Goal: Navigation & Orientation: Find specific page/section

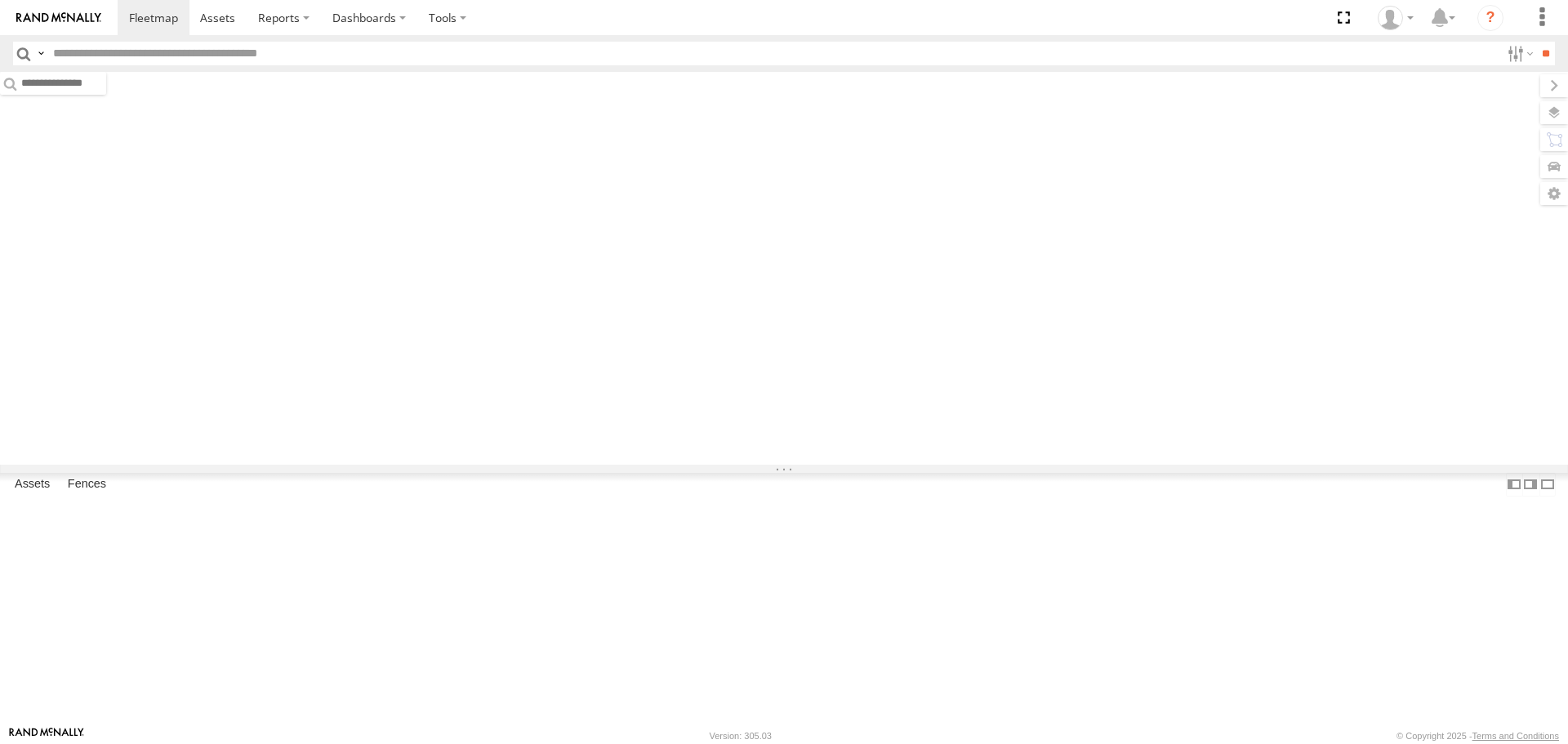
click at [205, 61] on input "text" at bounding box center [773, 54] width 1453 height 23
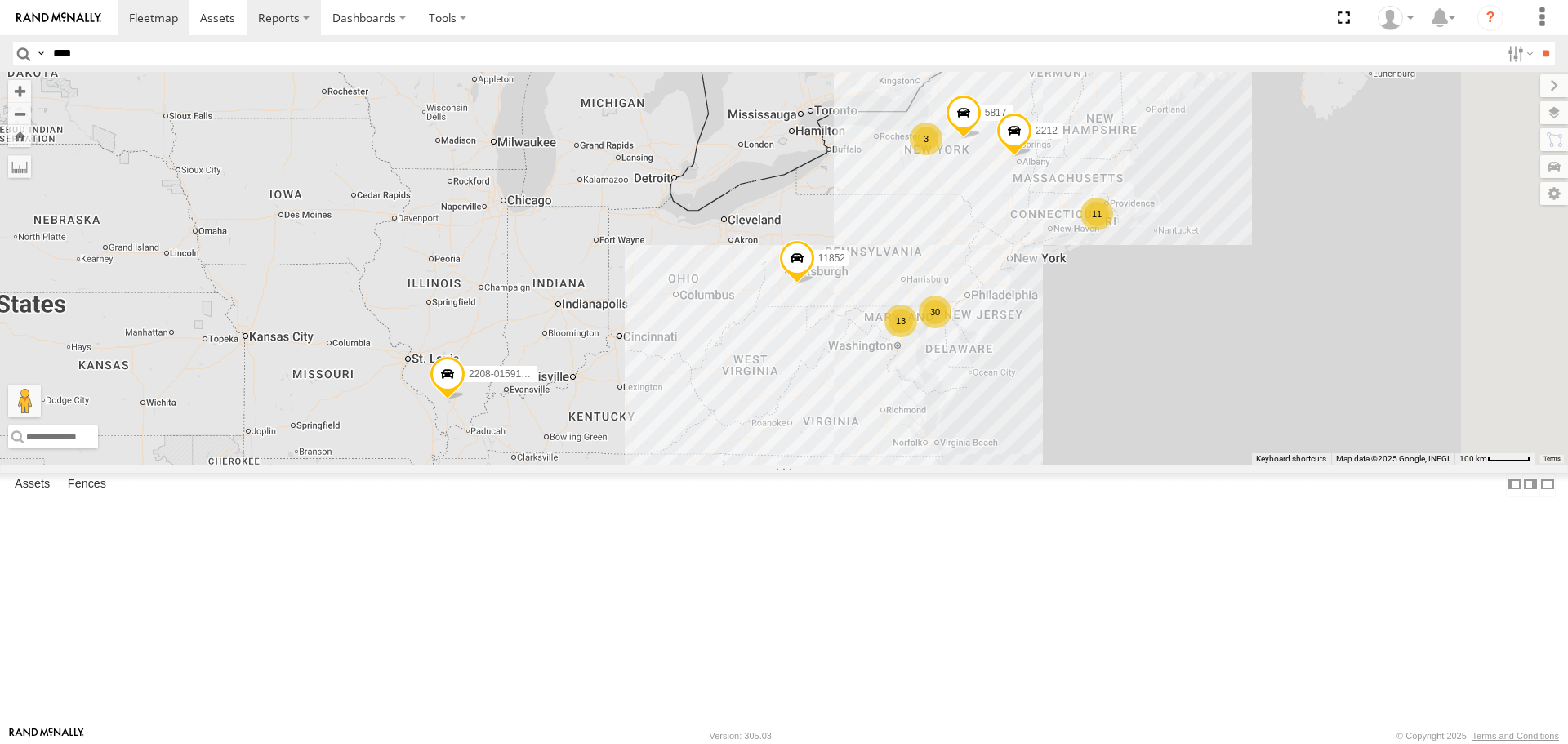
type input "****"
click at [1536, 42] on input "**" at bounding box center [1545, 54] width 18 height 23
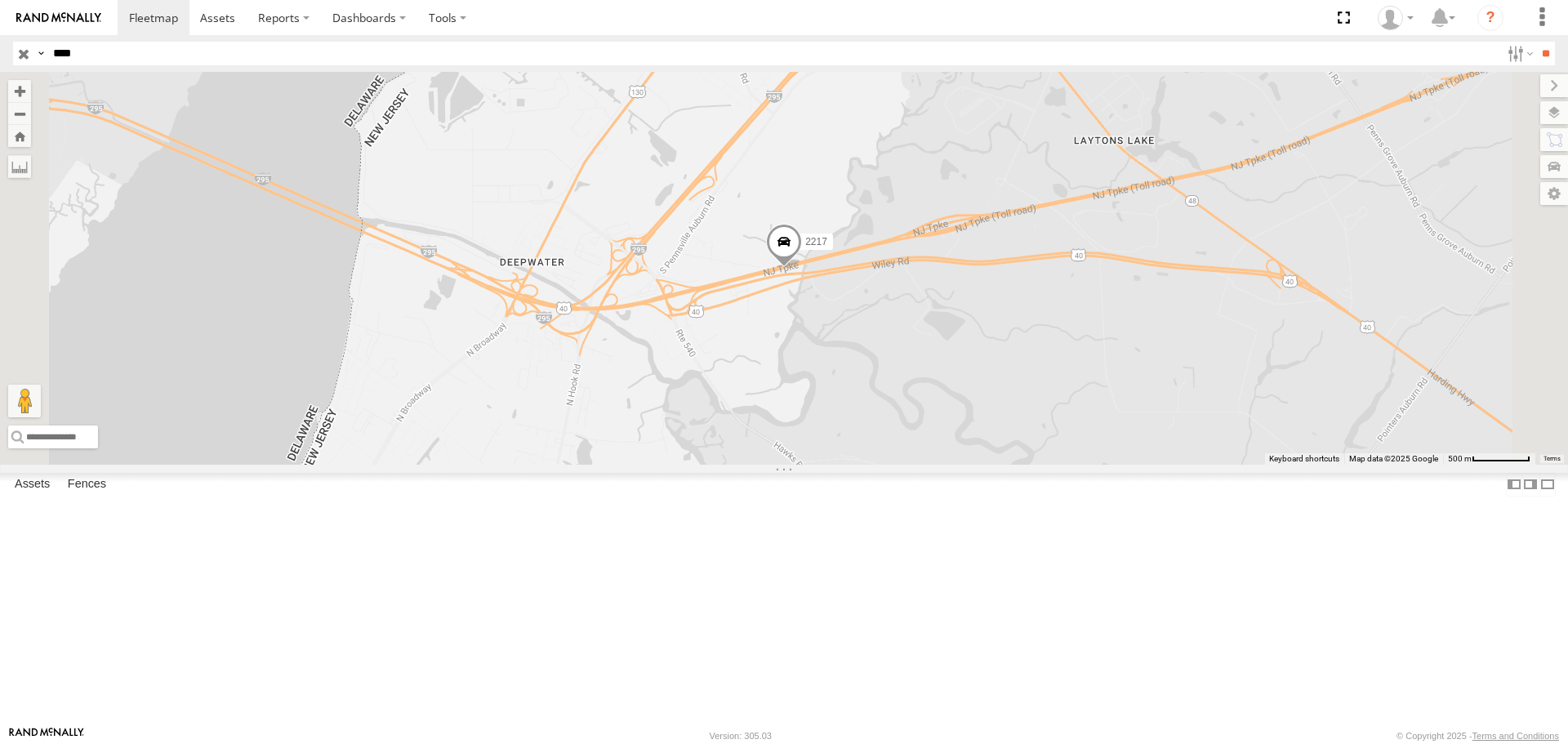
click at [802, 269] on span at bounding box center [783, 246] width 36 height 44
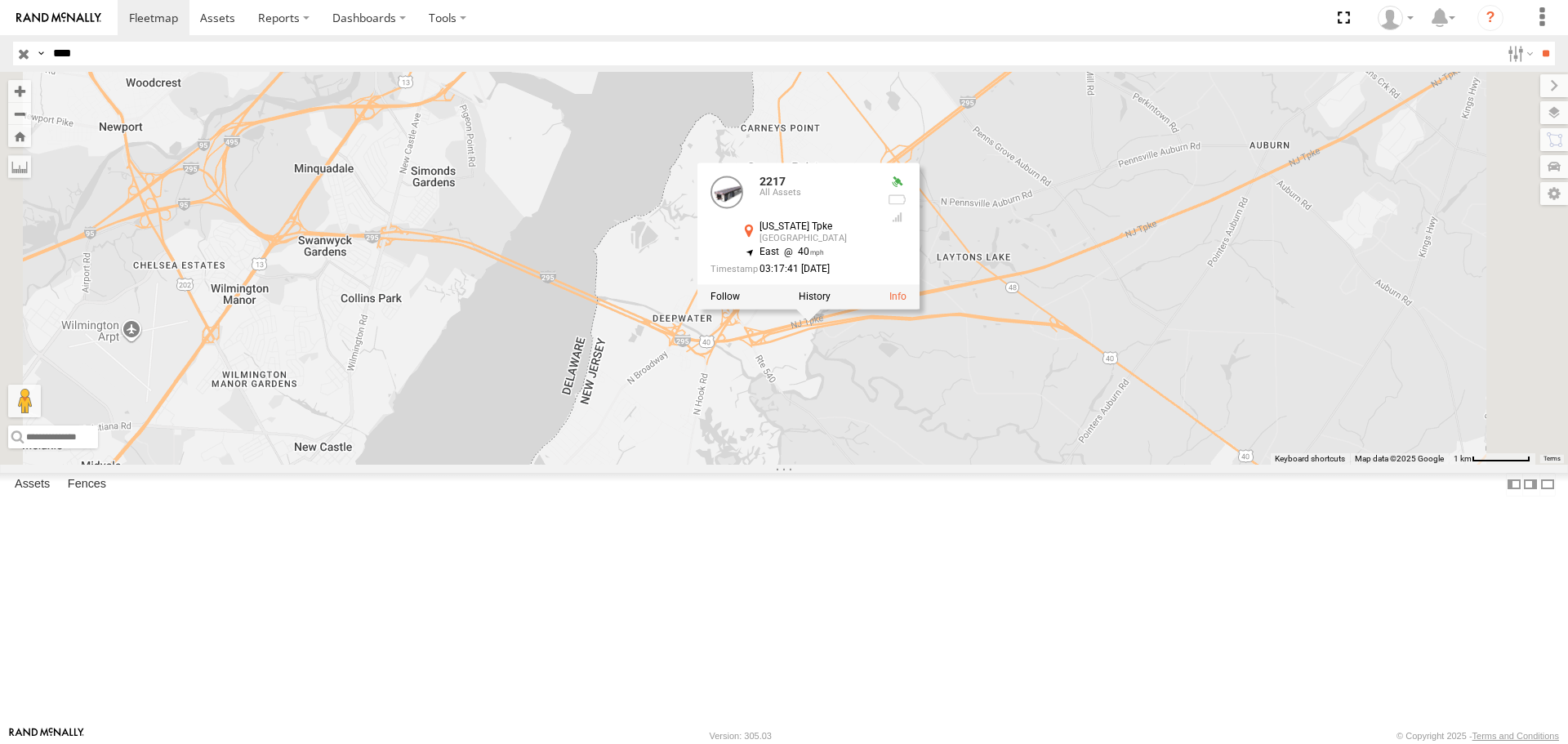
click at [944, 464] on div "2217 2217 All Assets New Jersey Tpke Penns Grove 39.68227 , -75.46473 East 40 0…" at bounding box center [784, 268] width 1568 height 392
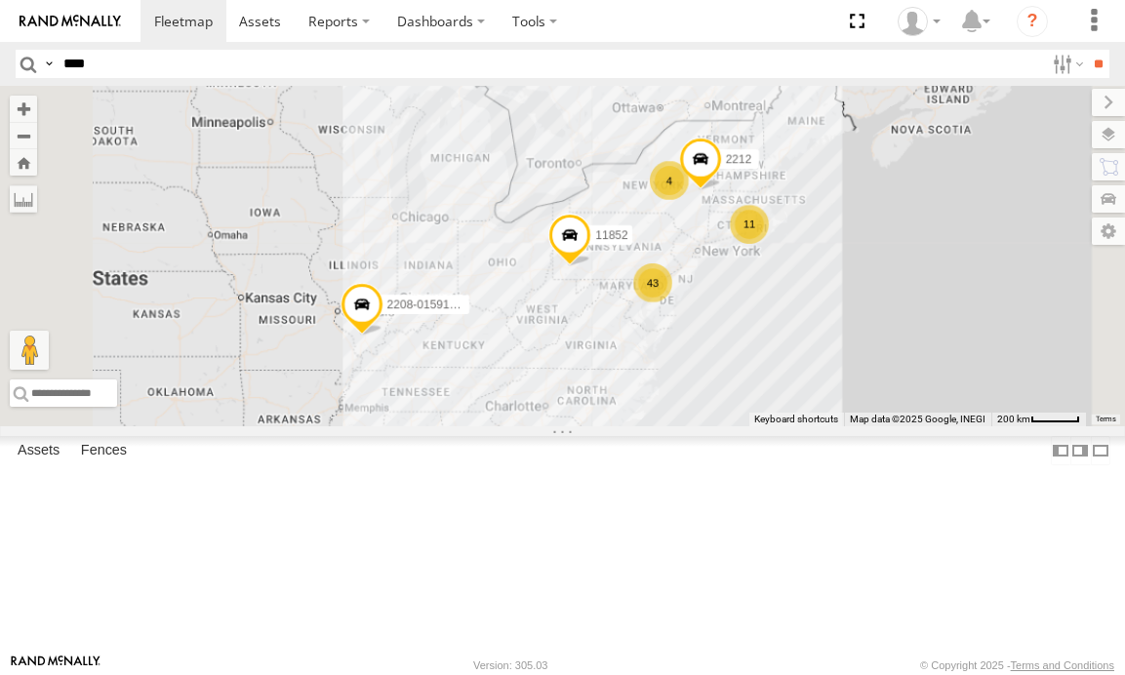
type input "****"
click at [1087, 50] on input "**" at bounding box center [1098, 64] width 22 height 28
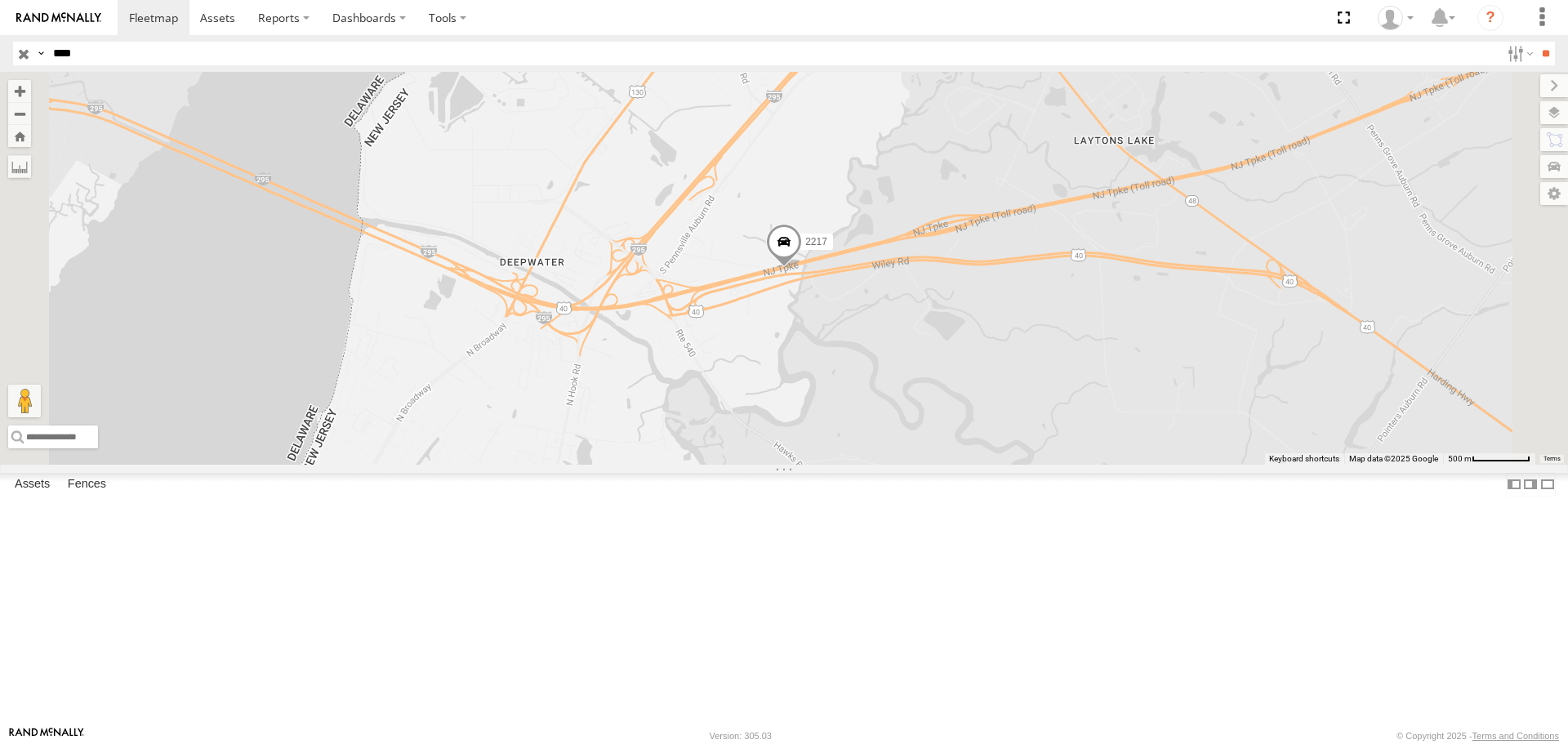
click at [802, 269] on span at bounding box center [783, 246] width 36 height 44
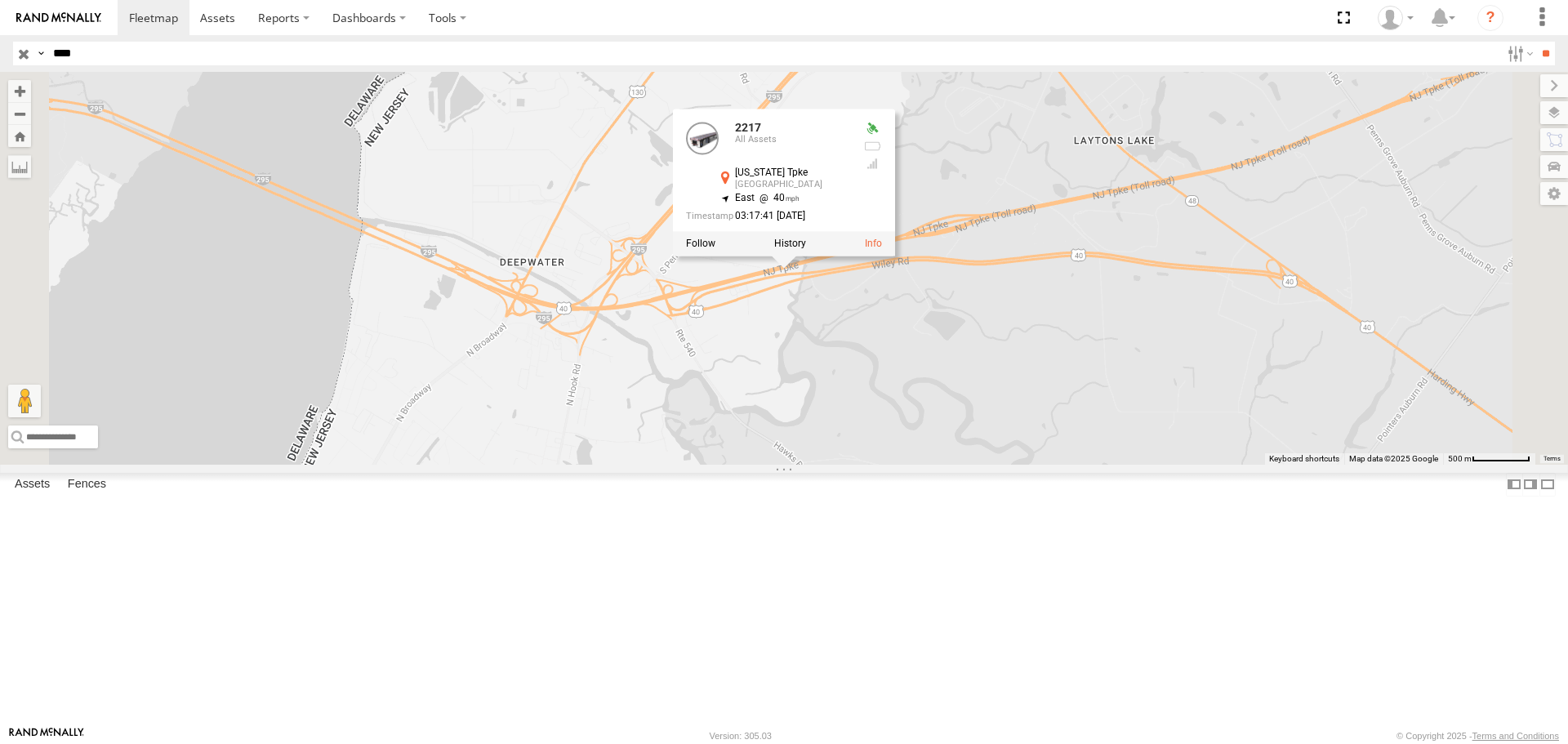
click at [863, 464] on div "2217 2217 All Assets New Jersey Tpke Penns Grove 39.68227 , -75.46473 East 40 0…" at bounding box center [784, 268] width 1568 height 392
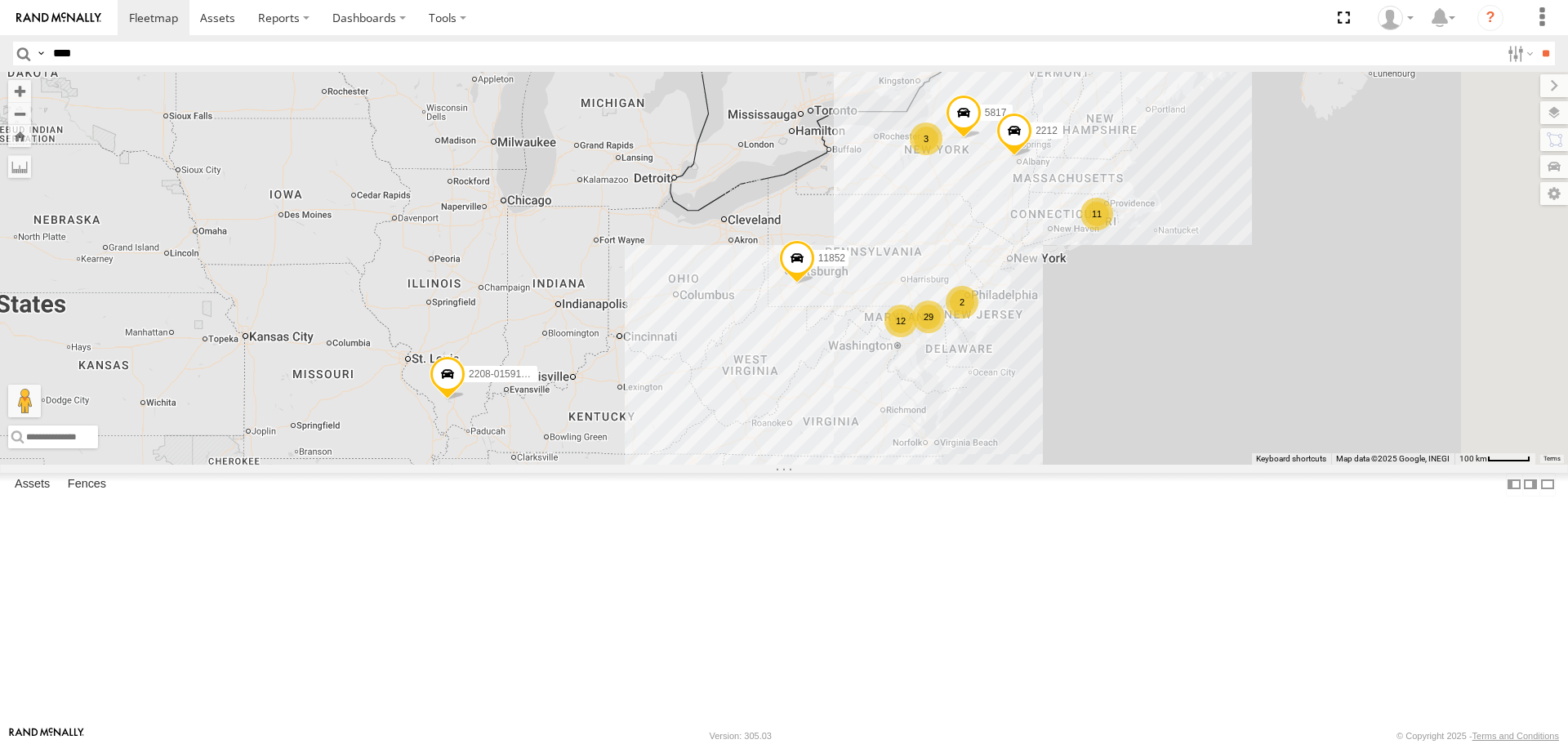
type input "****"
click at [1536, 42] on input "**" at bounding box center [1545, 54] width 18 height 23
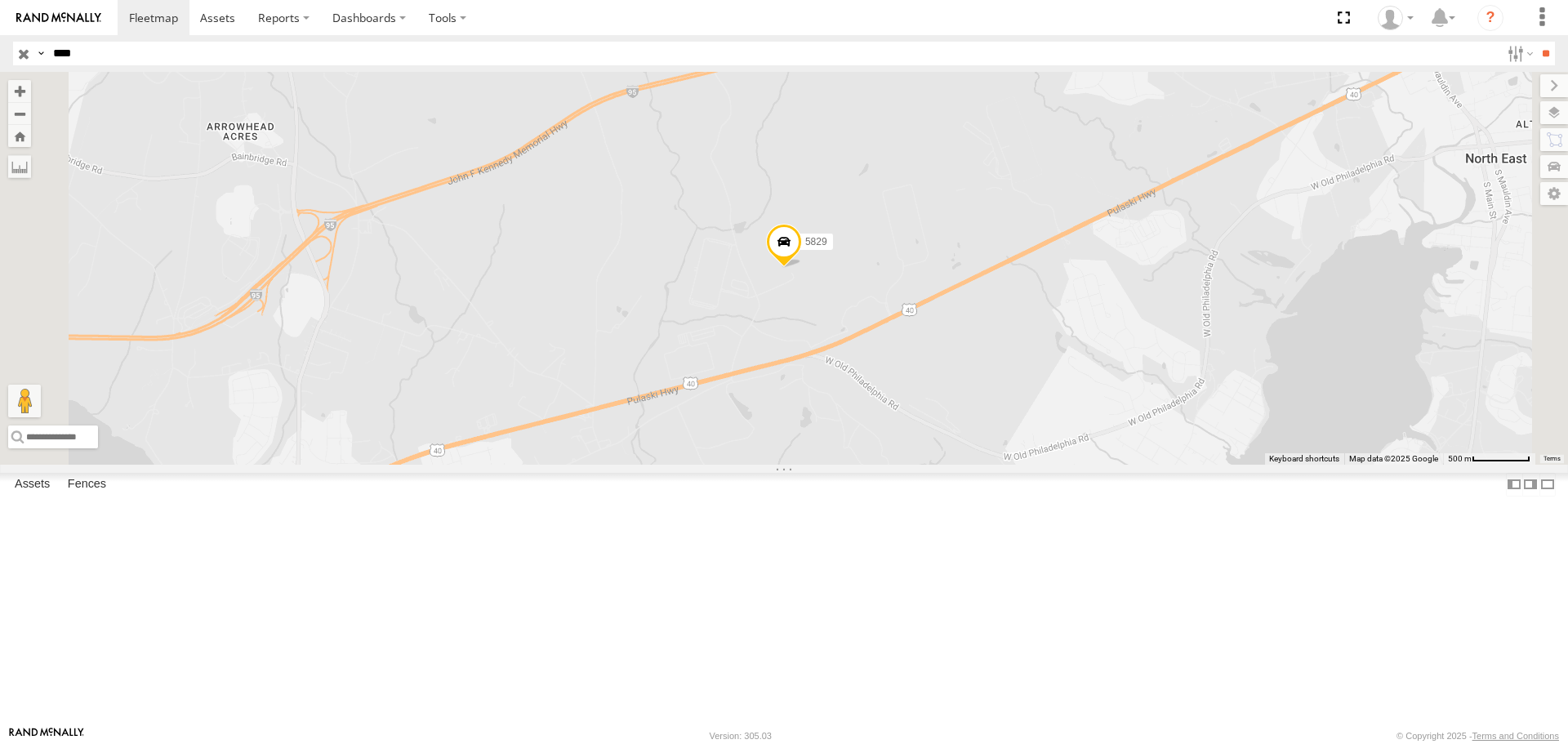
click at [802, 268] on span at bounding box center [783, 245] width 36 height 44
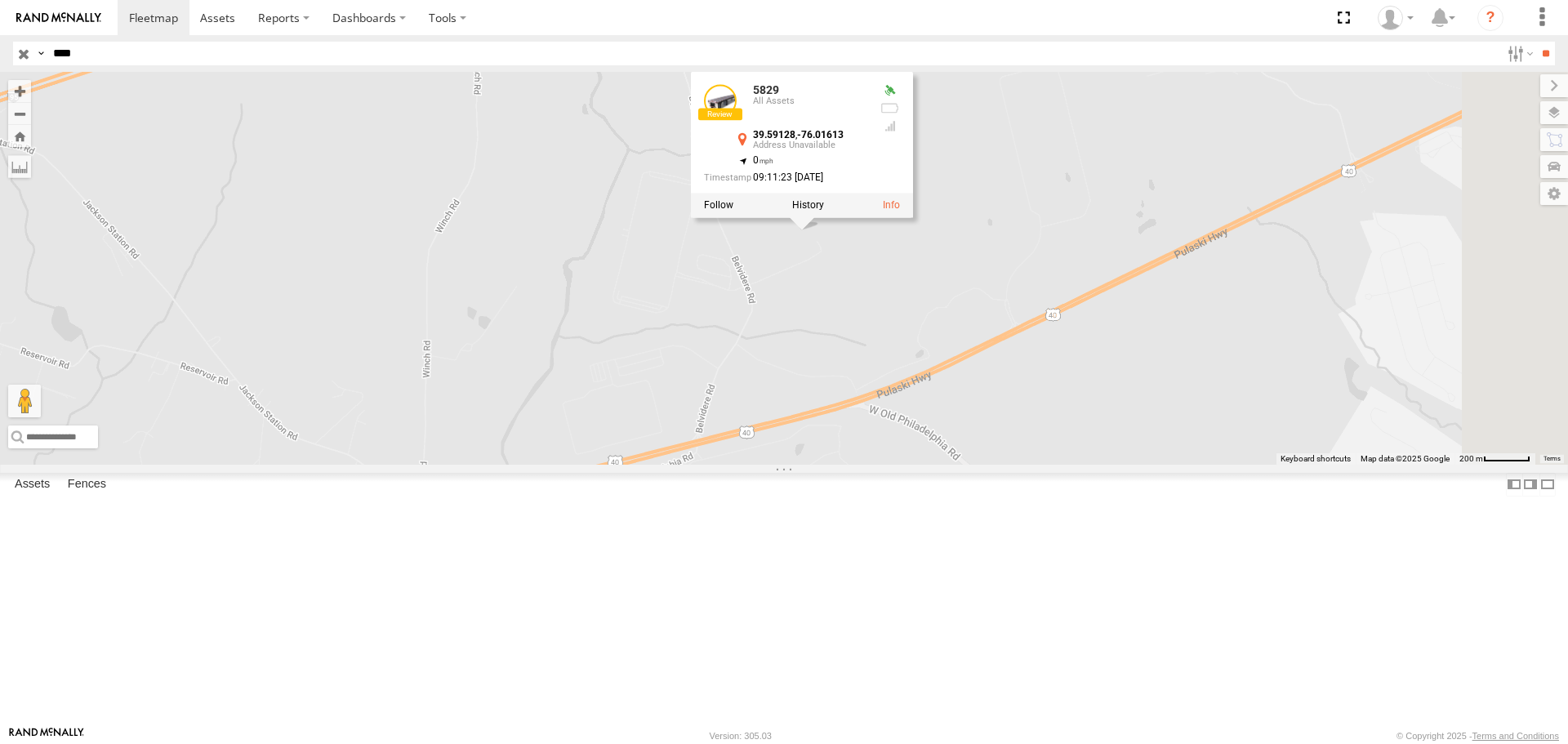
click at [969, 430] on div "5829 5829 All Assets 39.59128 , -76.01613 0 09:11:23 08/17/2025" at bounding box center [784, 268] width 1568 height 392
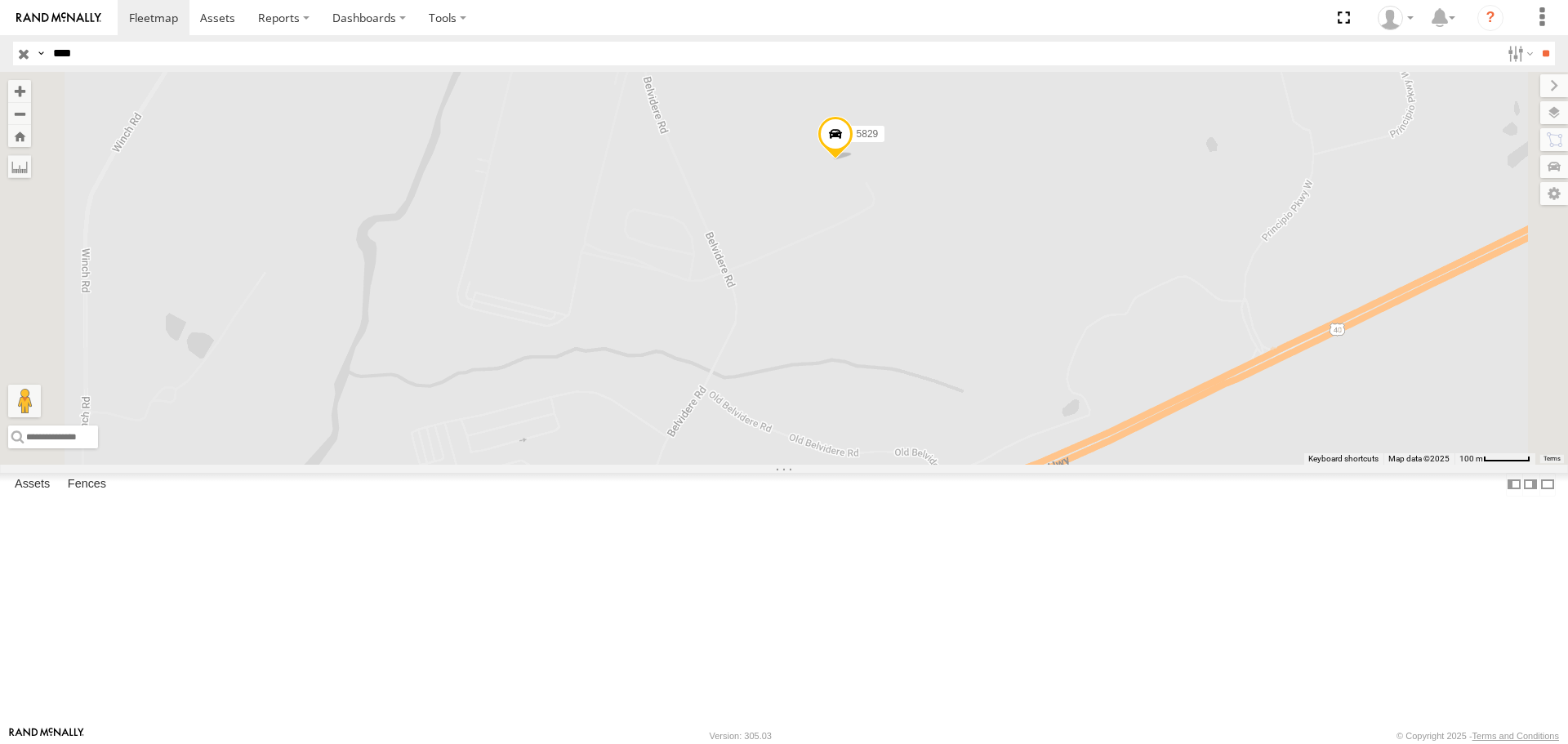
click at [853, 161] on span at bounding box center [835, 139] width 36 height 44
click at [875, 317] on div "5829 5829 All Assets 39.59128 , -76.01613 0 09:11:23 08/17/2025" at bounding box center [784, 268] width 1568 height 392
click at [30, 54] on input "button" at bounding box center [23, 54] width 21 height 23
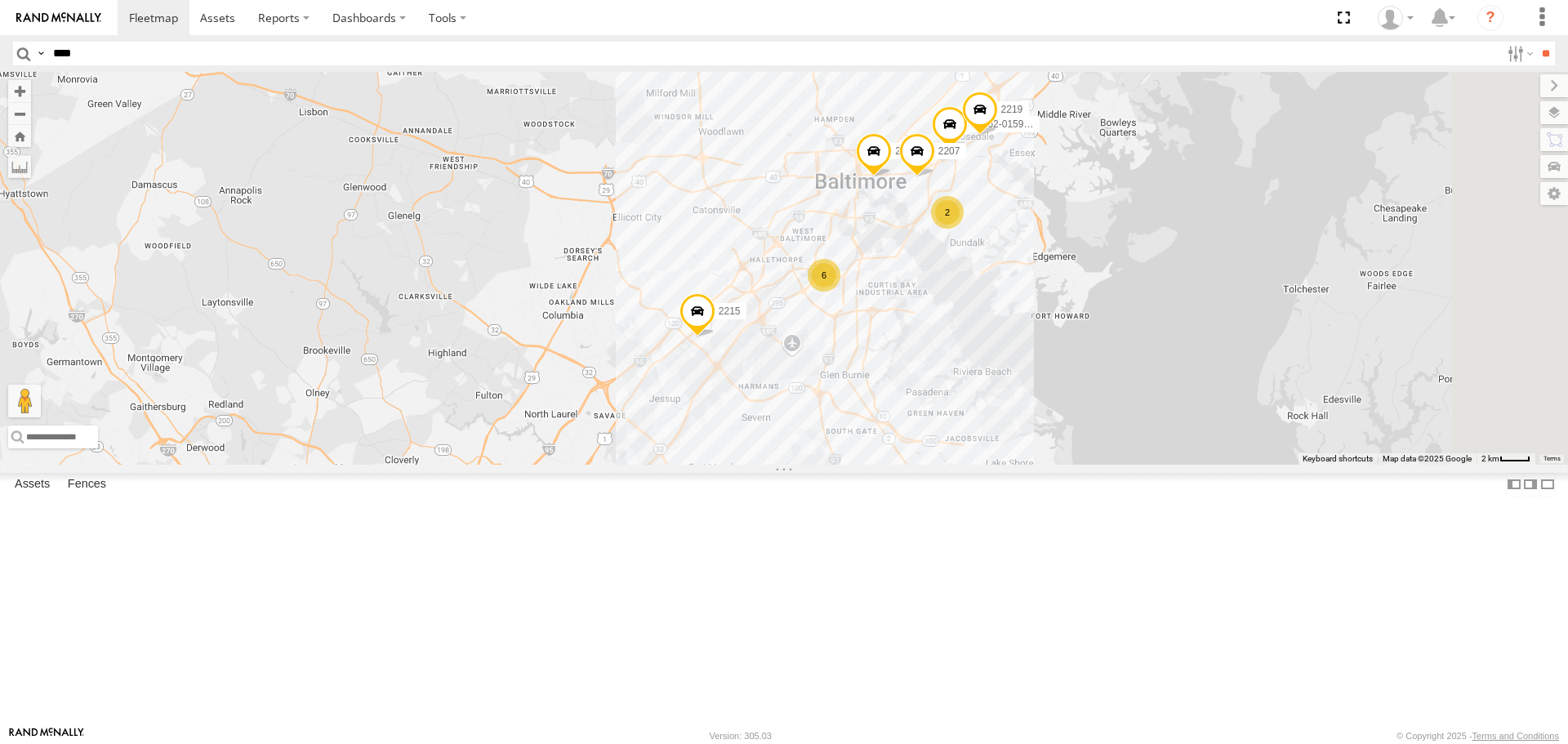
drag, startPoint x: 1027, startPoint y: 422, endPoint x: 975, endPoint y: 485, distance: 81.7
click at [975, 464] on div "2208-015910002284753 11852 5817 2212 11838 2209 11841 2217 2215 2201 2214 12062…" at bounding box center [784, 268] width 1568 height 392
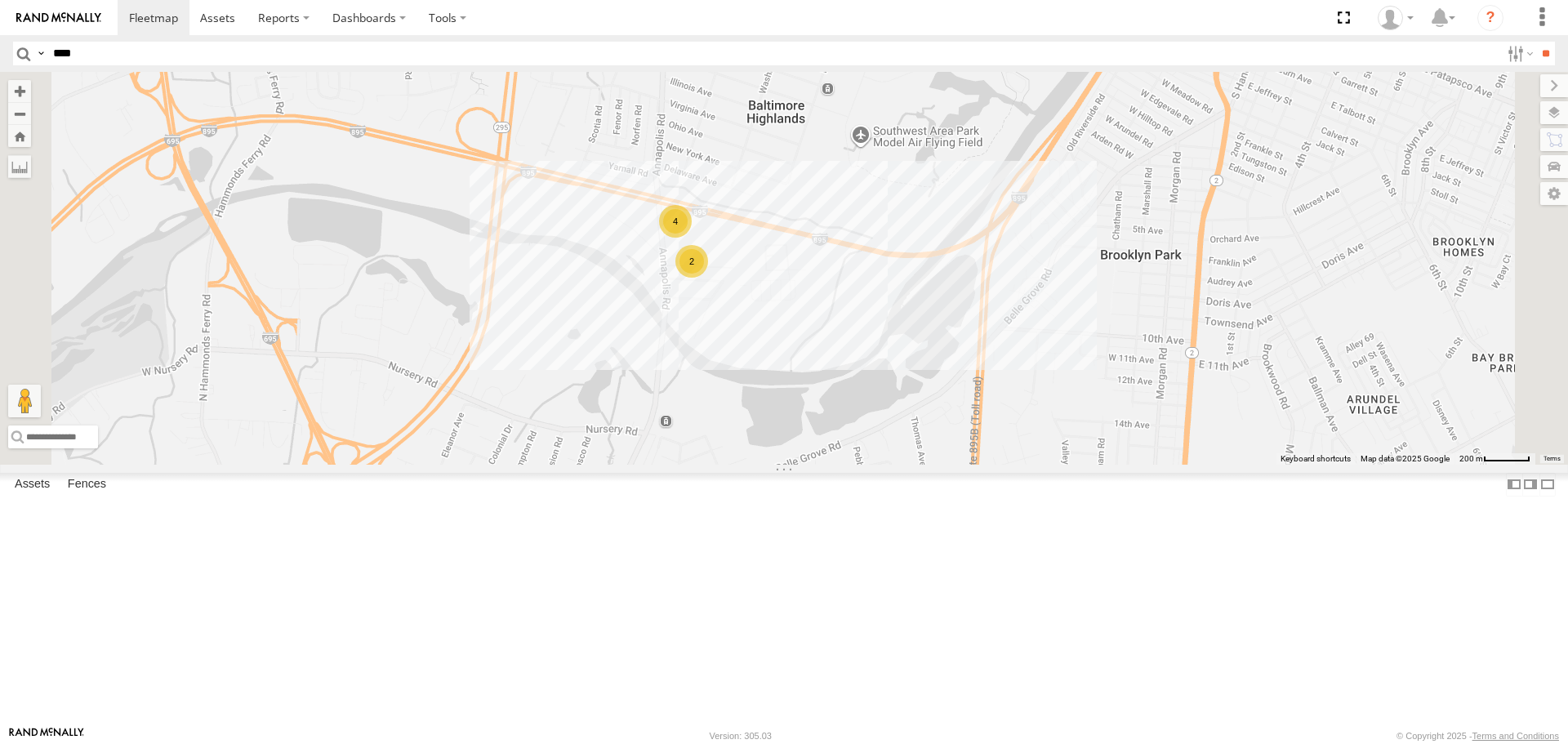
click at [928, 382] on div "2208-015910002284753 11852 5817 2212 11838 2209 11841 2217 2215 2201 2214 12062…" at bounding box center [784, 268] width 1568 height 392
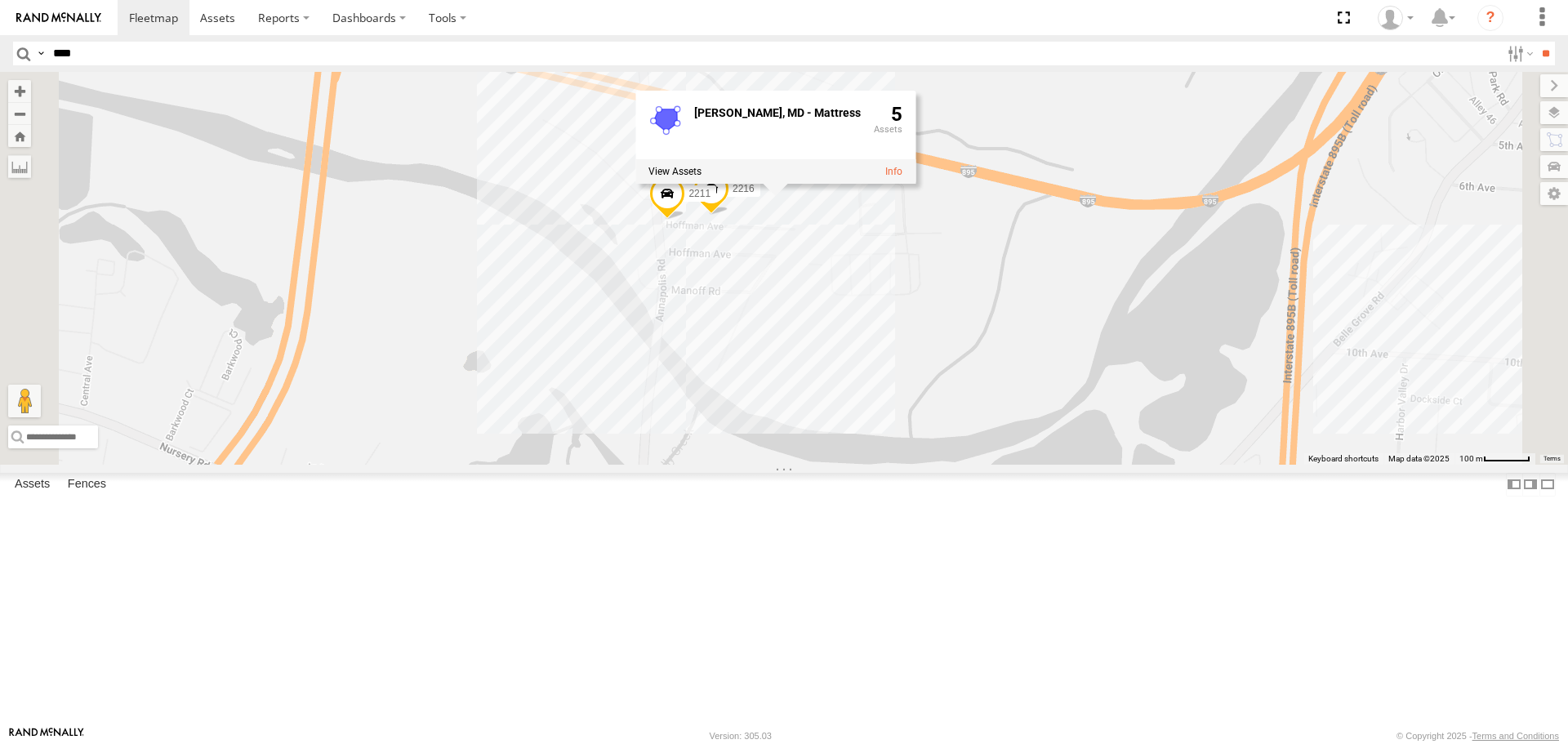
click at [871, 400] on div "2208-015910002284753 11852 5817 2212 11838 2209 11841 2217 2215 2201 2214 12062…" at bounding box center [784, 268] width 1568 height 392
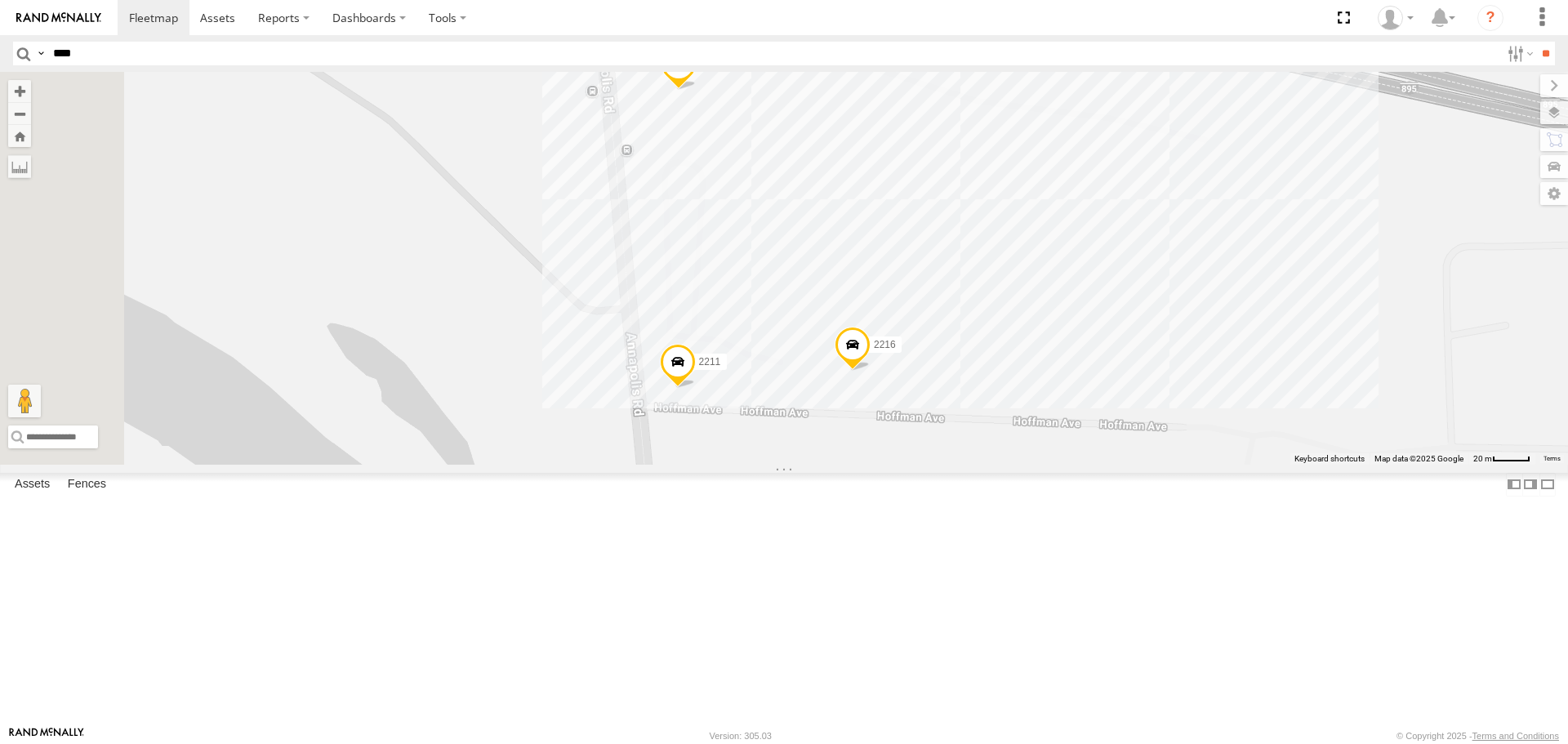
drag, startPoint x: 902, startPoint y: 300, endPoint x: 959, endPoint y: 324, distance: 61.8
click at [959, 324] on div "2208-015910002284753 11852 5817 2212 11838 2209 11841 2217 2215 2201 2214 12062…" at bounding box center [784, 268] width 1568 height 392
click at [114, 62] on input "****" at bounding box center [773, 54] width 1453 height 23
click at [147, 52] on input "****" at bounding box center [773, 54] width 1453 height 23
type input "****"
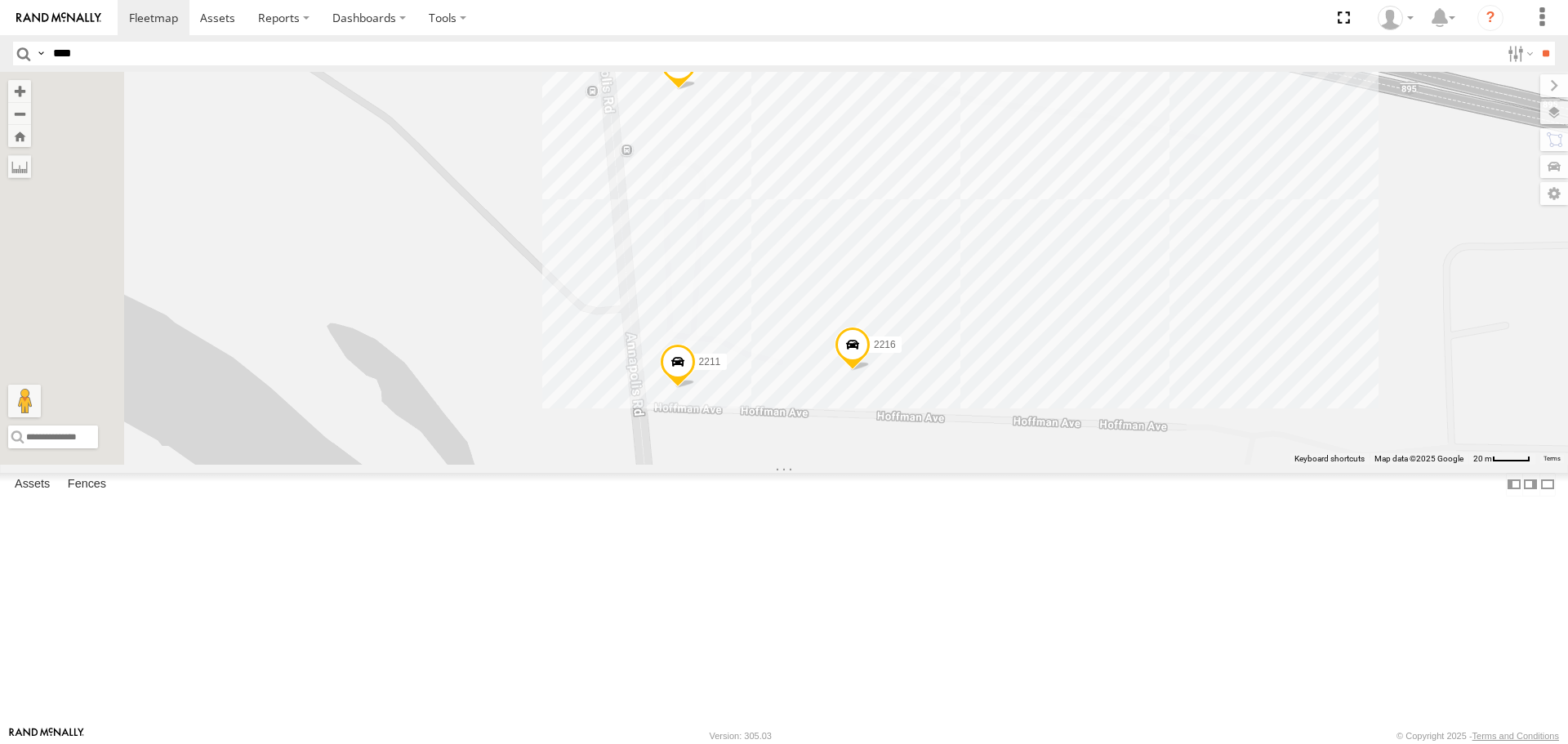
click at [1536, 42] on input "**" at bounding box center [1545, 54] width 18 height 23
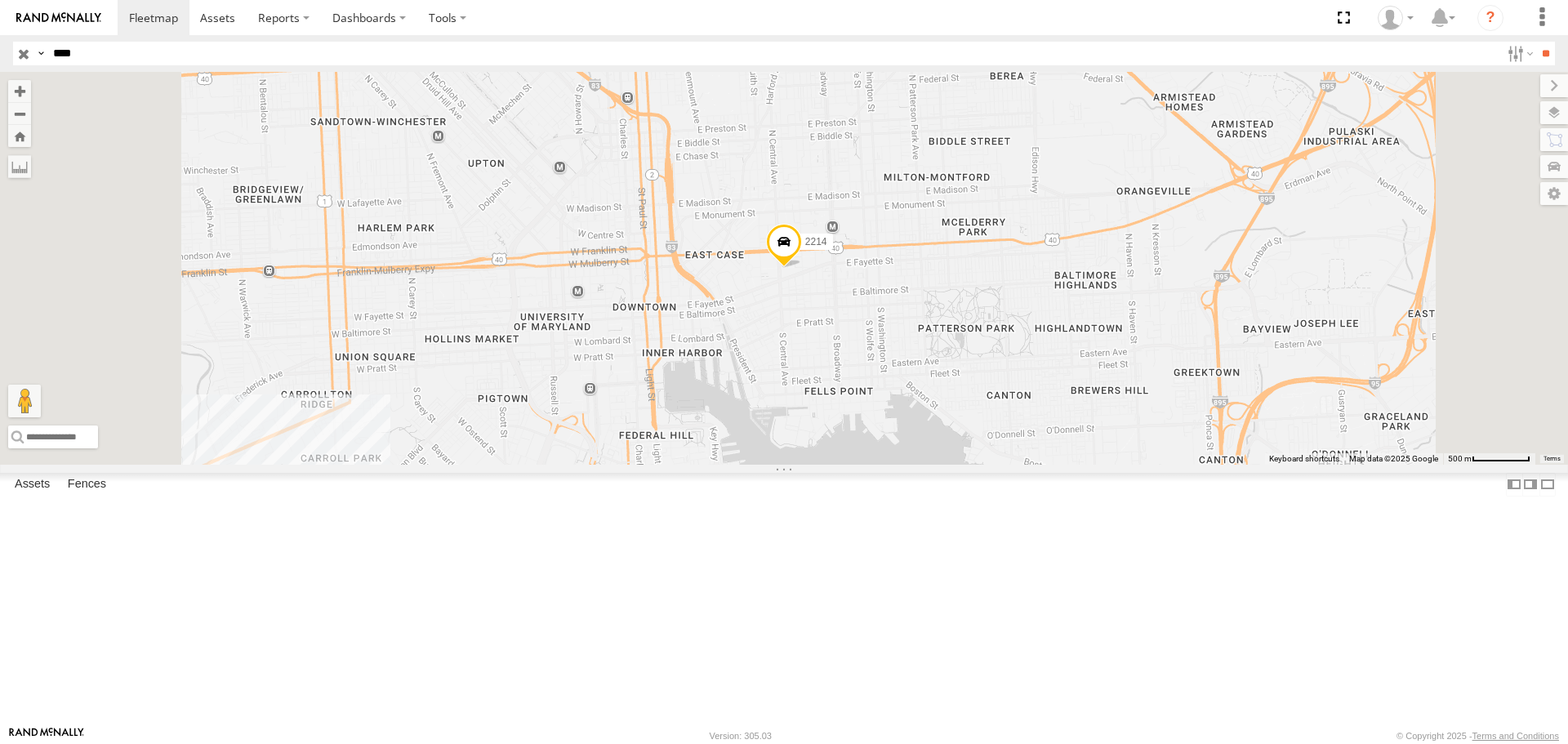
click at [802, 269] on span at bounding box center [783, 246] width 36 height 44
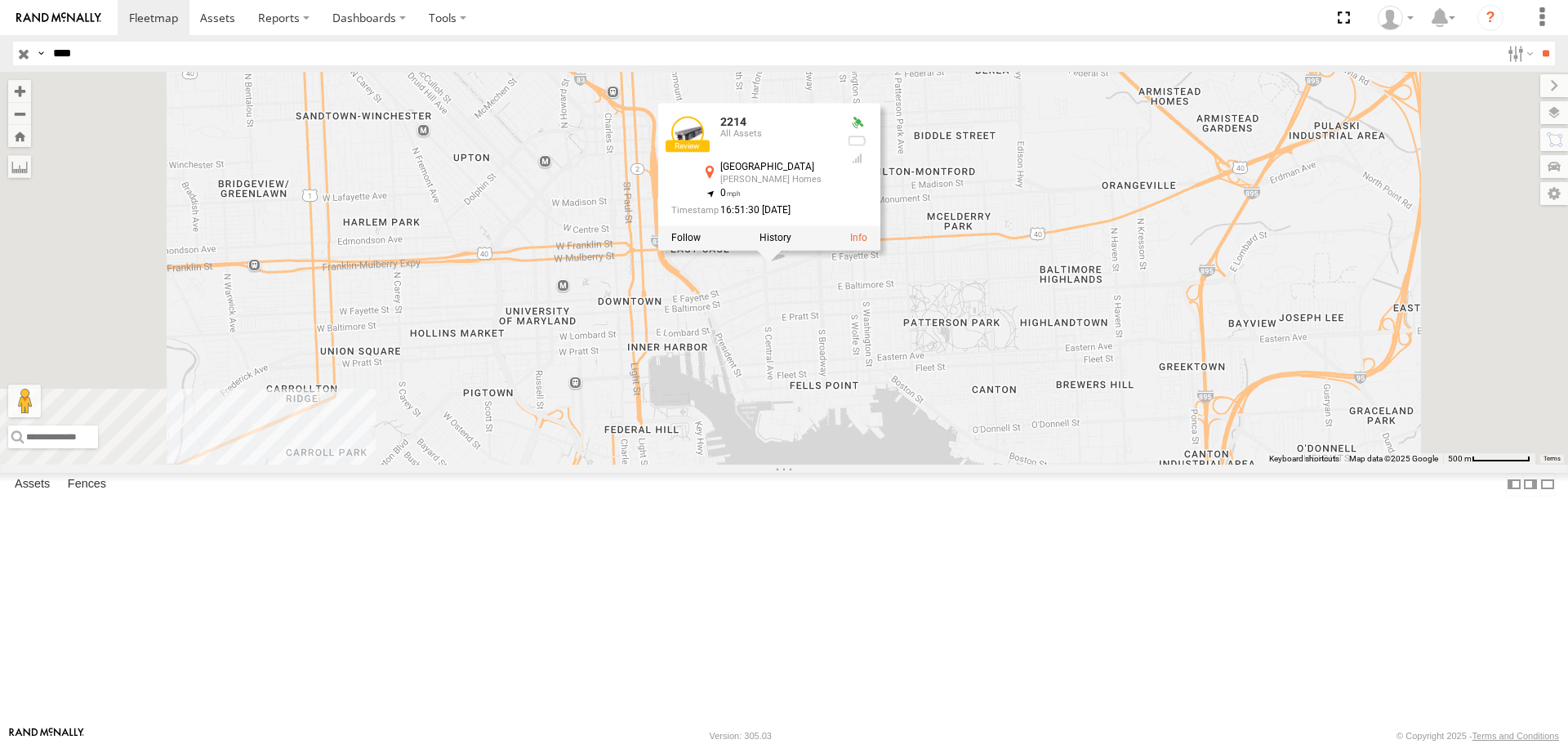
click at [959, 432] on div "2214 2214 All Assets N Central Ave Douglas Homes 39.29356 , -76.59927 0 16:51:3…" at bounding box center [784, 268] width 1568 height 392
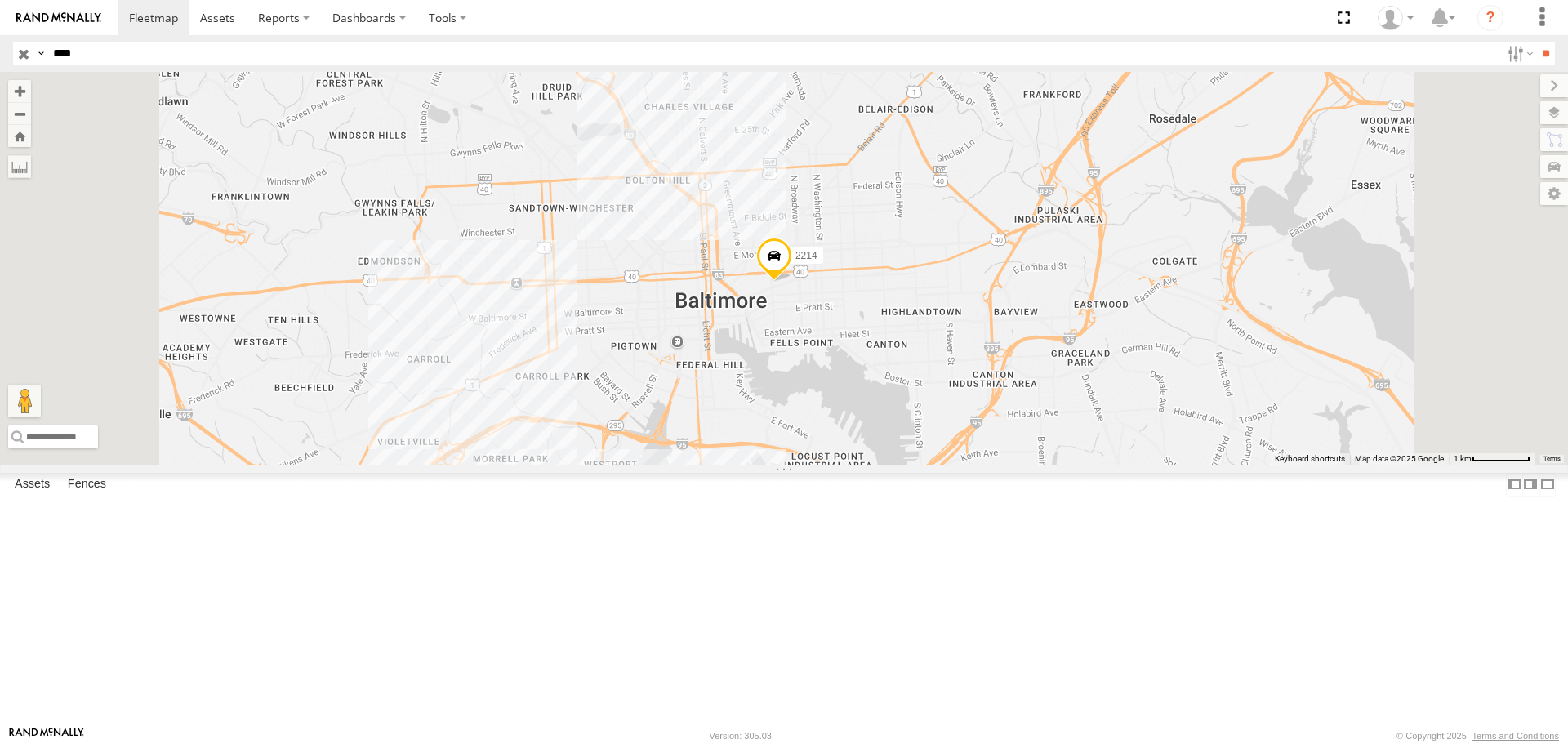
drag, startPoint x: 90, startPoint y: 56, endPoint x: 3, endPoint y: 64, distance: 87.4
click at [3, 64] on header "Search Query Asset ID Asset Label Registration Manufacturer Model VIN Job ID" at bounding box center [784, 54] width 1568 height 37
click at [854, 253] on div "2214" at bounding box center [784, 268] width 1568 height 392
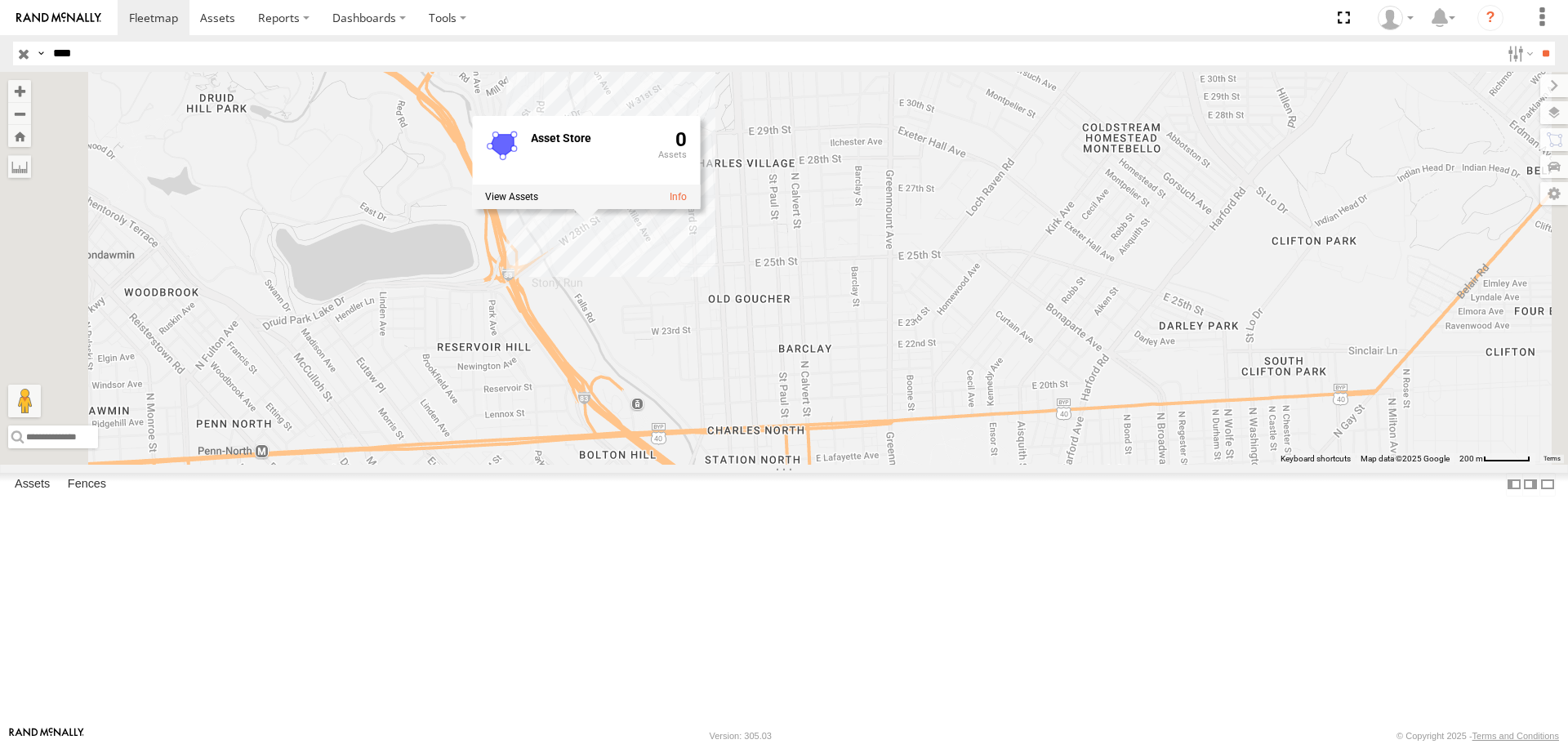
drag, startPoint x: 828, startPoint y: 188, endPoint x: 854, endPoint y: 386, distance: 199.7
click at [854, 386] on div "2214 Asset Store 0" at bounding box center [784, 268] width 1568 height 392
click at [699, 209] on div "Asset Store 0" at bounding box center [586, 162] width 228 height 93
click at [780, 382] on div "2214 Asset Store 0" at bounding box center [784, 268] width 1568 height 392
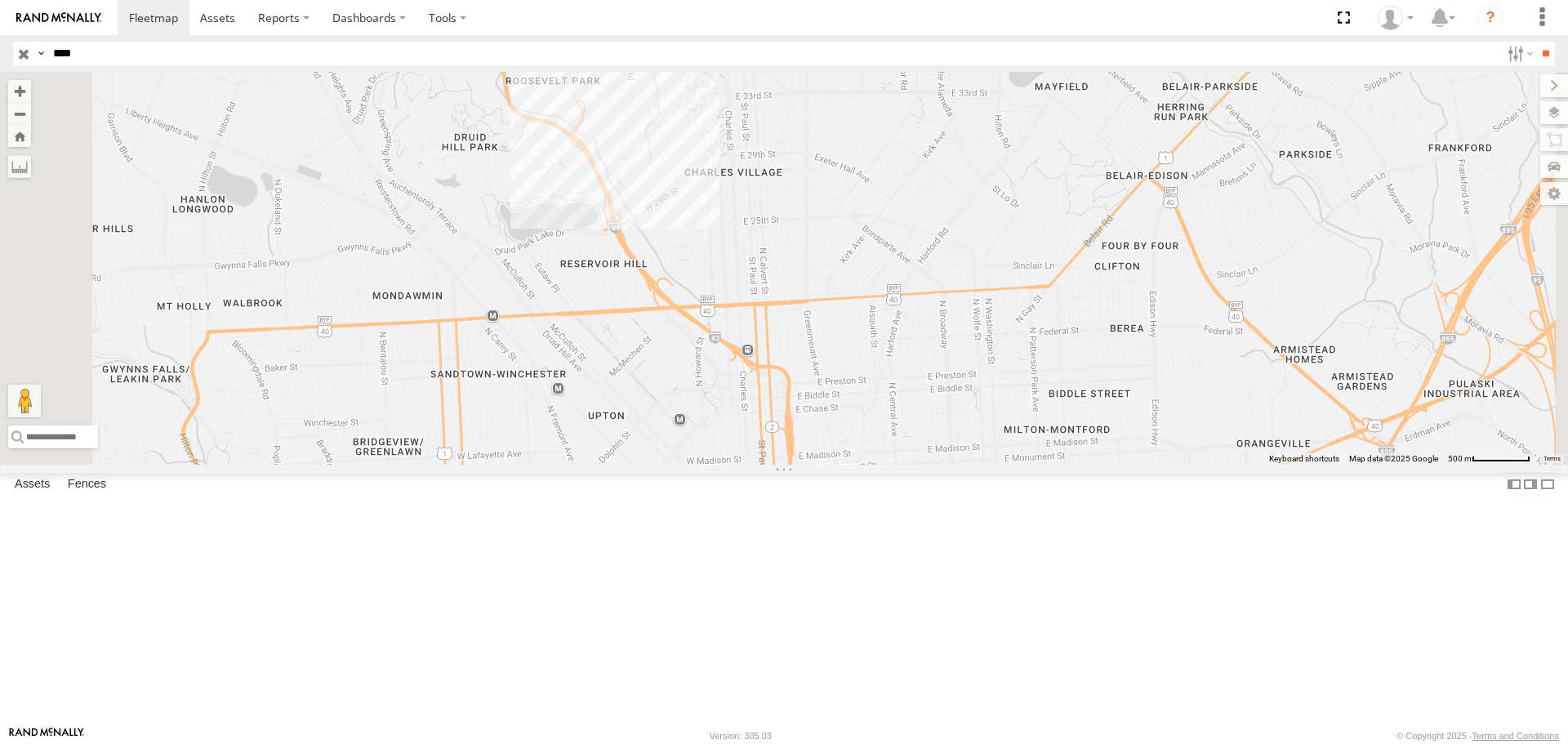
drag, startPoint x: 674, startPoint y: 562, endPoint x: 796, endPoint y: 444, distance: 169.7
click at [796, 444] on div "2214" at bounding box center [784, 268] width 1568 height 392
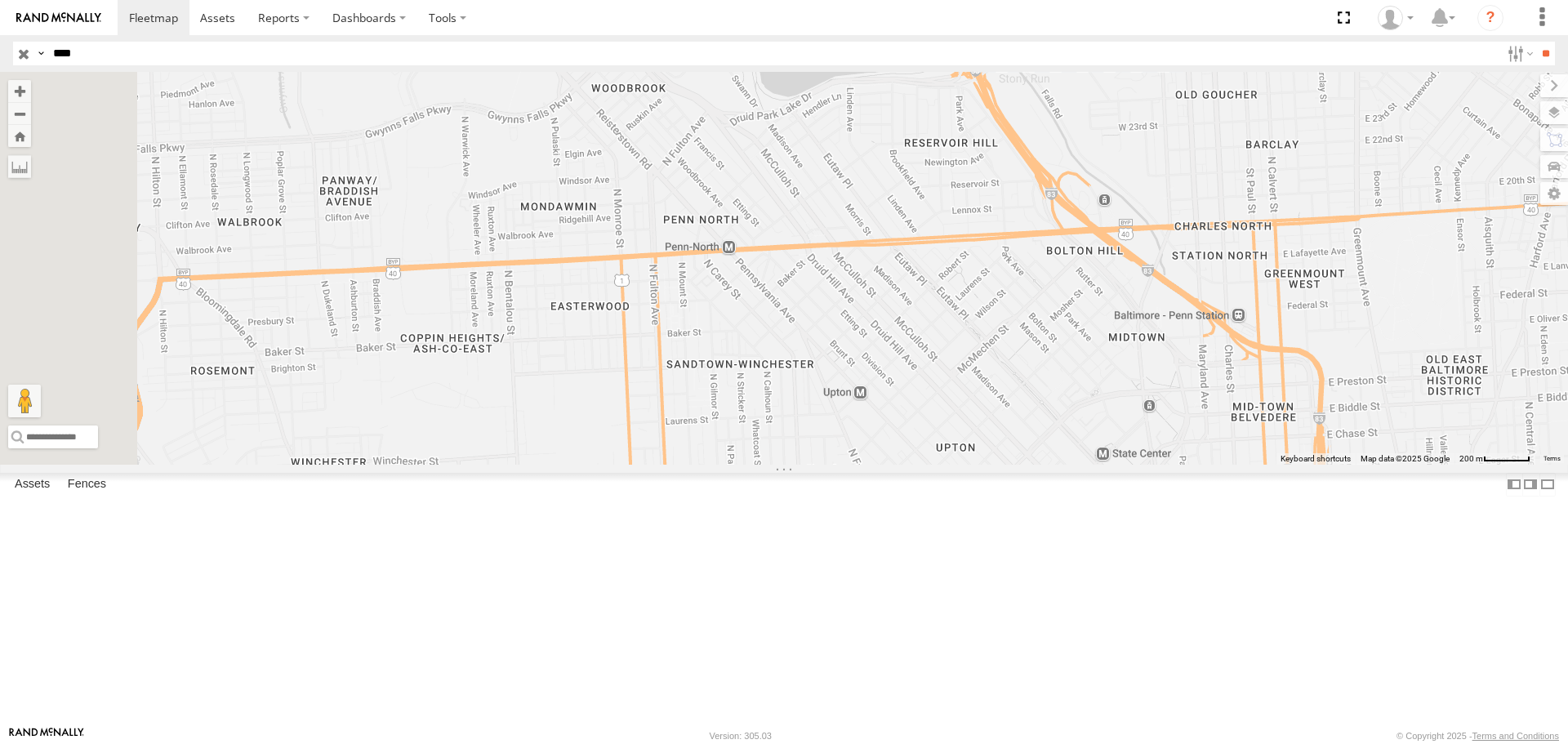
drag, startPoint x: 643, startPoint y: 435, endPoint x: 748, endPoint y: 433, distance: 105.0
click at [748, 433] on div "2214" at bounding box center [784, 268] width 1568 height 392
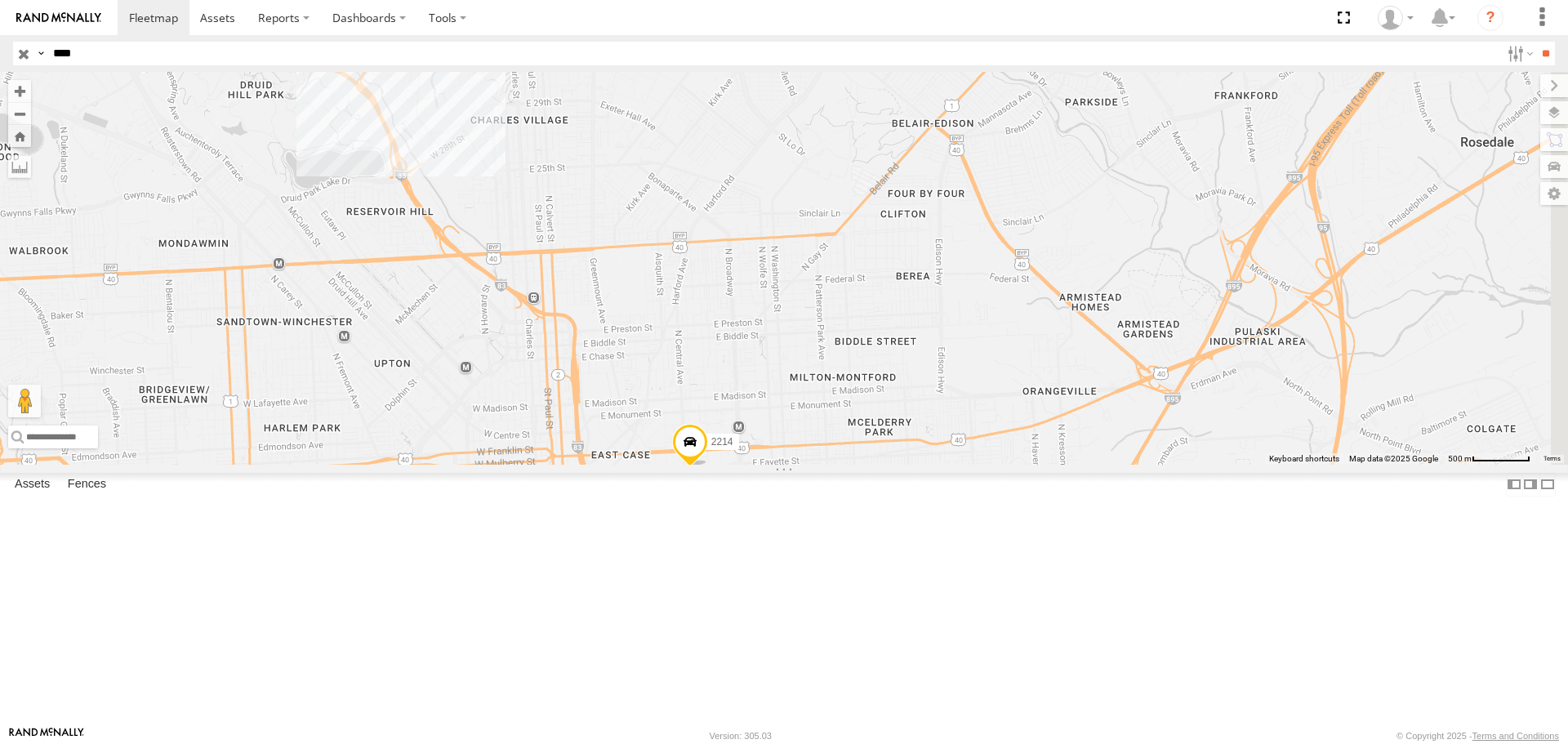
drag, startPoint x: 956, startPoint y: 526, endPoint x: 597, endPoint y: 511, distance: 359.3
click at [597, 464] on div "2214" at bounding box center [784, 268] width 1568 height 392
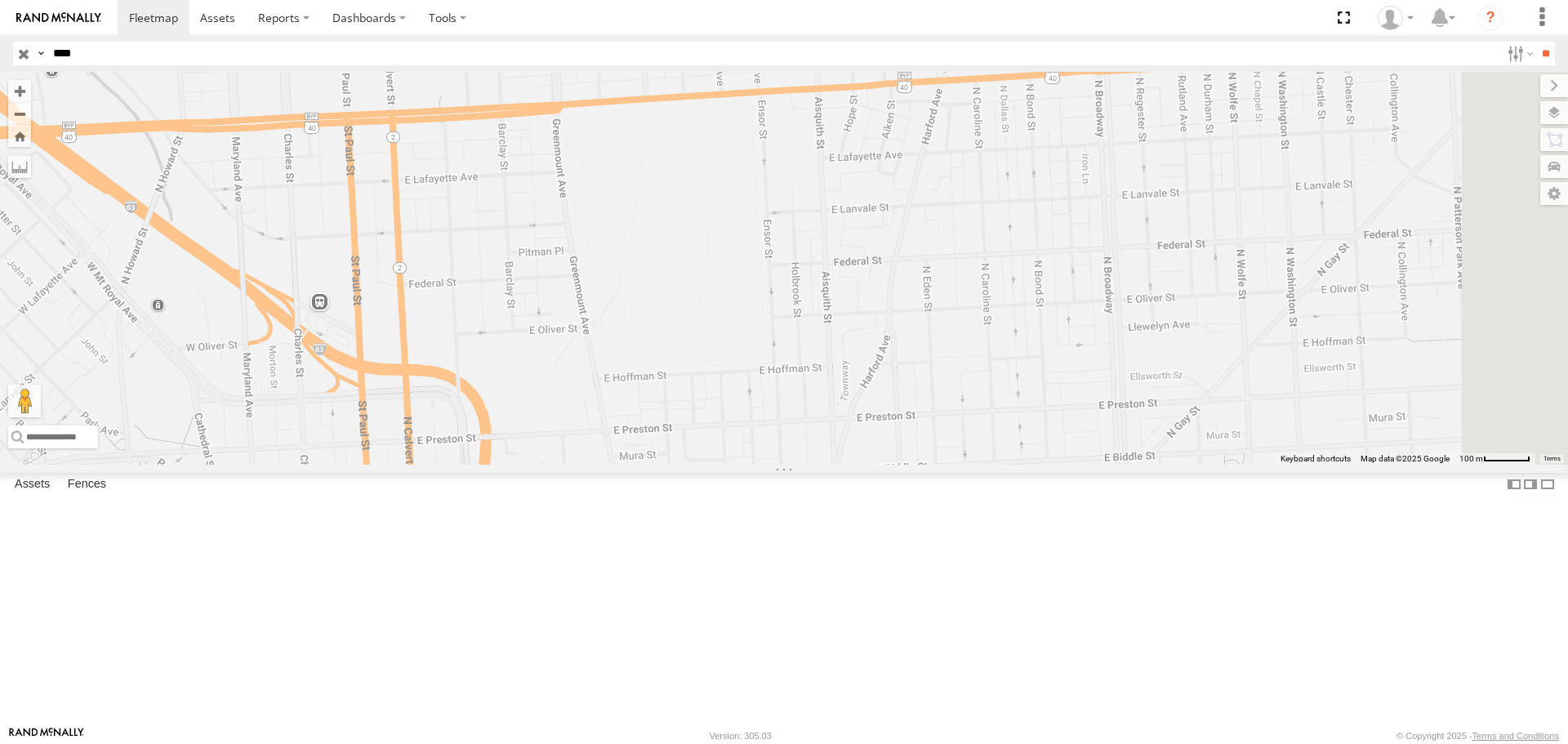
drag, startPoint x: 823, startPoint y: 470, endPoint x: 676, endPoint y: 297, distance: 227.0
click at [676, 297] on div "2214" at bounding box center [784, 268] width 1568 height 392
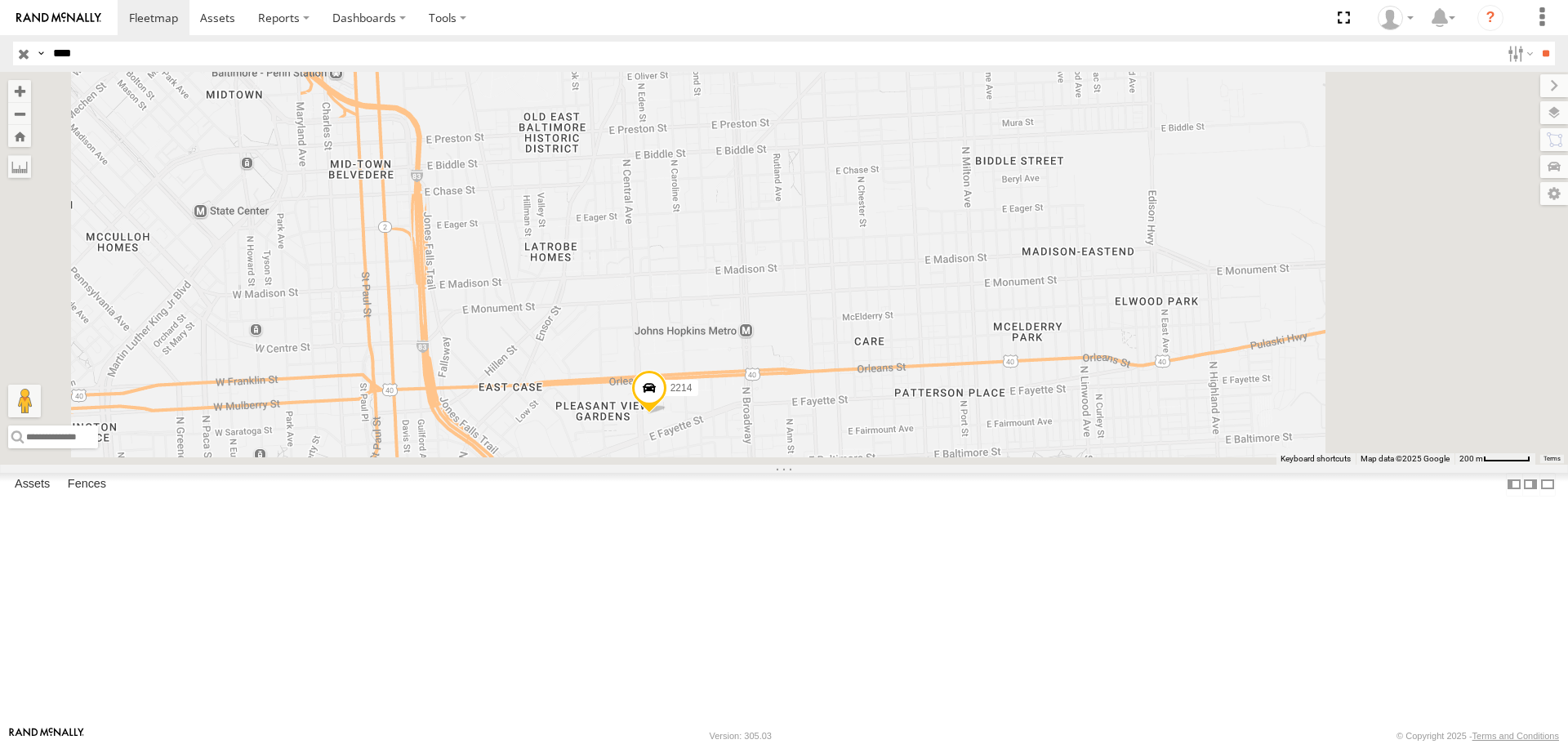
drag, startPoint x: 792, startPoint y: 608, endPoint x: 687, endPoint y: 360, distance: 269.3
click at [687, 360] on div "2214" at bounding box center [784, 268] width 1568 height 392
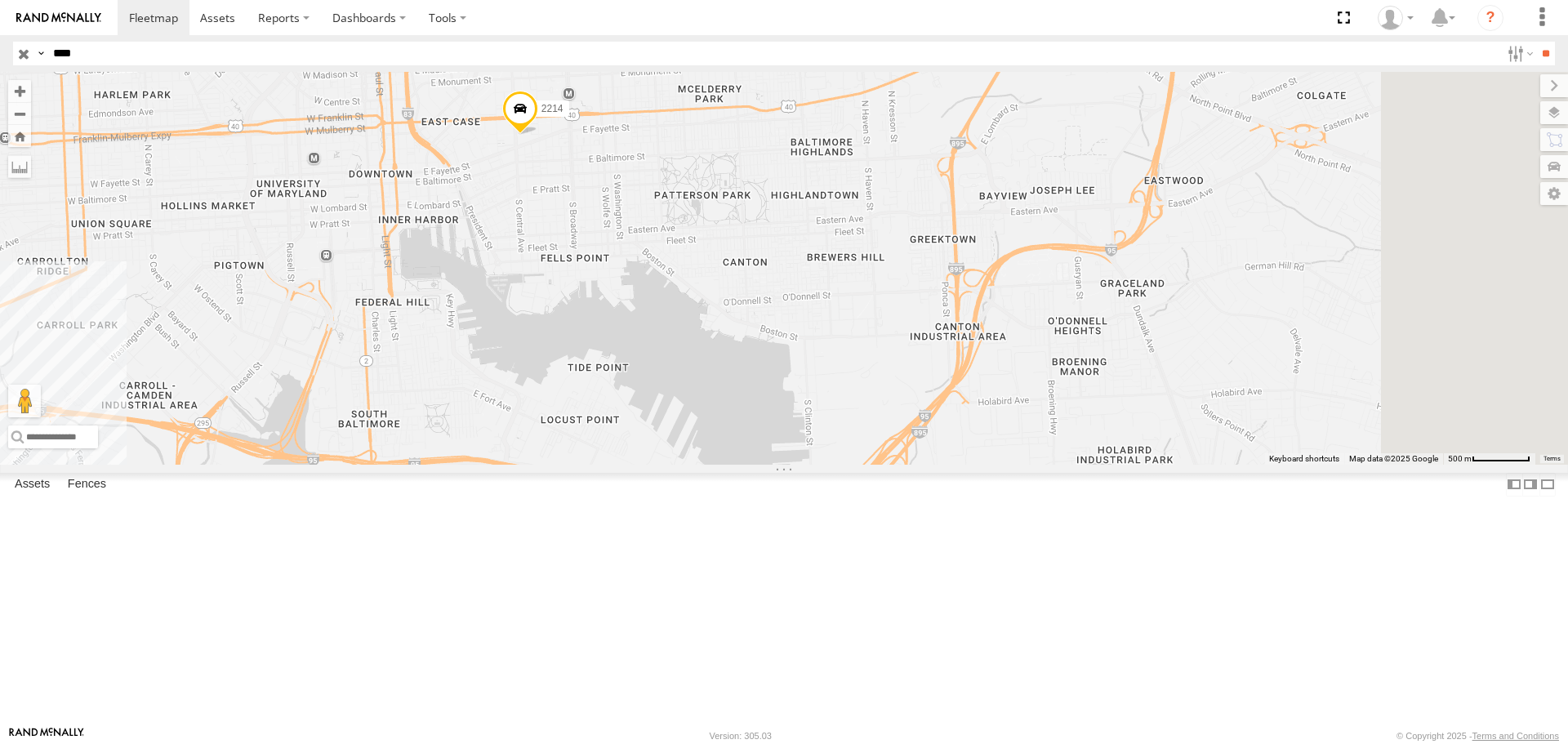
drag, startPoint x: 842, startPoint y: 555, endPoint x: 723, endPoint y: 316, distance: 267.0
click at [723, 316] on div "2214" at bounding box center [784, 268] width 1568 height 392
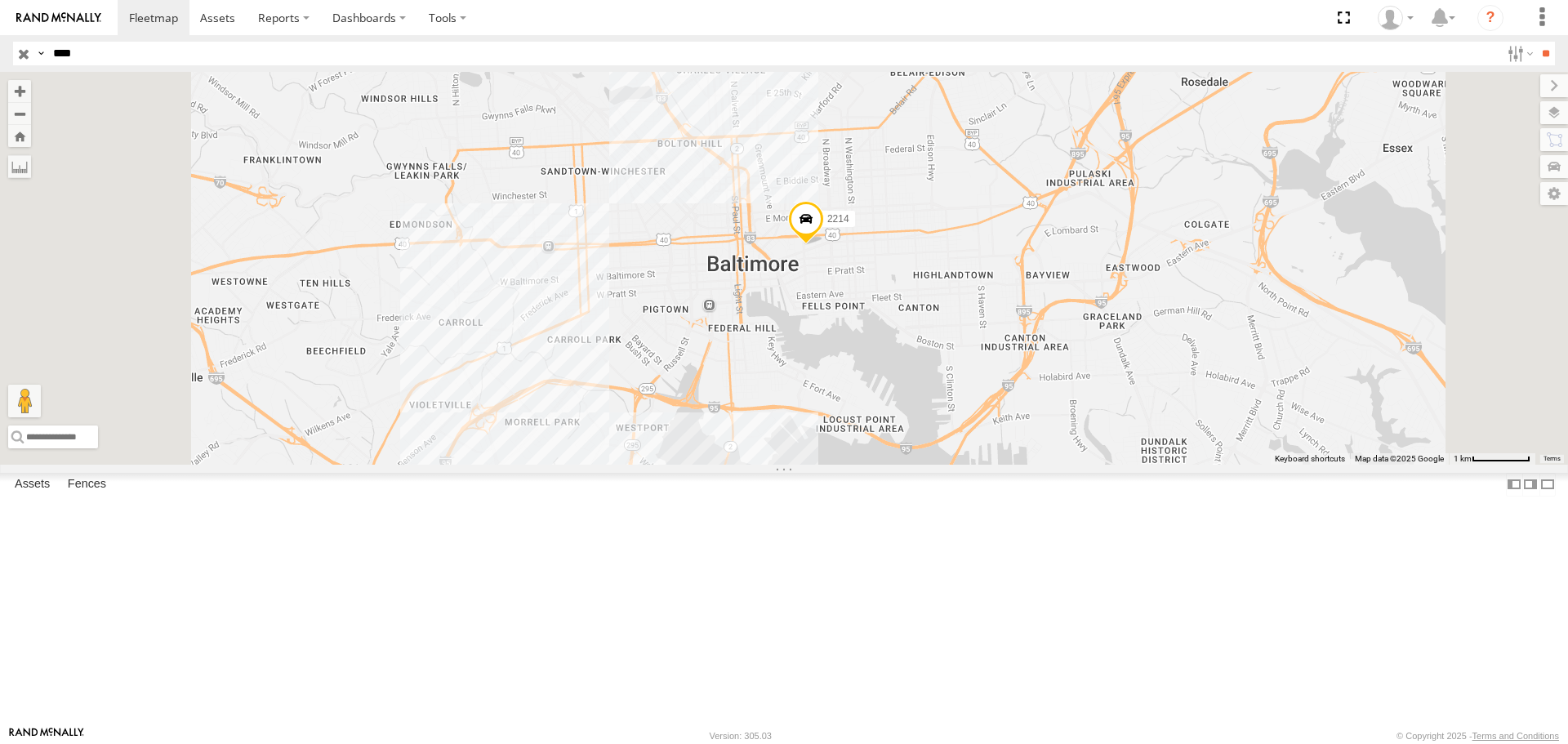
click at [0, 0] on div "2214 All Assets N Central Ave Douglas Homes 39.29356 -76.59927" at bounding box center [0, 0] width 0 height 0
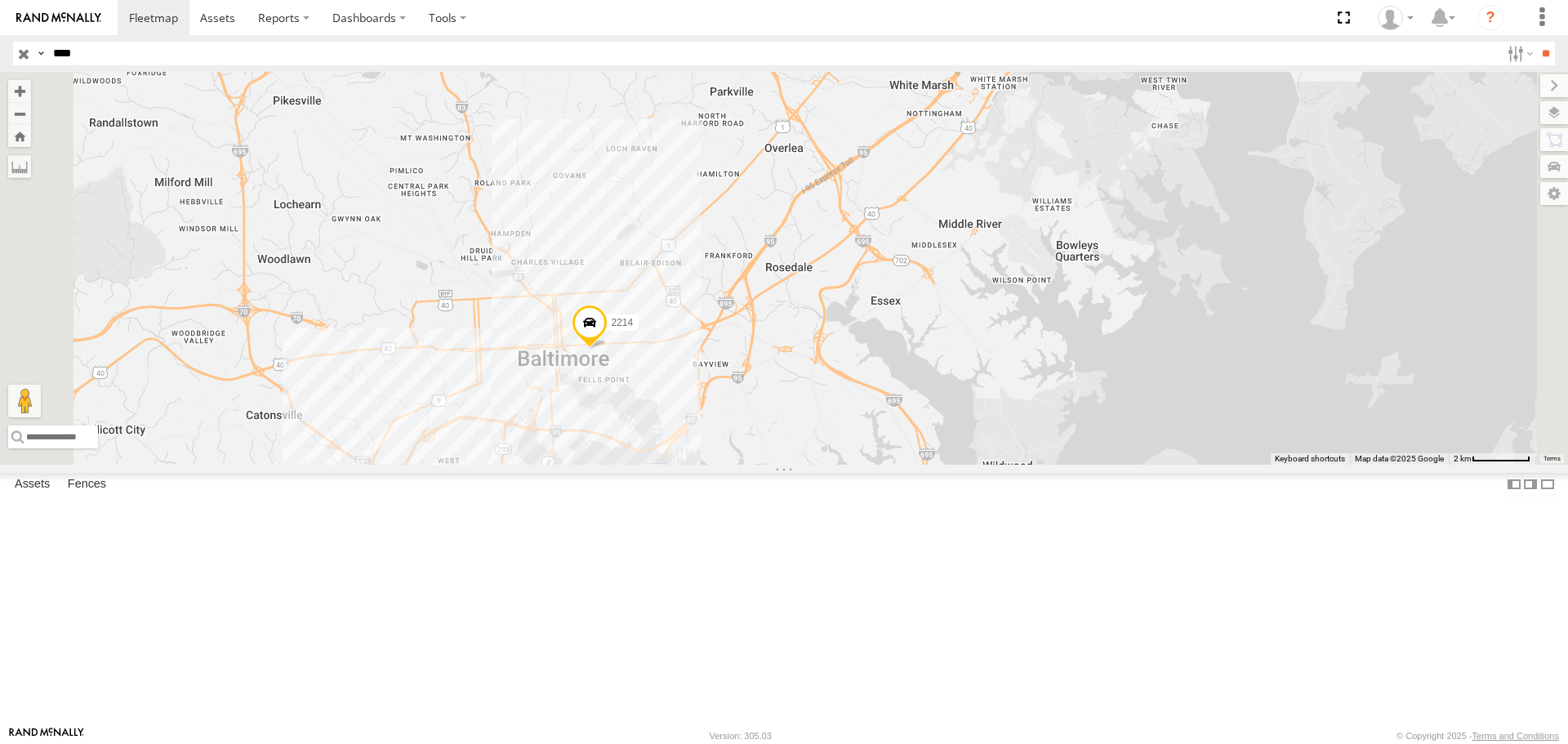
click at [695, 464] on div "2214" at bounding box center [784, 268] width 1568 height 392
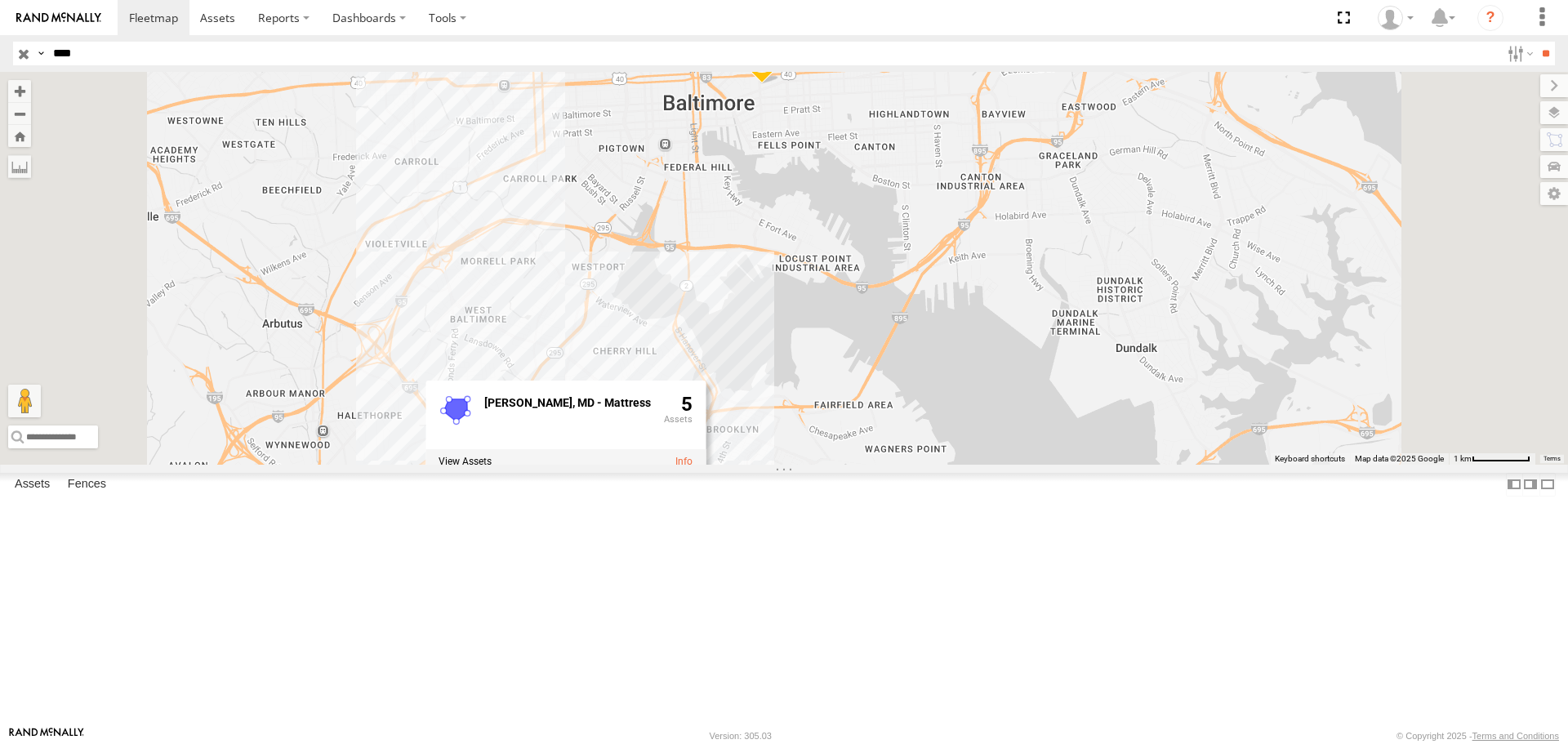
drag, startPoint x: 684, startPoint y: 580, endPoint x: 702, endPoint y: 393, distance: 187.9
click at [702, 393] on div "2214 Lansdowne, MD - Mattress 5" at bounding box center [784, 268] width 1568 height 392
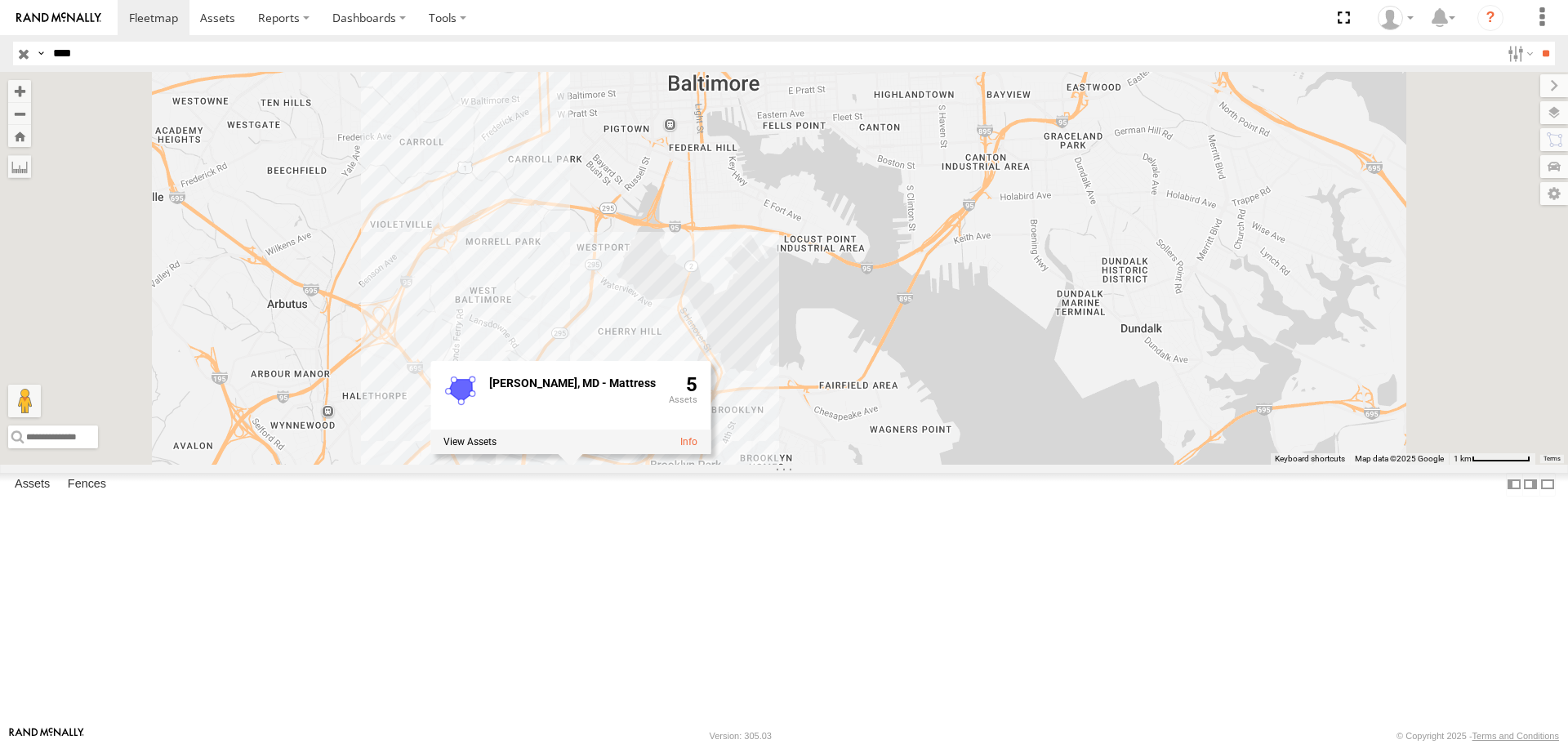
click at [759, 464] on div "2214 Lansdowne, MD - Mattress 5" at bounding box center [784, 268] width 1568 height 392
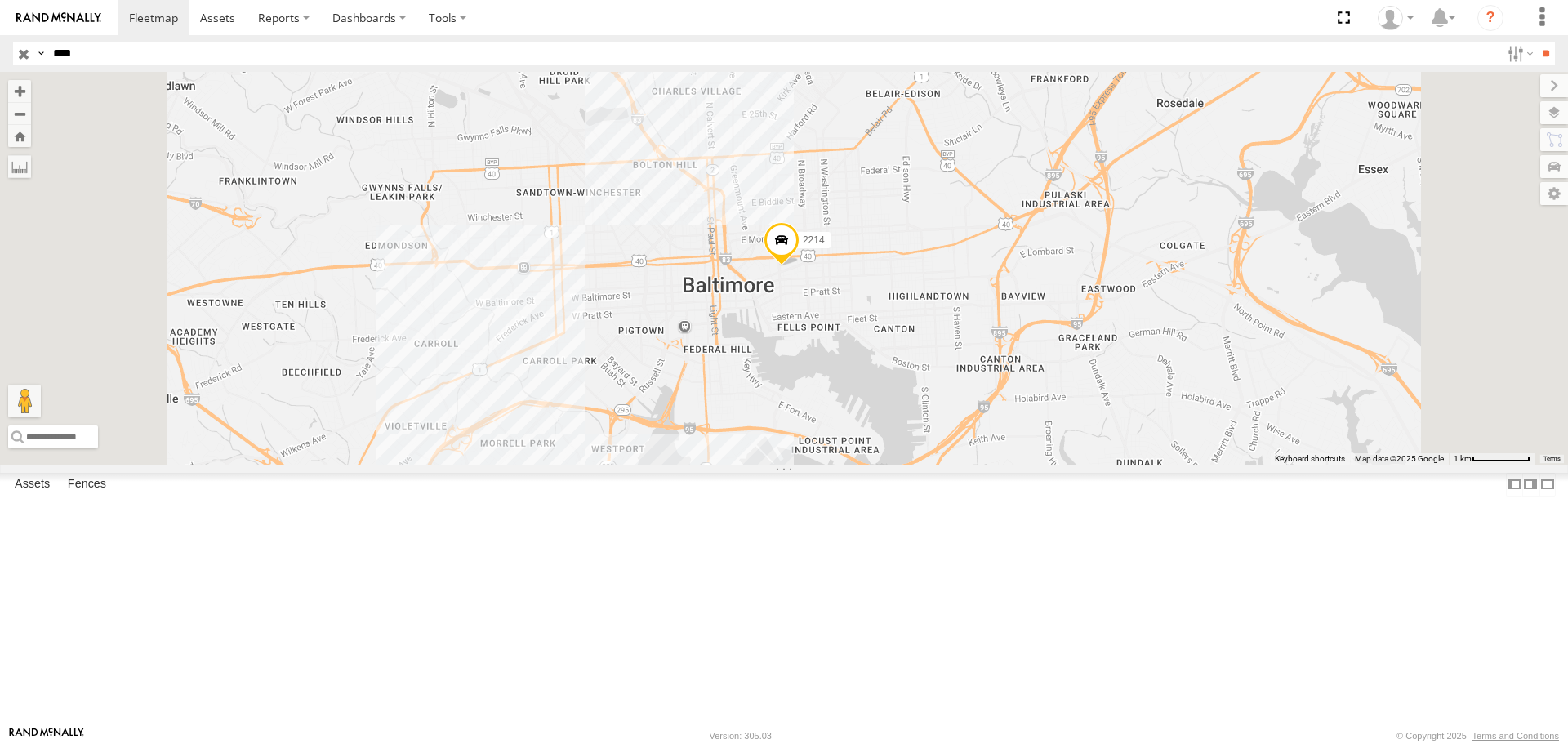
click at [24, 55] on input "button" at bounding box center [23, 54] width 21 height 23
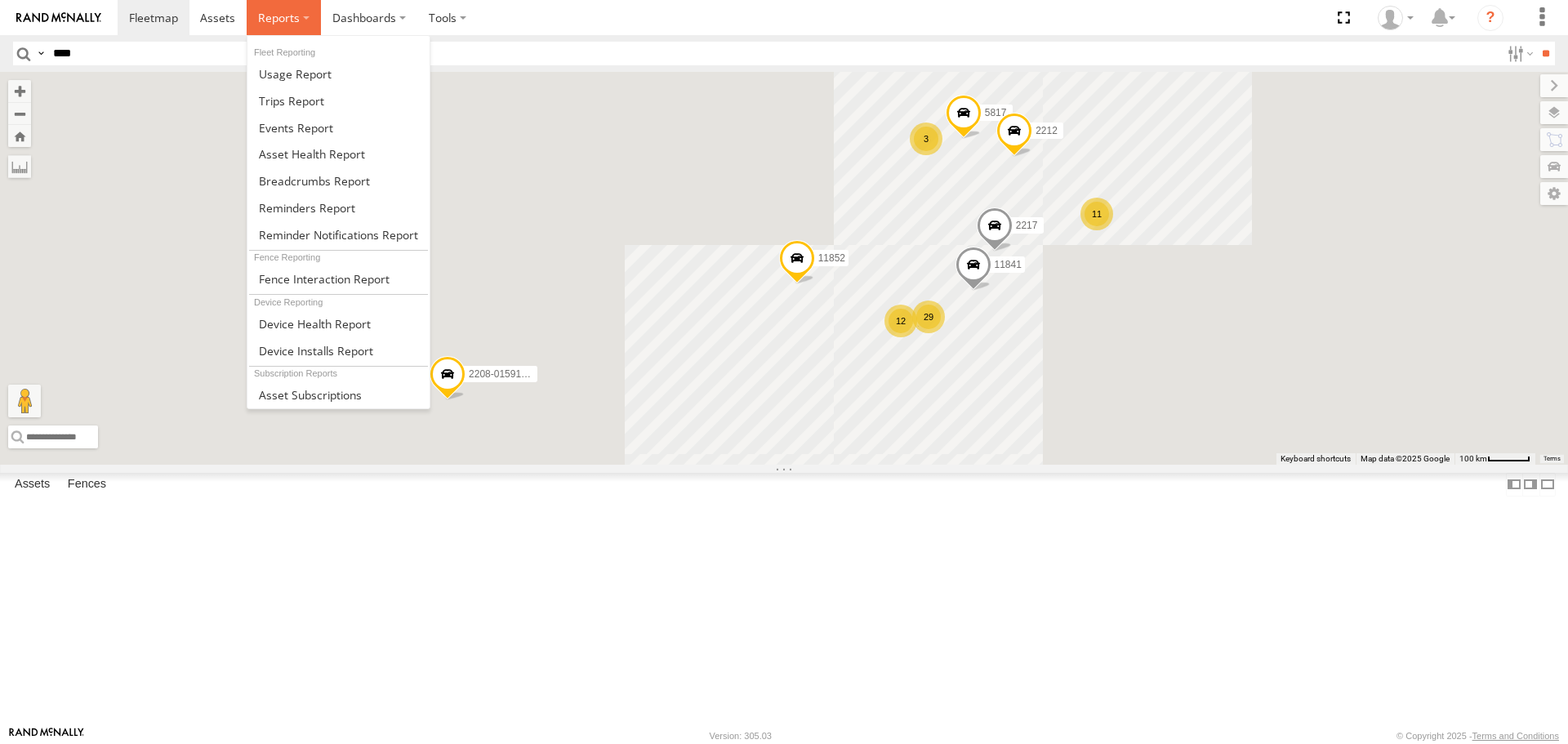
click at [297, 31] on label at bounding box center [284, 18] width 74 height 35
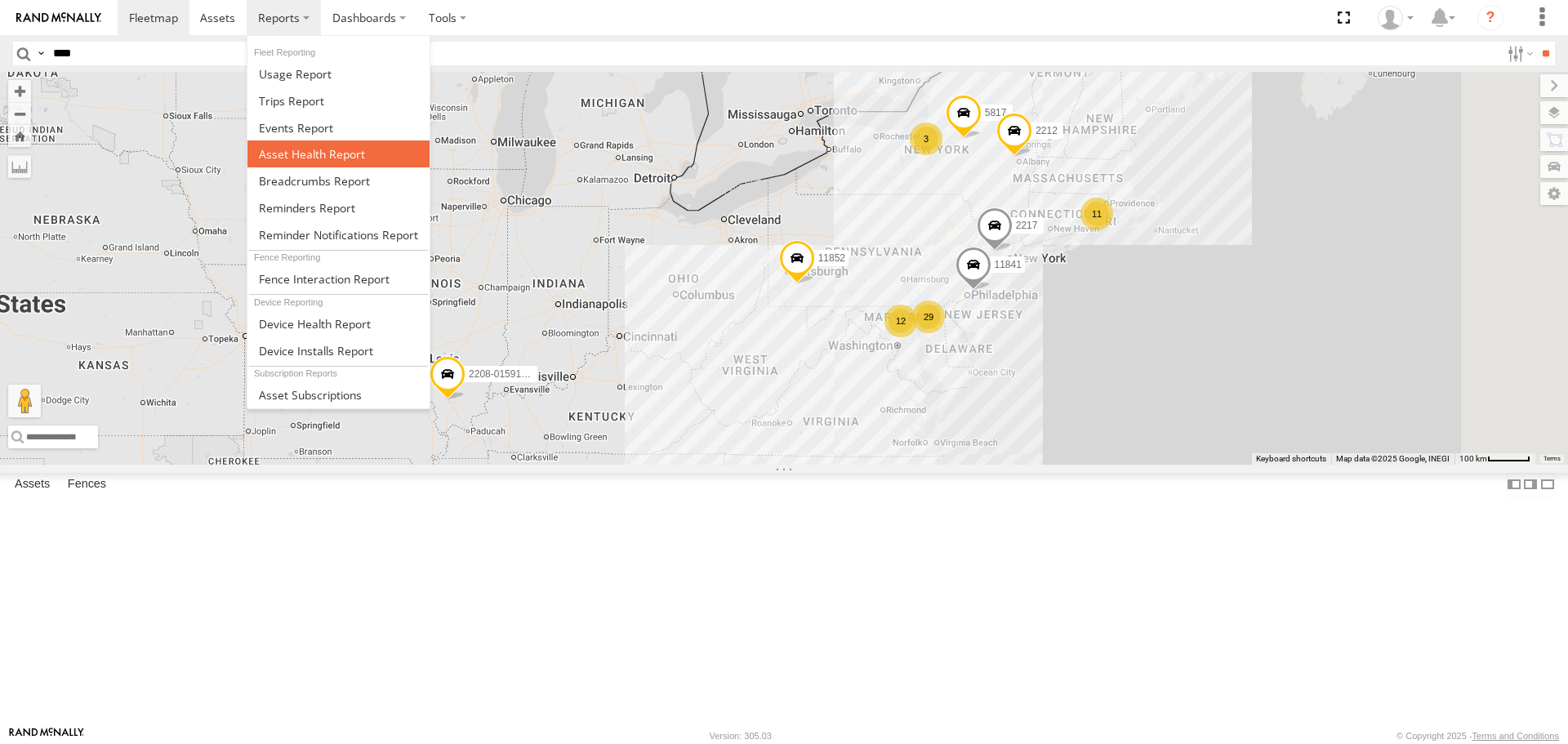
click at [346, 162] on span at bounding box center [311, 154] width 106 height 16
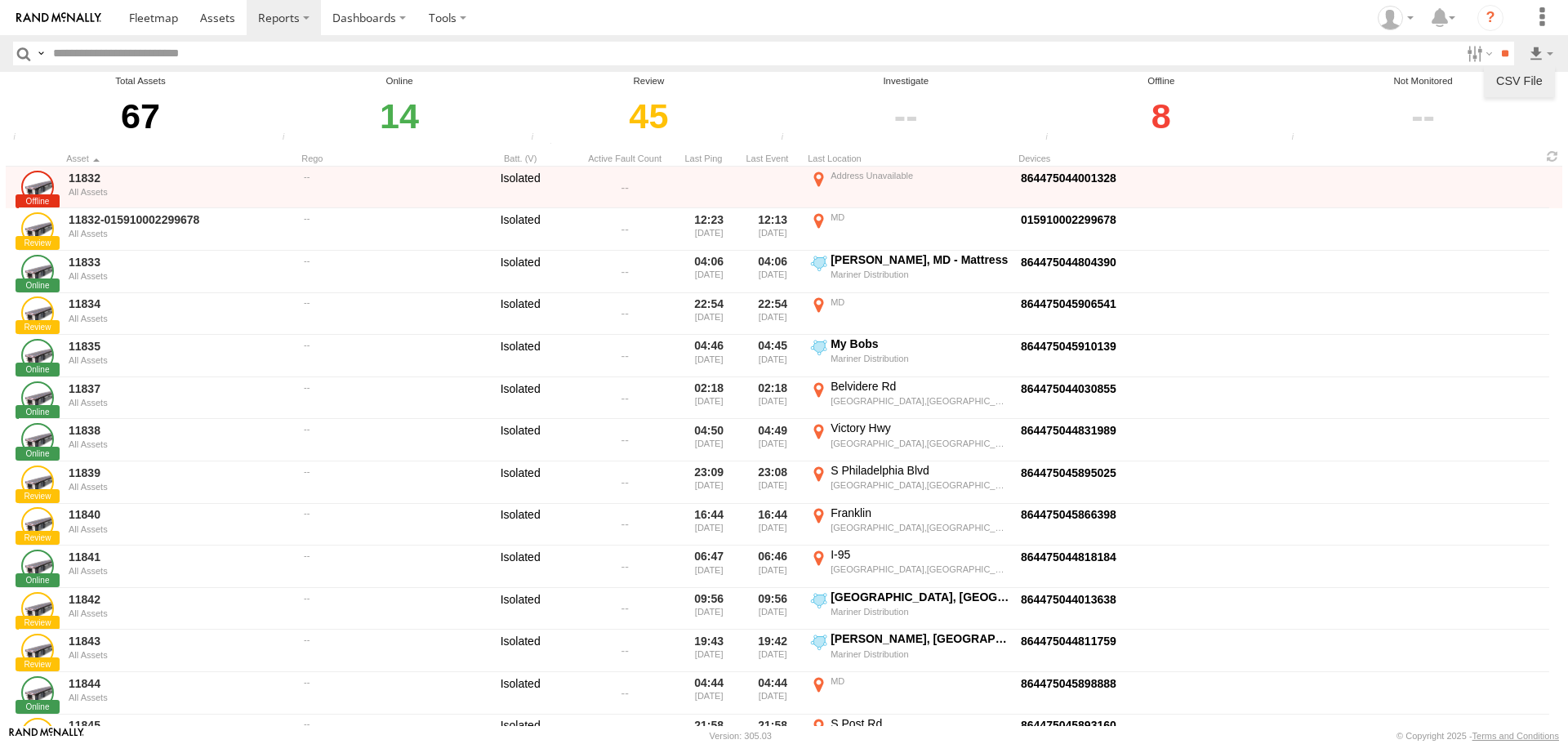
click at [1537, 85] on link at bounding box center [1519, 80] width 58 height 24
click at [195, 49] on input "text" at bounding box center [753, 54] width 1413 height 23
click at [1495, 42] on input "**" at bounding box center [1504, 54] width 18 height 23
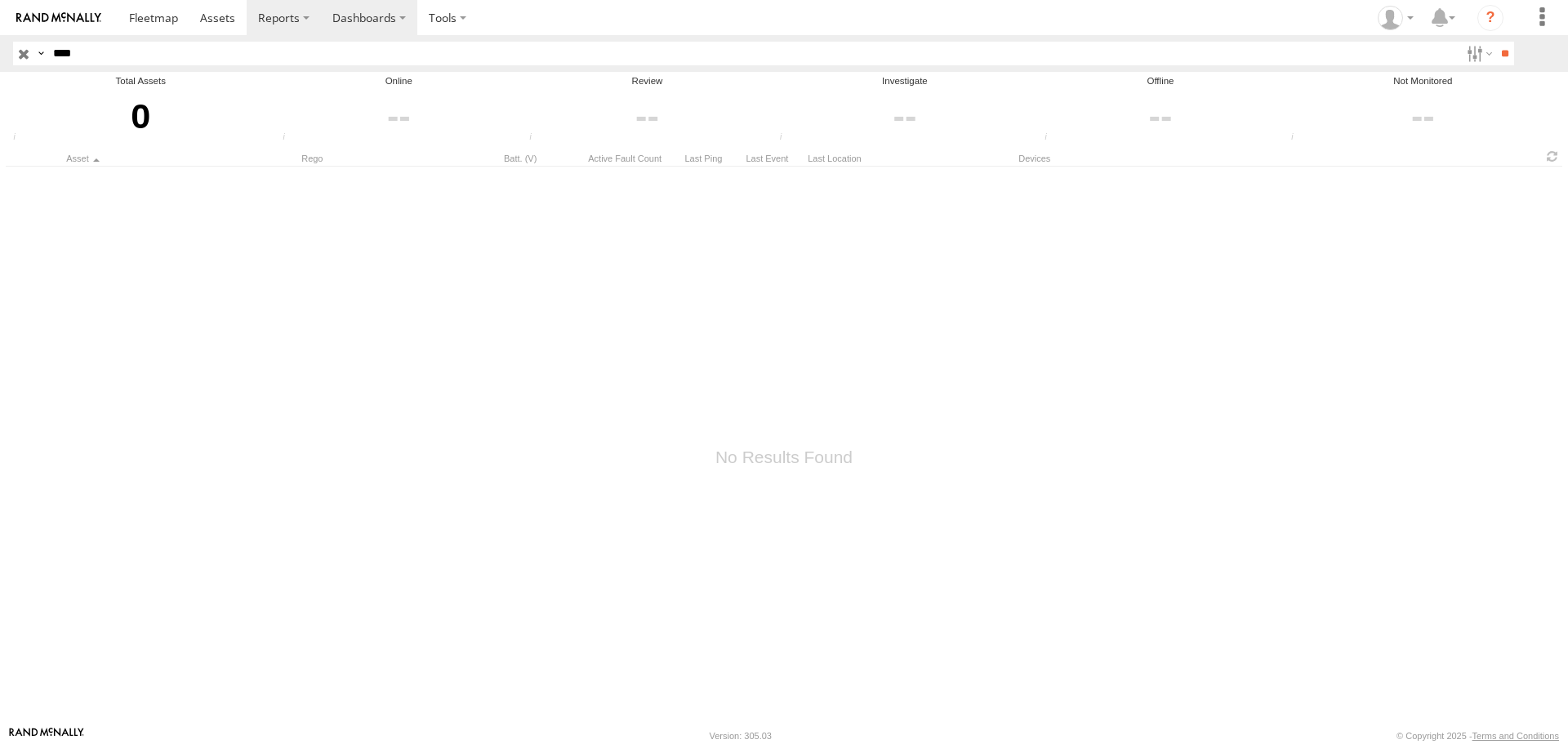
type input "****"
click at [1495, 42] on input "**" at bounding box center [1504, 54] width 18 height 23
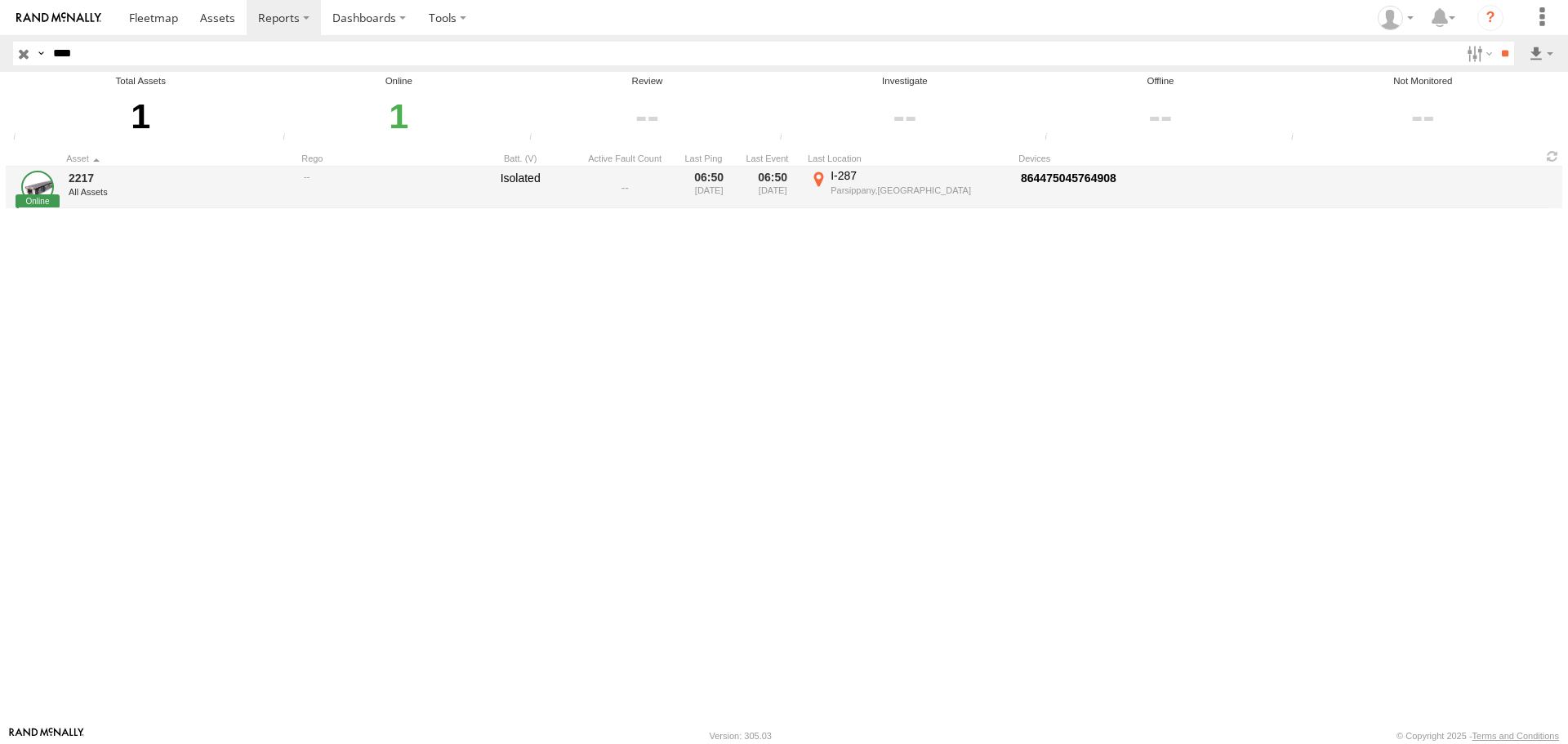
click at [33, 189] on link at bounding box center [37, 187] width 33 height 33
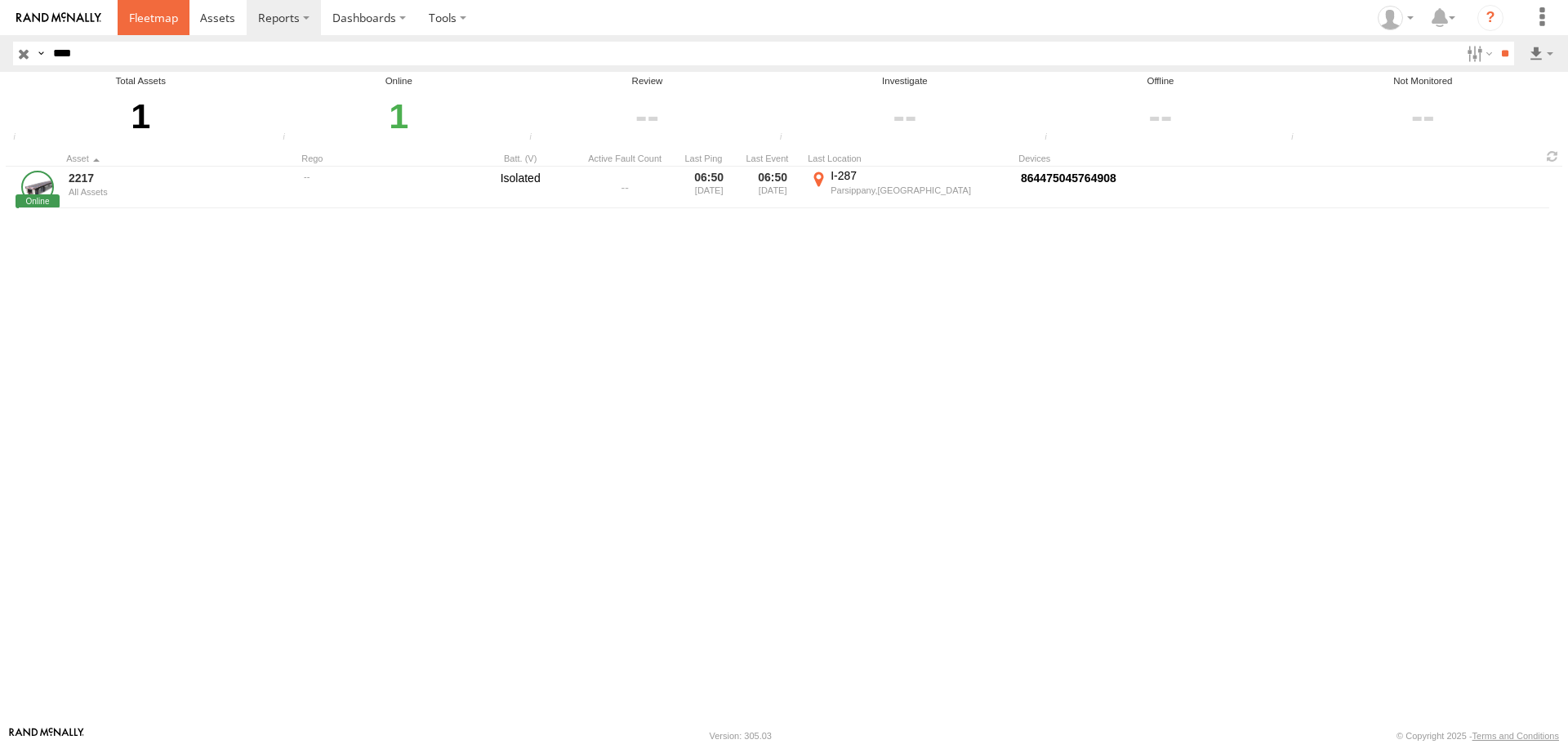
click at [144, 9] on link at bounding box center [154, 18] width 72 height 35
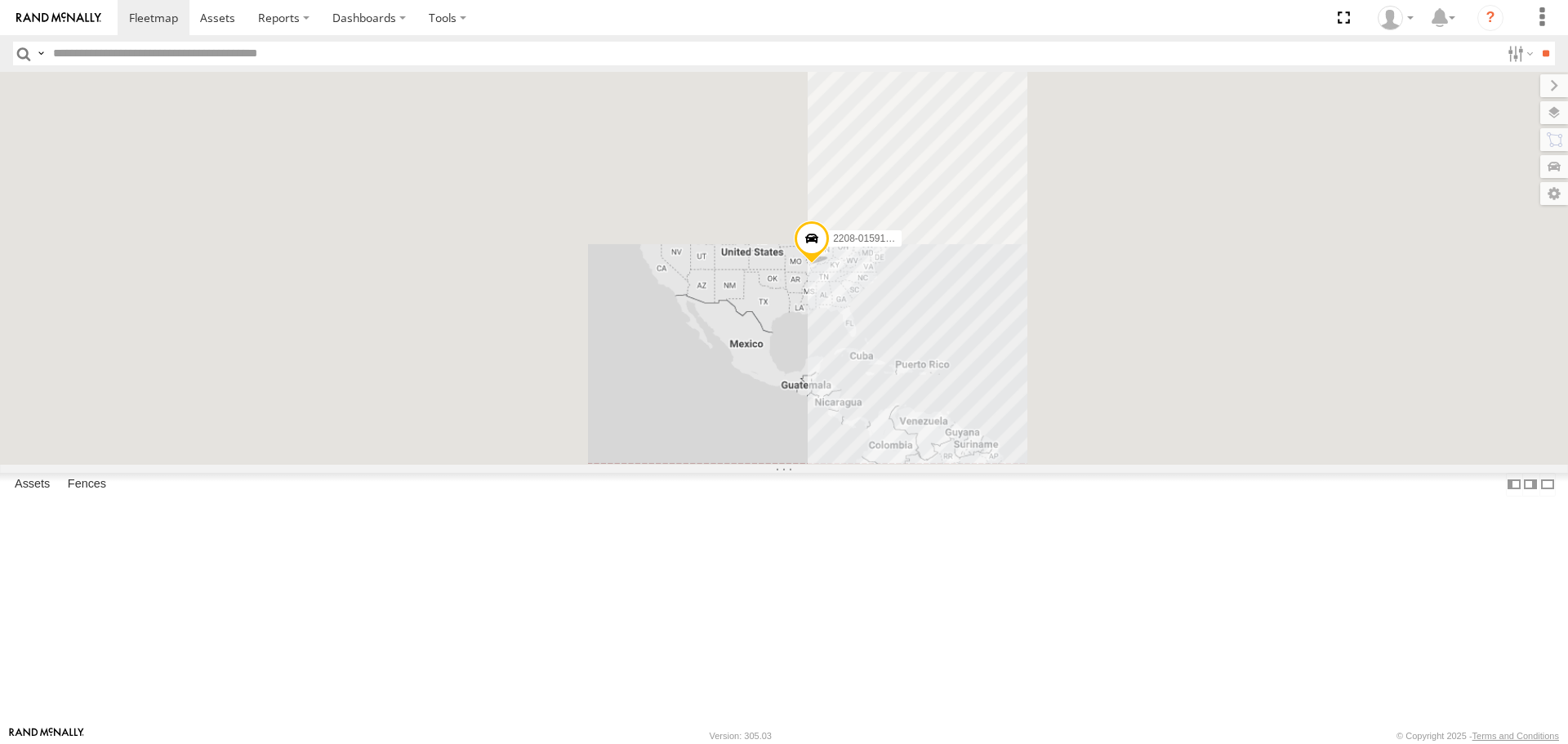
click at [167, 49] on input "text" at bounding box center [773, 54] width 1453 height 23
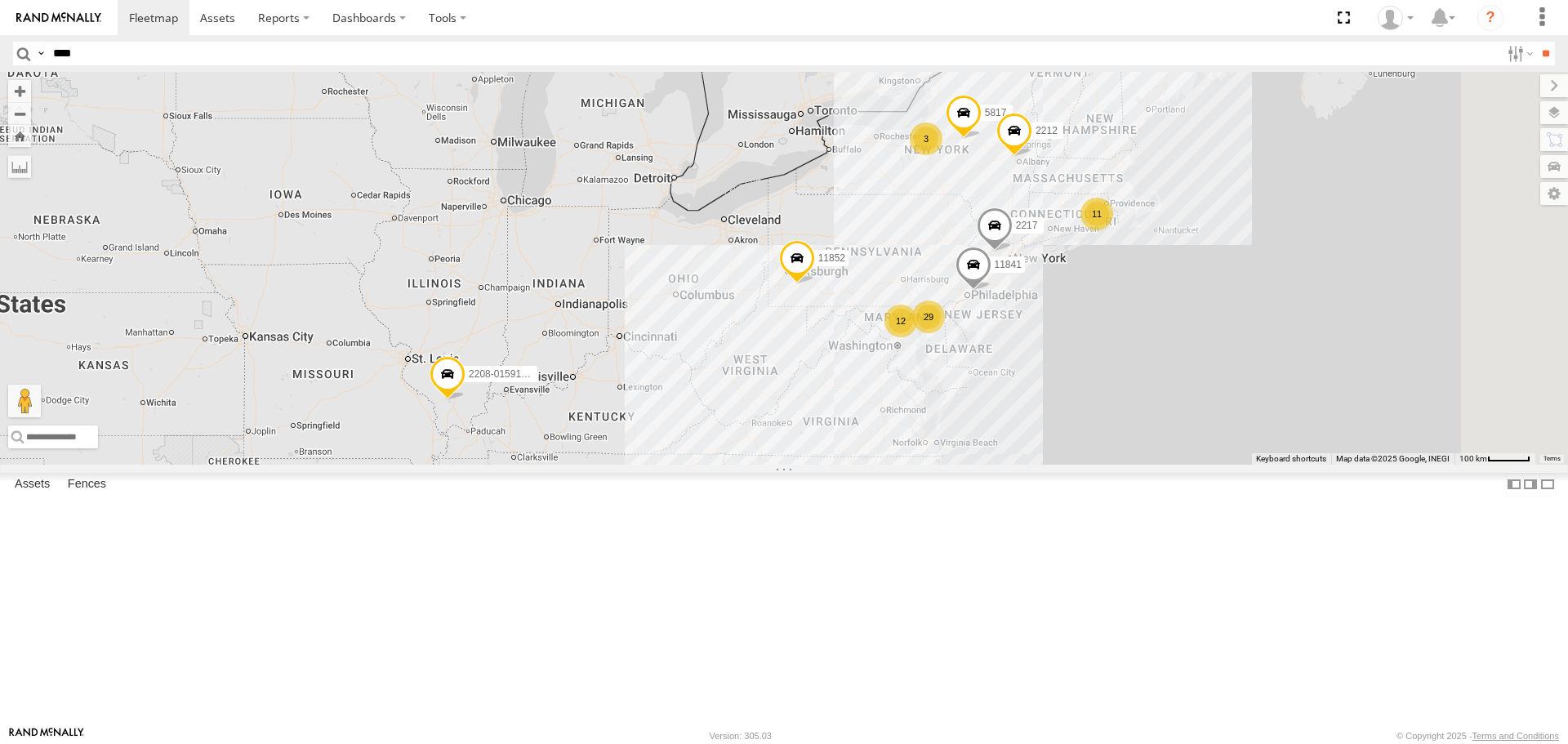
type input "****"
click at [1536, 42] on input "**" at bounding box center [1545, 54] width 18 height 23
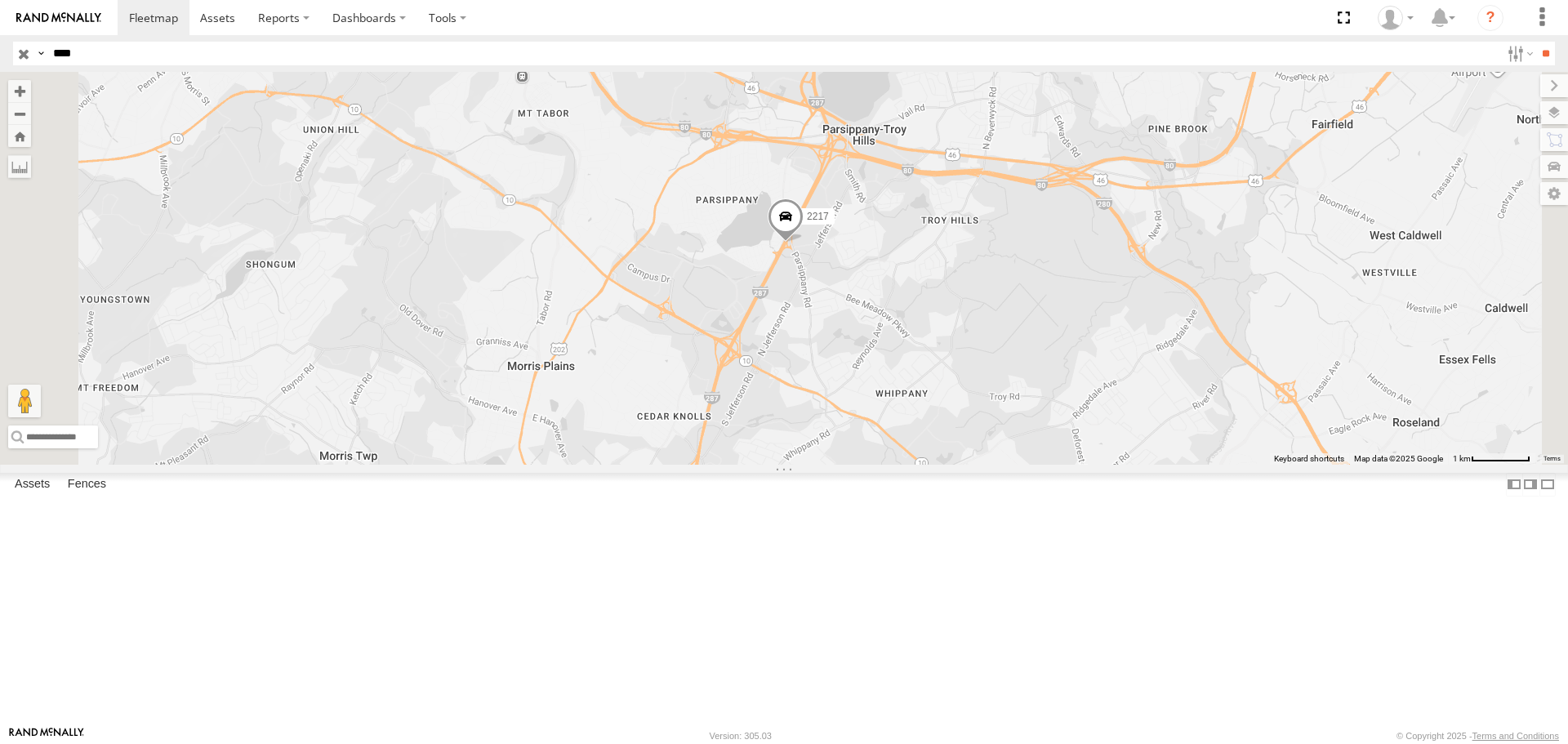
click at [803, 244] on span at bounding box center [785, 221] width 36 height 44
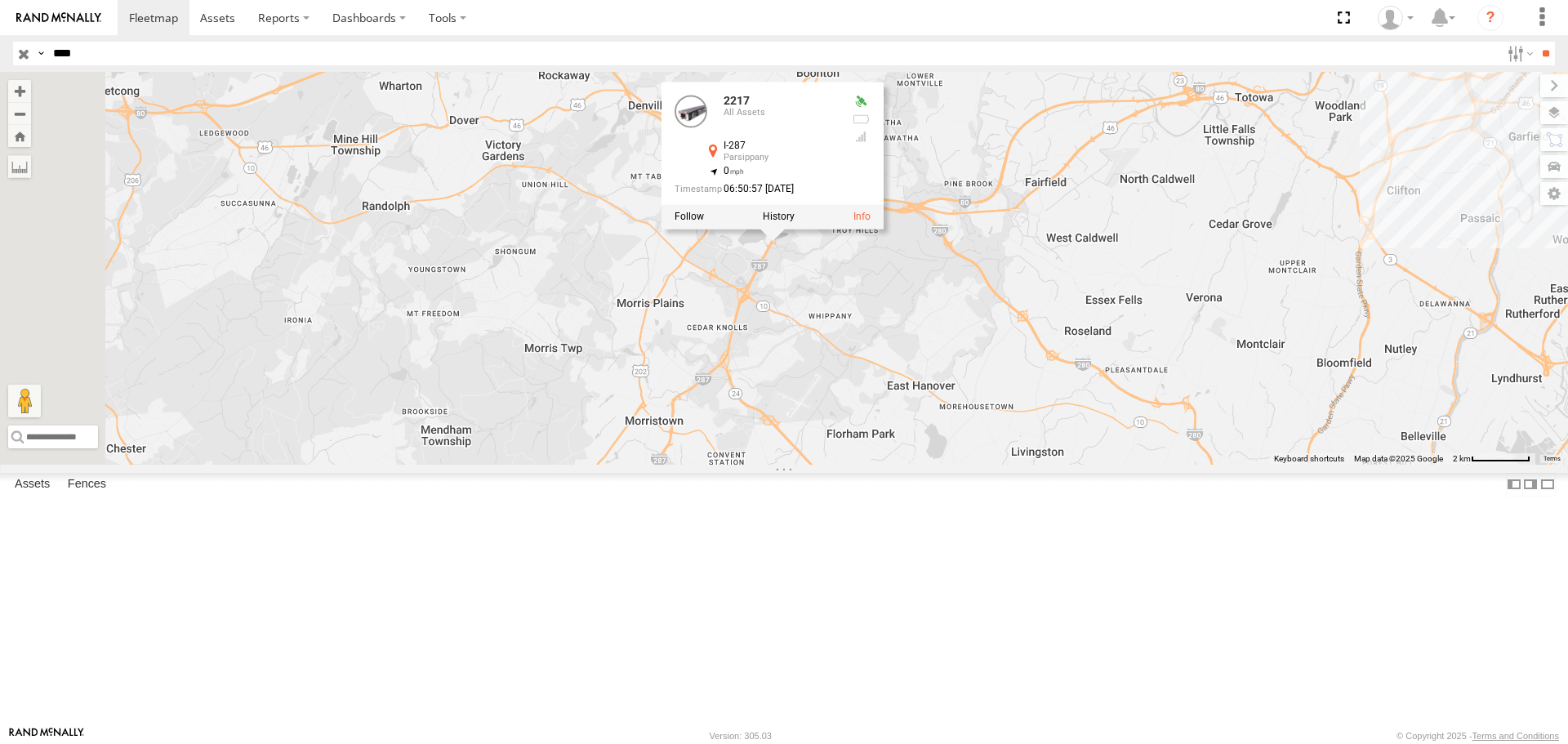
click at [1343, 200] on div "2217 2217 All Assets I-287 Parsippany 40.84935 , -74.42653 0 06:50:57 08/18/2025" at bounding box center [784, 268] width 1568 height 392
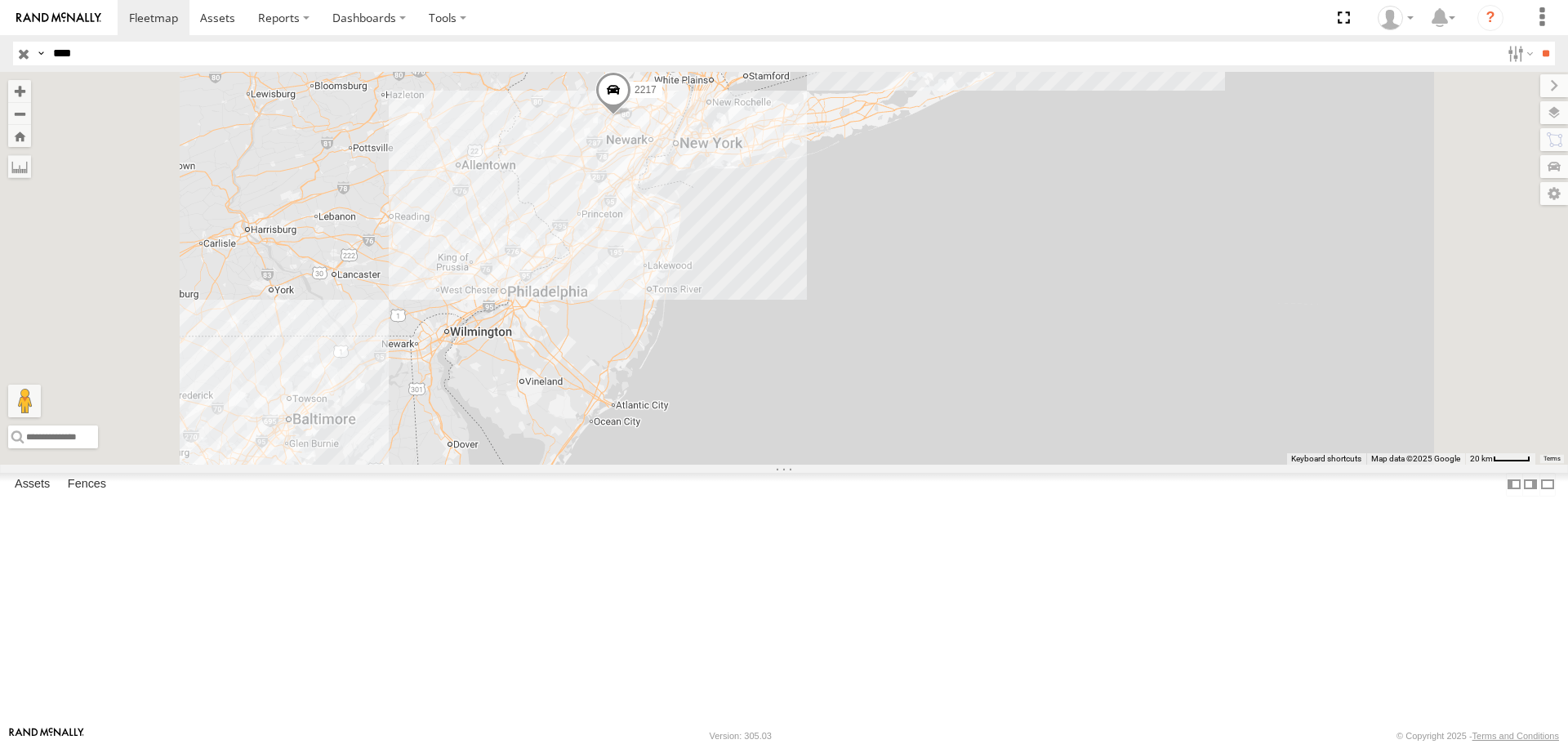
click at [30, 54] on input "button" at bounding box center [23, 54] width 21 height 23
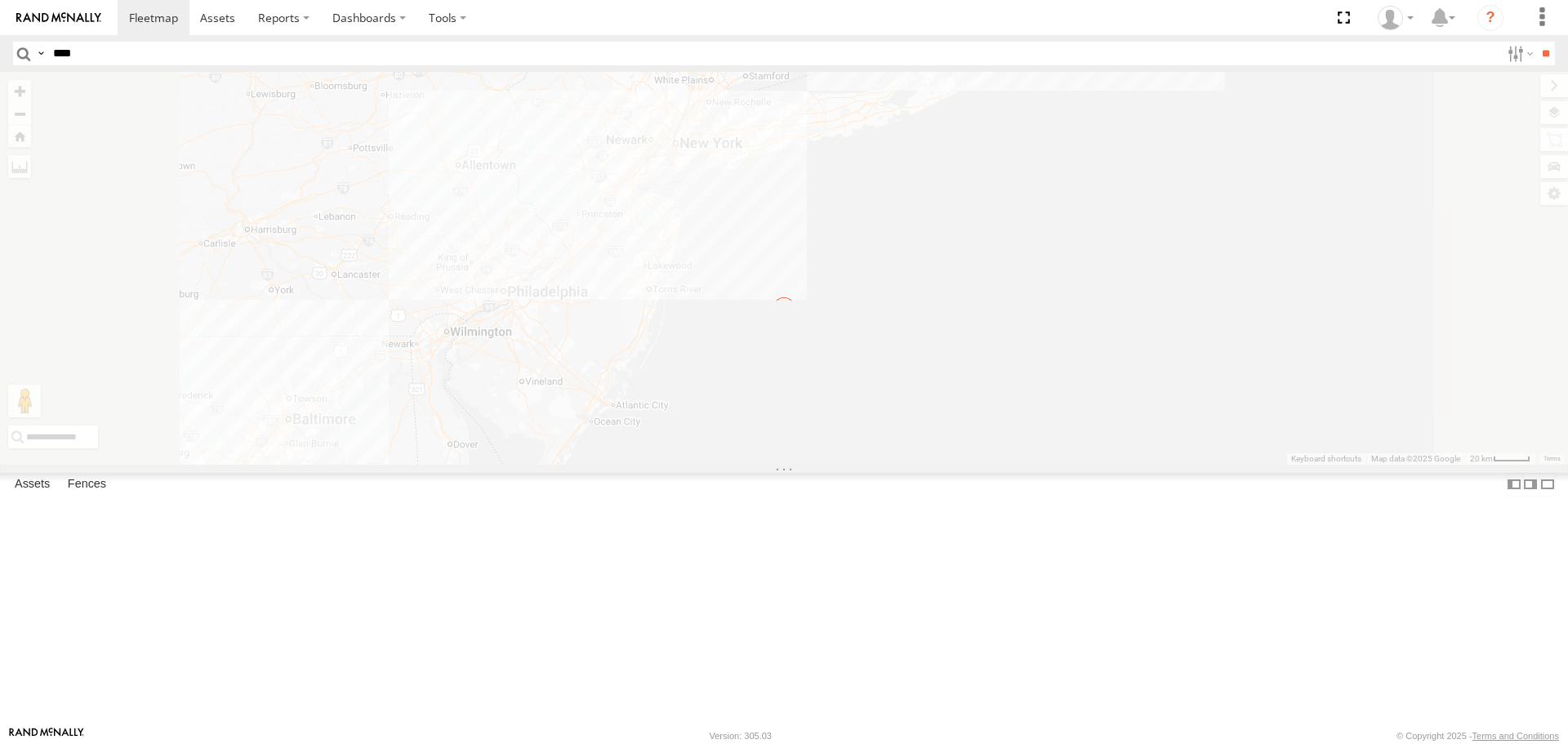
click at [41, 54] on label at bounding box center [41, 54] width 13 height 23
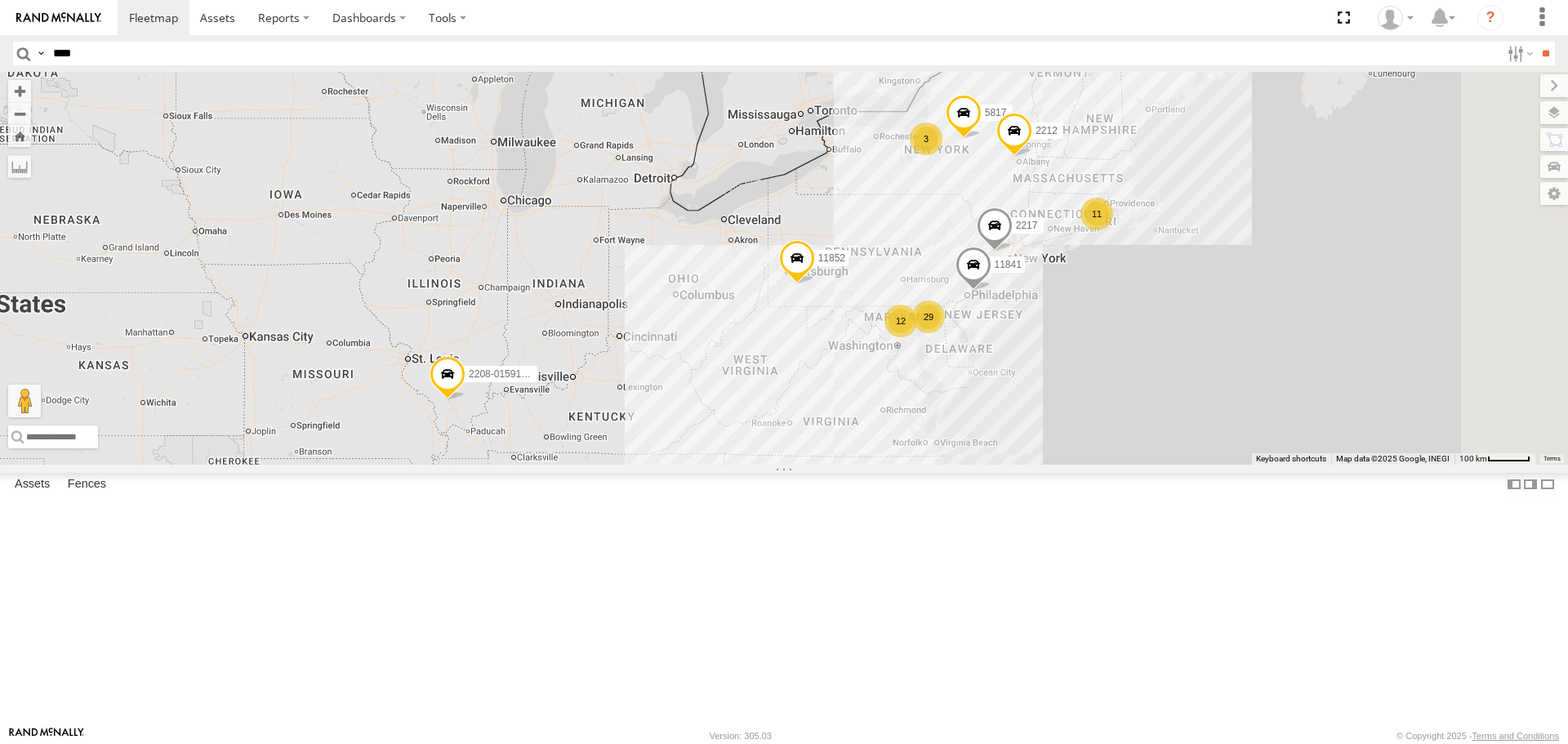
click at [0, 0] on span "Asset ID" at bounding box center [0, 0] width 0 height 0
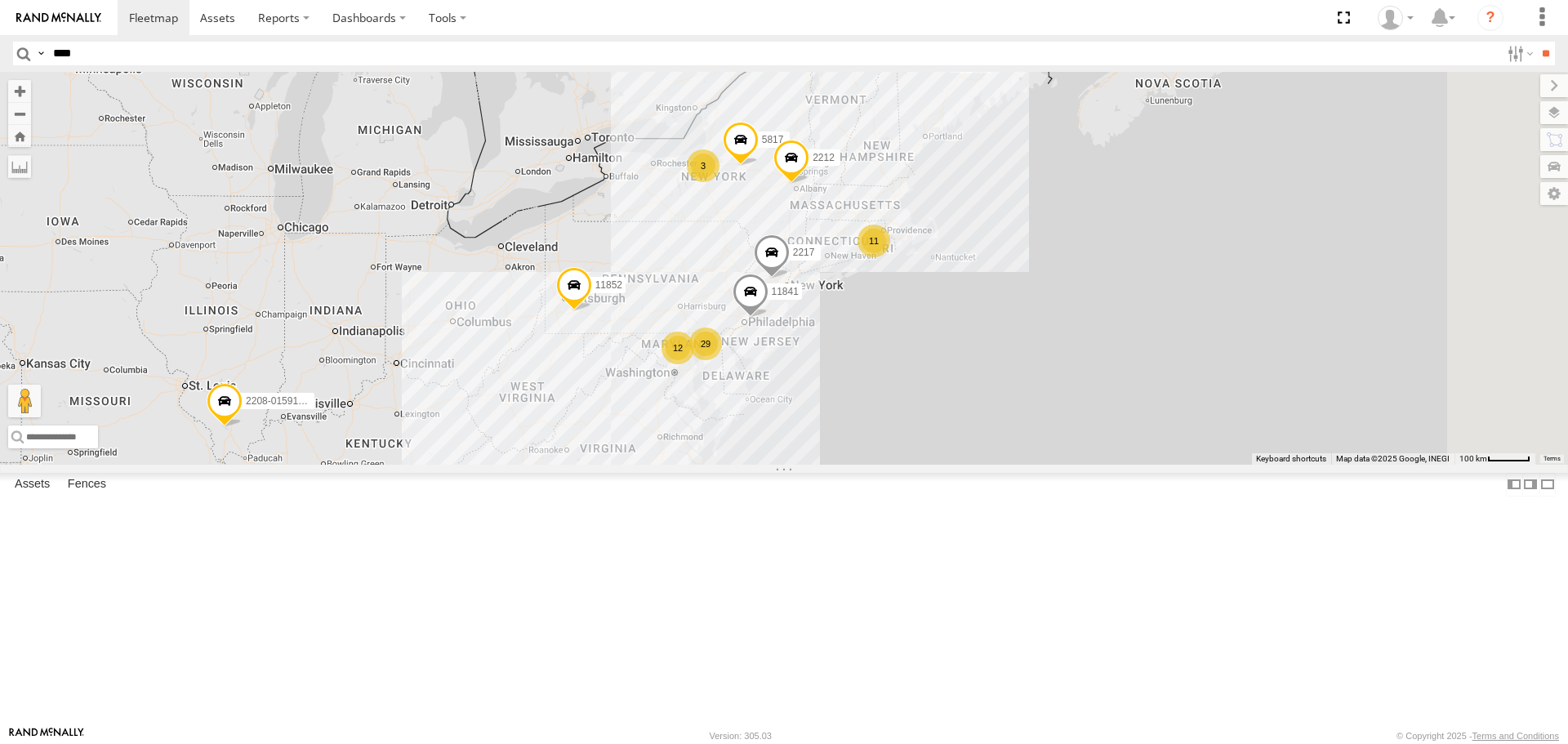
drag, startPoint x: 1170, startPoint y: 314, endPoint x: 947, endPoint y: 342, distance: 224.8
click at [947, 342] on div "11841 2217 29 11 2208-015910002284753 11852 12 5817 3 2212" at bounding box center [784, 268] width 1568 height 392
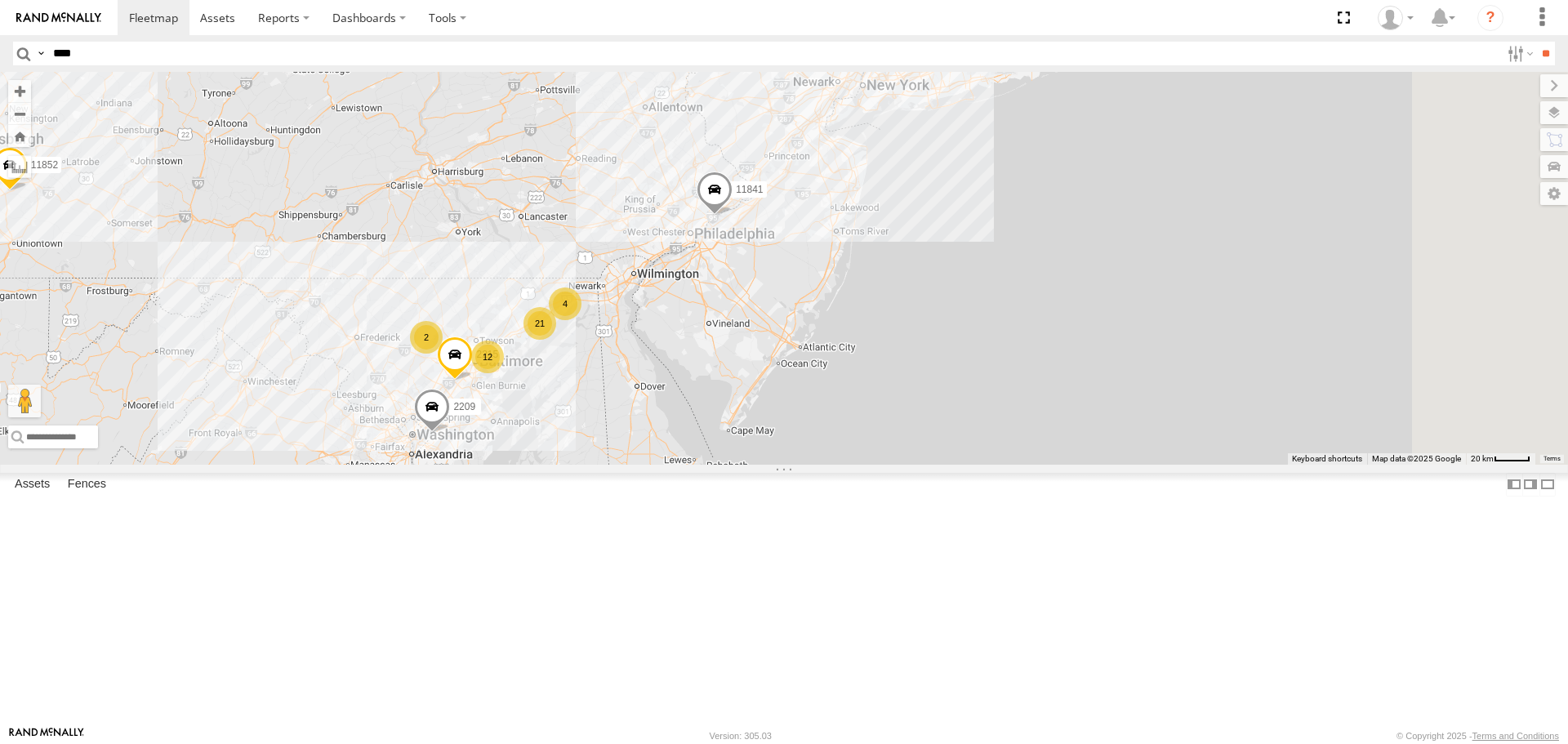
drag, startPoint x: 967, startPoint y: 278, endPoint x: 908, endPoint y: 322, distance: 73.6
click at [732, 217] on span at bounding box center [714, 194] width 36 height 44
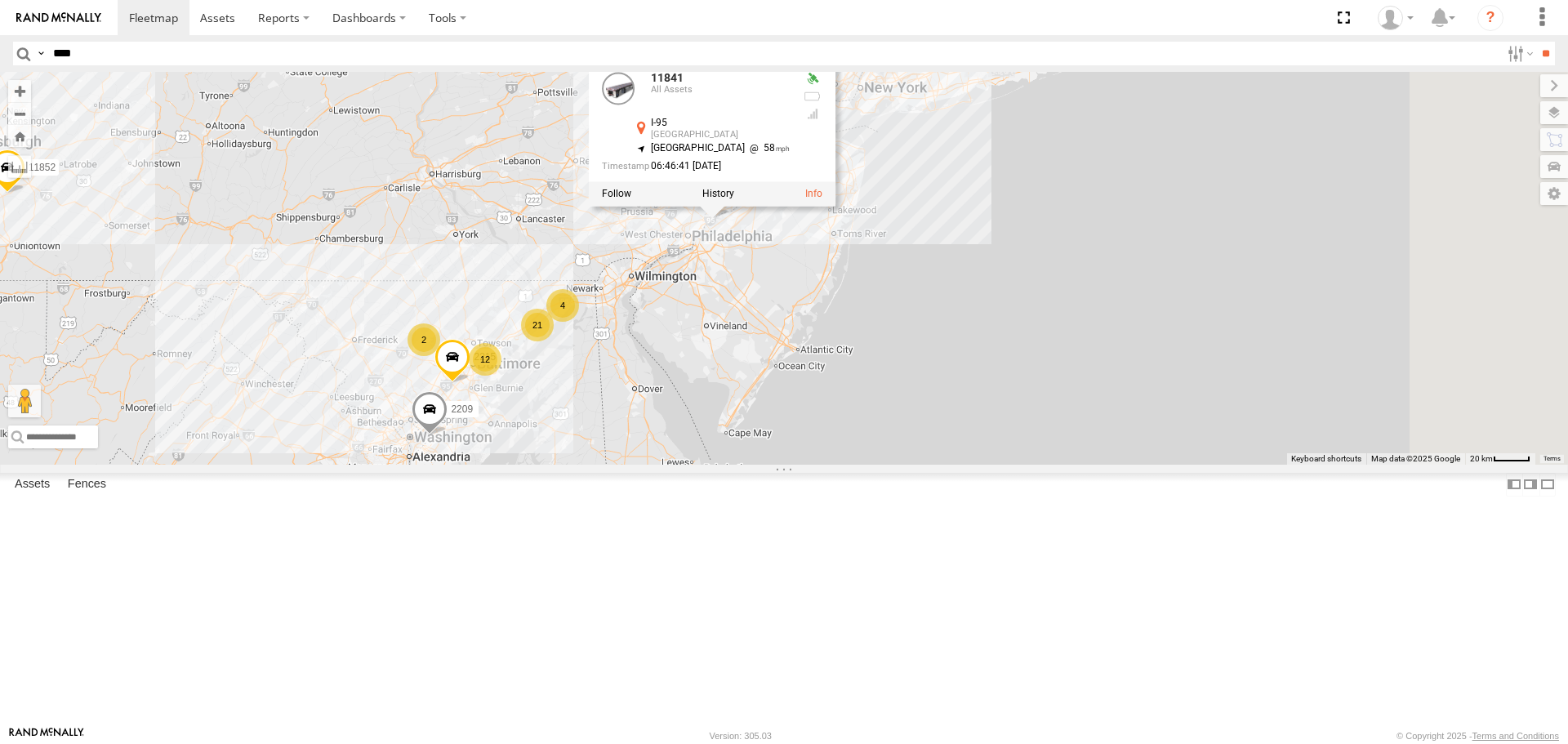
click at [1273, 464] on div "11841 2217 2208-015910002284753 11852 5817 2212 11838 2209 21 12 2 4 2215 11841…" at bounding box center [784, 268] width 1568 height 392
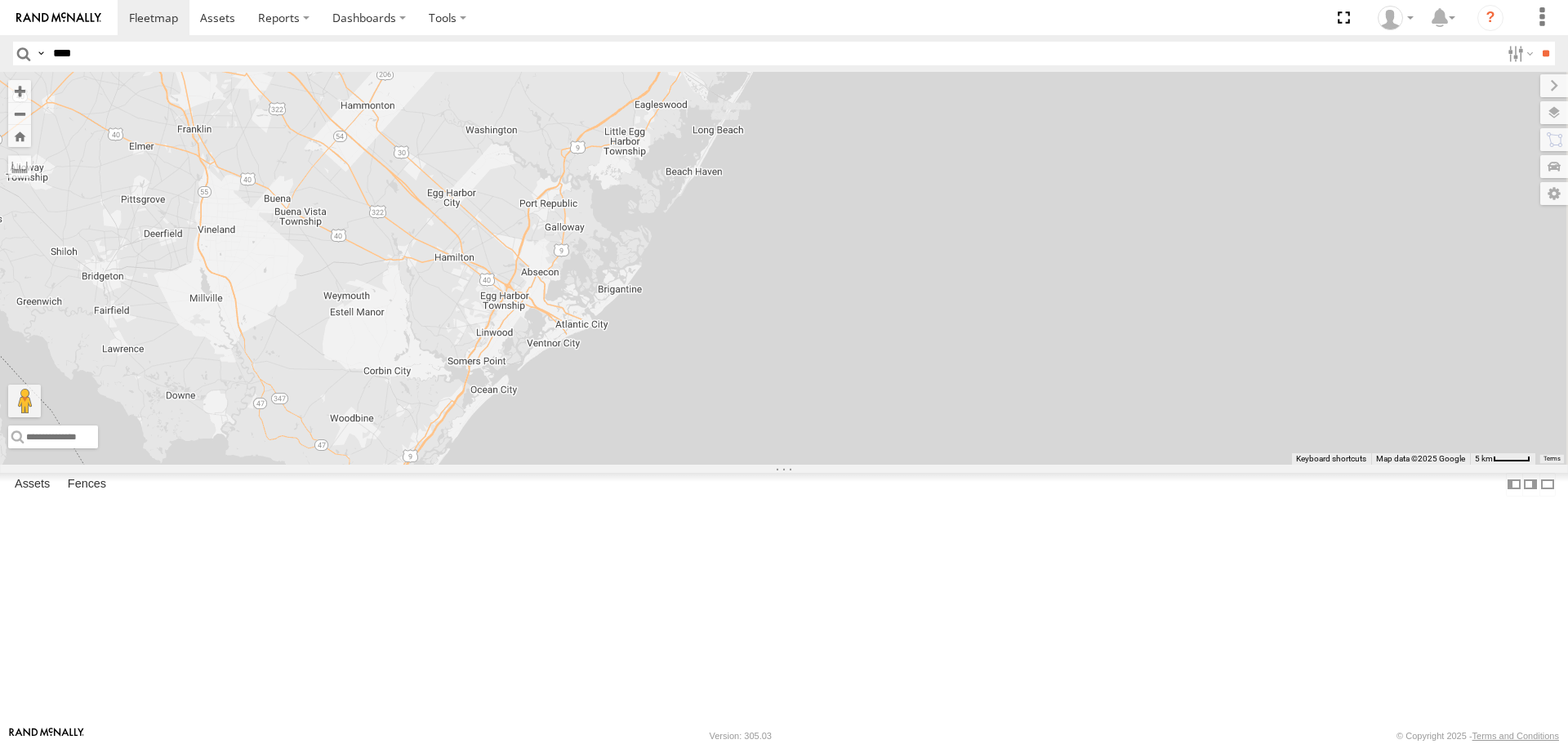
drag, startPoint x: 1133, startPoint y: 414, endPoint x: 922, endPoint y: 563, distance: 258.3
click at [921, 464] on div "11841 2217 2208-015910002284753 11852 5817 2212 11838 2209 2215" at bounding box center [784, 268] width 1568 height 392
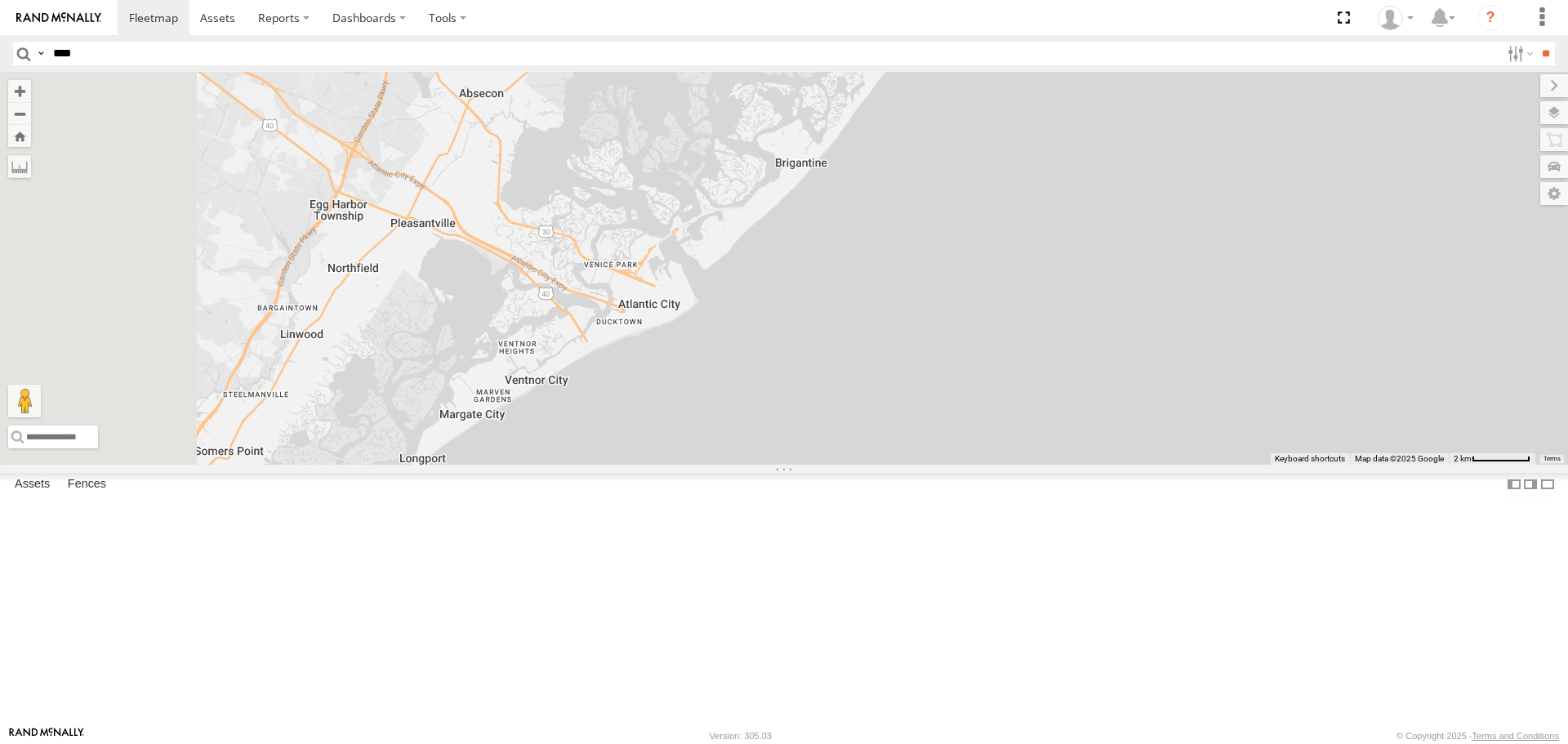
drag, startPoint x: 841, startPoint y: 483, endPoint x: 952, endPoint y: 425, distance: 125.2
click at [952, 425] on div "11841 2217 2208-015910002284753 11852 5817 2212 11838 2209 2215" at bounding box center [784, 268] width 1568 height 392
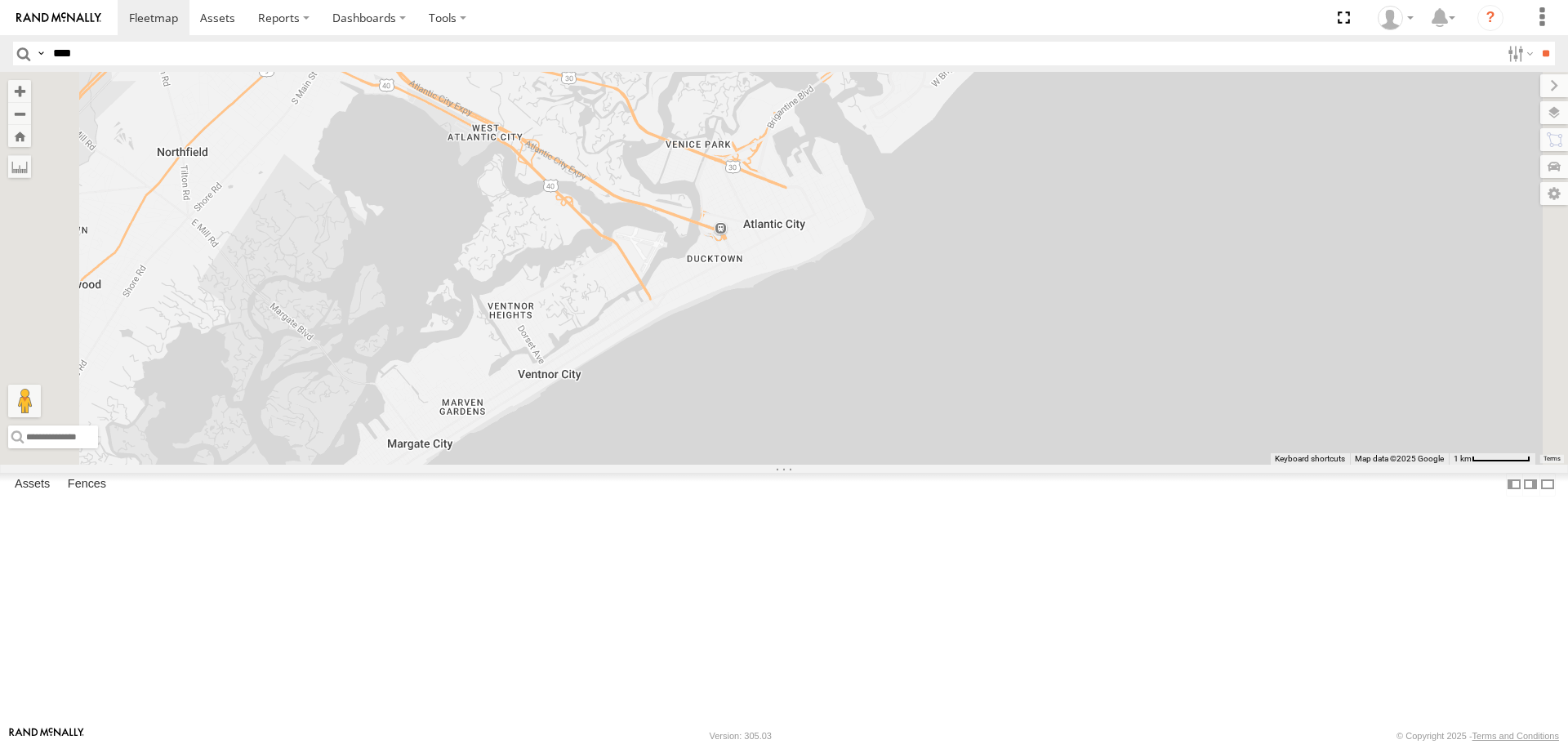
drag, startPoint x: 815, startPoint y: 464, endPoint x: 990, endPoint y: 400, distance: 186.3
click at [990, 400] on div "11841 2217 2208-015910002284753 11852 5817 2212 11838 2209 2215" at bounding box center [784, 268] width 1568 height 392
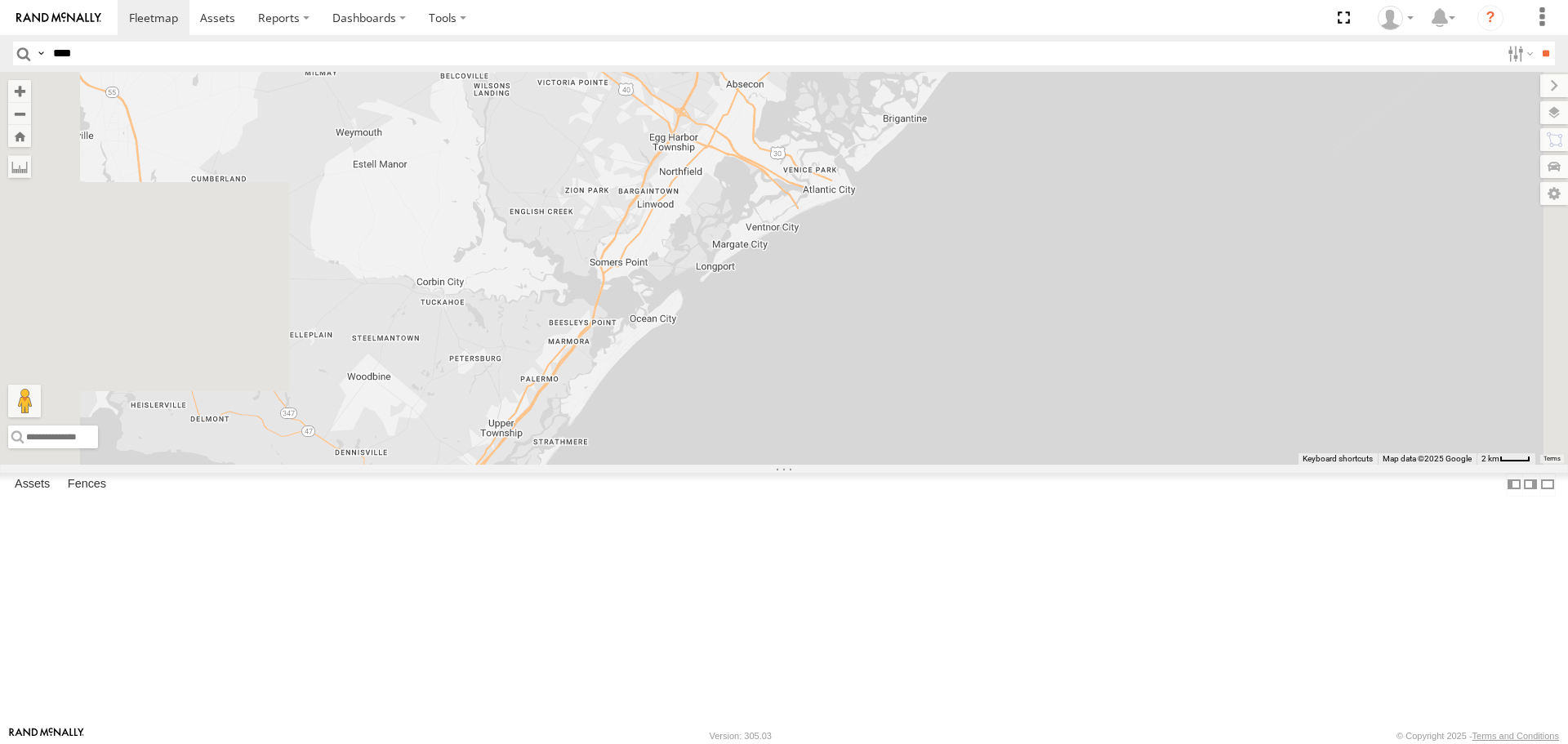
drag, startPoint x: 781, startPoint y: 566, endPoint x: 898, endPoint y: 408, distance: 196.6
click at [898, 408] on div "11841 2217 2208-015910002284753 11852 5817 2212 11838 2209 2215" at bounding box center [784, 268] width 1568 height 392
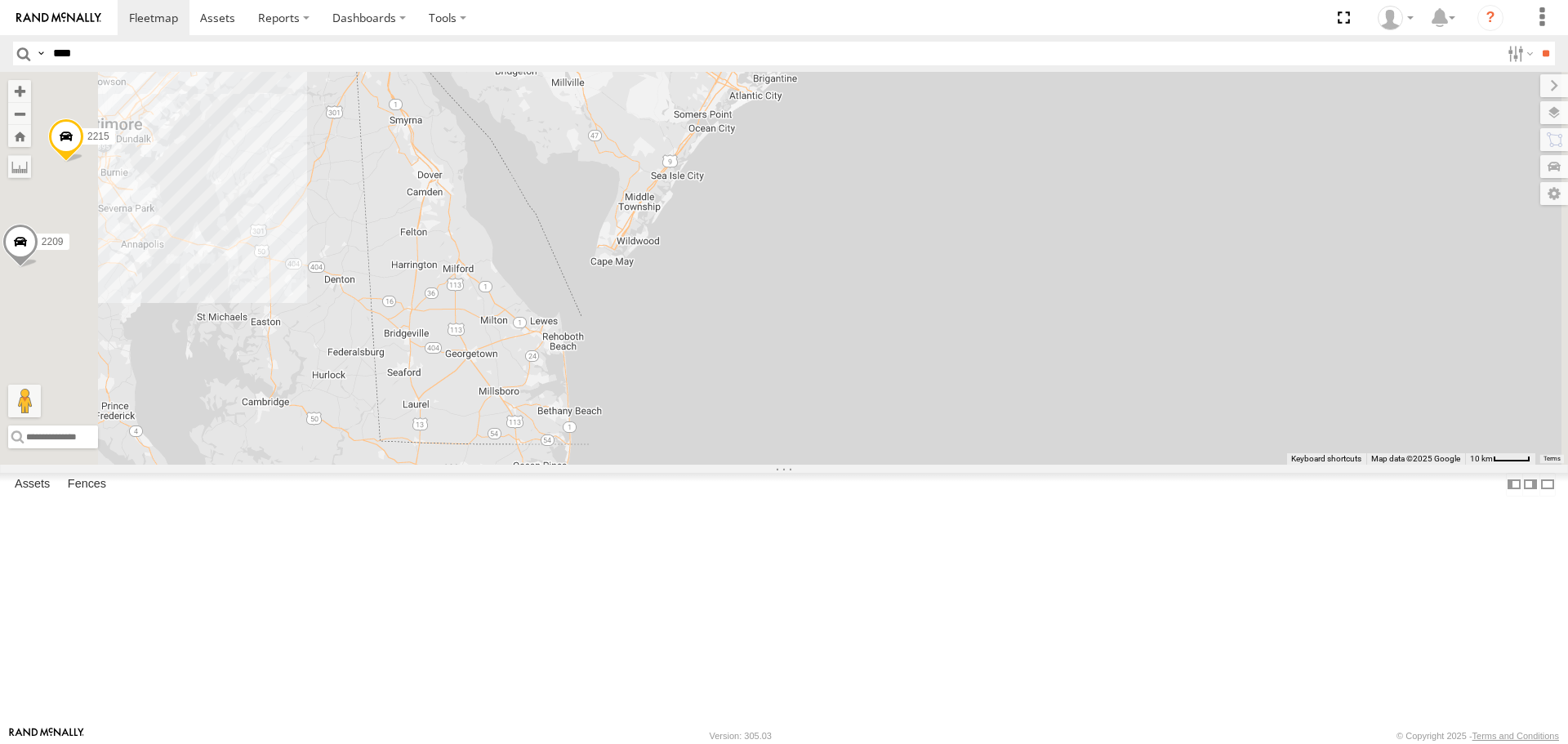
drag, startPoint x: 785, startPoint y: 606, endPoint x: 850, endPoint y: 374, distance: 240.9
click at [850, 374] on div "11841 2217 2208-015910002284753 11852 5817 2212 11838 2209 2215 9" at bounding box center [784, 268] width 1568 height 392
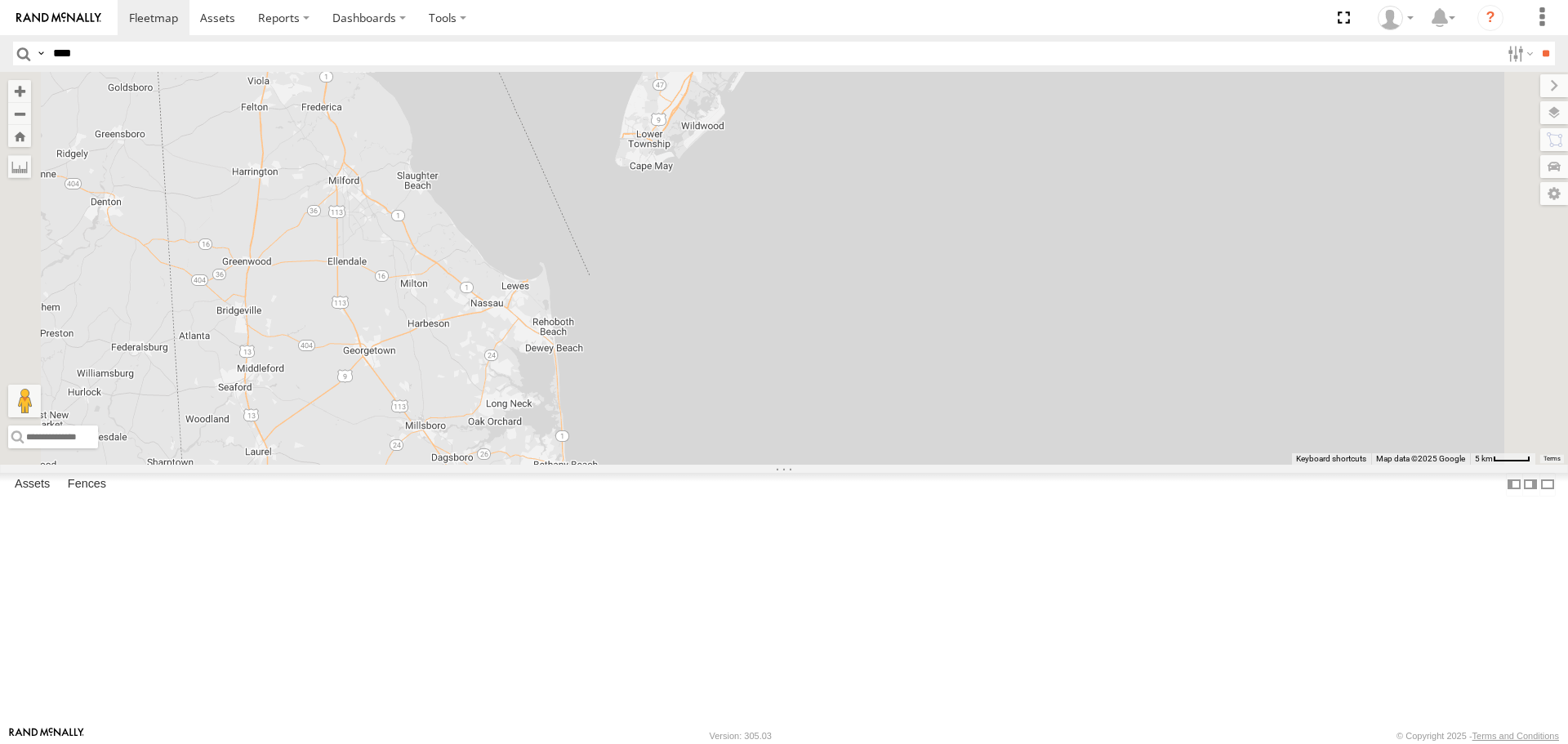
drag, startPoint x: 847, startPoint y: 471, endPoint x: 863, endPoint y: 400, distance: 72.8
click at [863, 400] on div "11841 2217 2208-015910002284753 11852 5817 2212 11838 2209 2215" at bounding box center [784, 268] width 1568 height 392
click at [141, 21] on span at bounding box center [153, 18] width 49 height 16
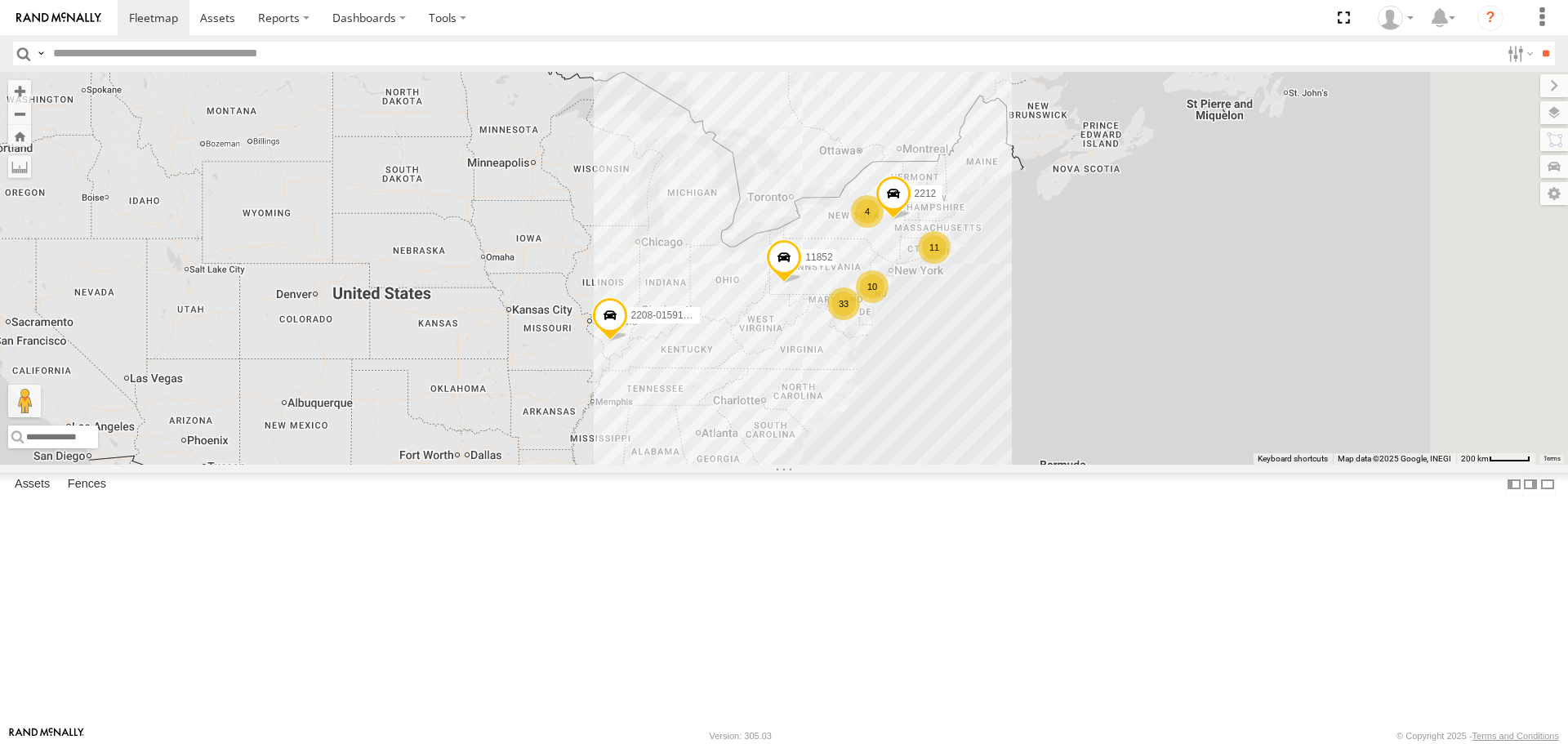
drag, startPoint x: 1357, startPoint y: 526, endPoint x: 1119, endPoint y: 469, distance: 244.7
click at [1119, 464] on div "2208-015910002284753 11852 2212 10 11 33 4" at bounding box center [784, 268] width 1568 height 392
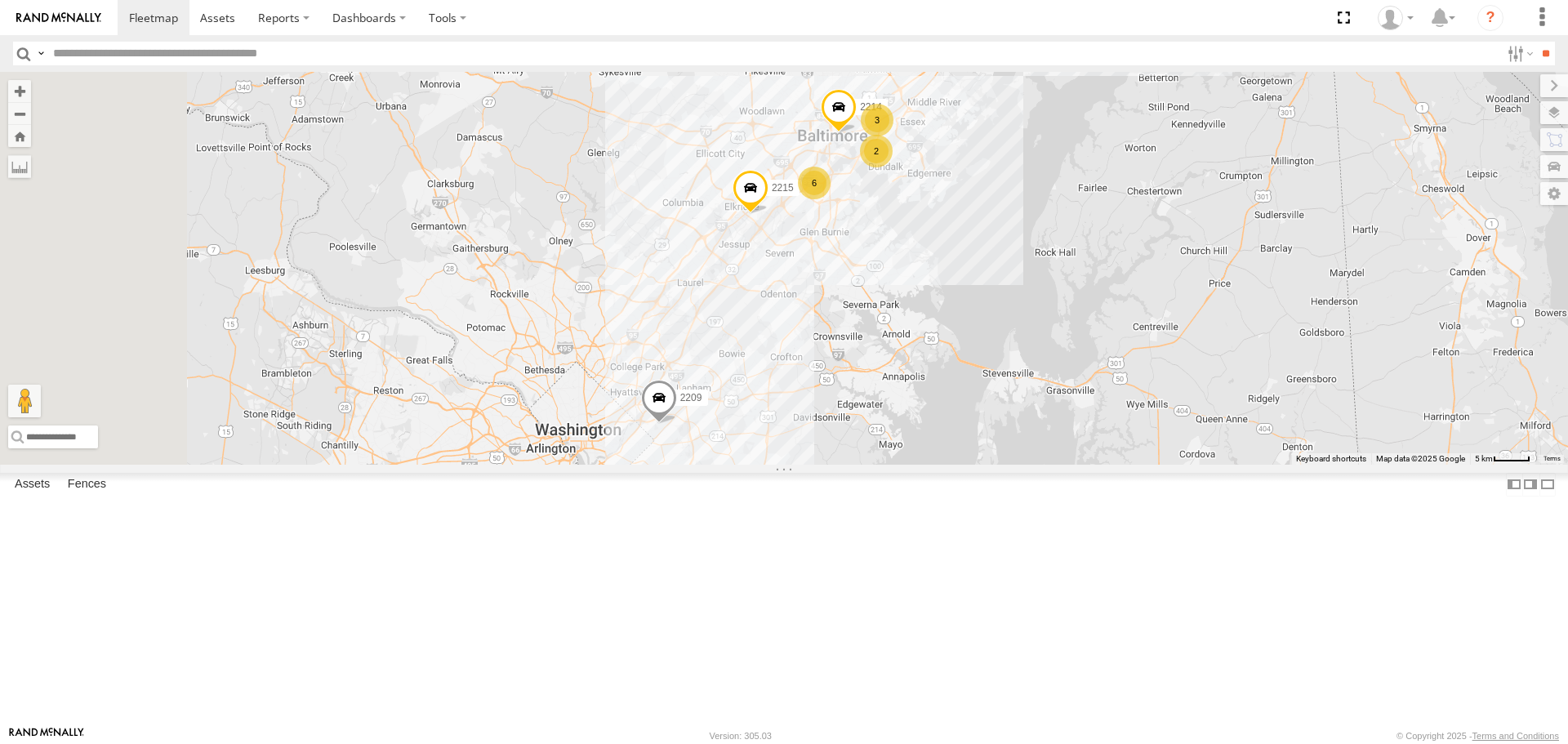
drag, startPoint x: 850, startPoint y: 360, endPoint x: 996, endPoint y: 362, distance: 146.0
click at [996, 362] on div "2208-015910002284753 11852 2212 11841 11838 2217 2209 2201 2215 12 3 3 2 6 2 22…" at bounding box center [784, 268] width 1568 height 392
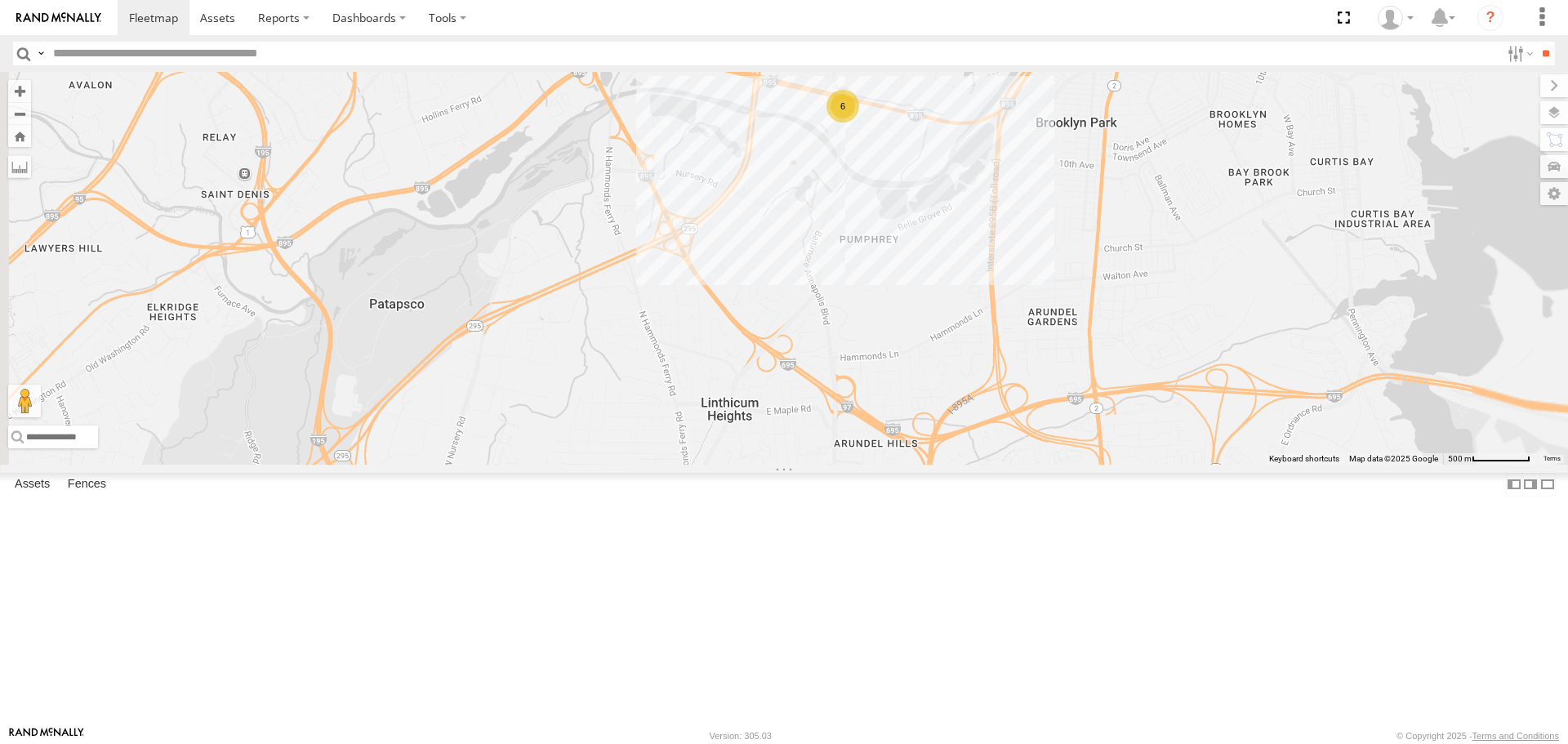
click at [1070, 254] on div "2208-015910002284753 11852 2212 11841 11838 2217 2209 2201 2215 2214 2207 6" at bounding box center [784, 268] width 1568 height 392
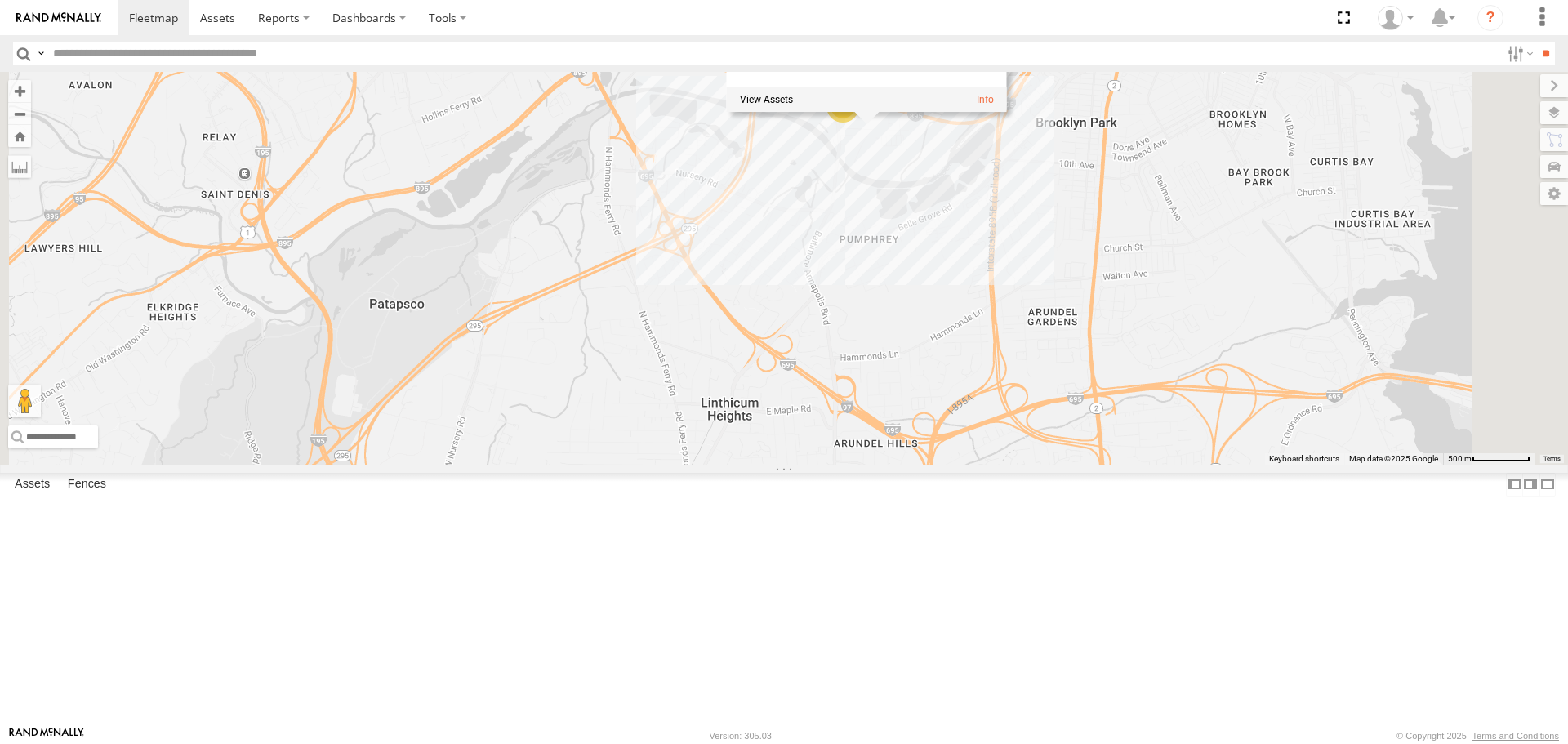
click at [1084, 305] on div "2208-015910002284753 11852 2212 11841 11838 2217 2209 2201 2215 2214 2207 6 Lan…" at bounding box center [784, 268] width 1568 height 392
click at [1226, 280] on div "2208-015910002284753 11852 2212 11841 11838 2217 2209 2201 2215 2214 2207 6" at bounding box center [784, 268] width 1568 height 392
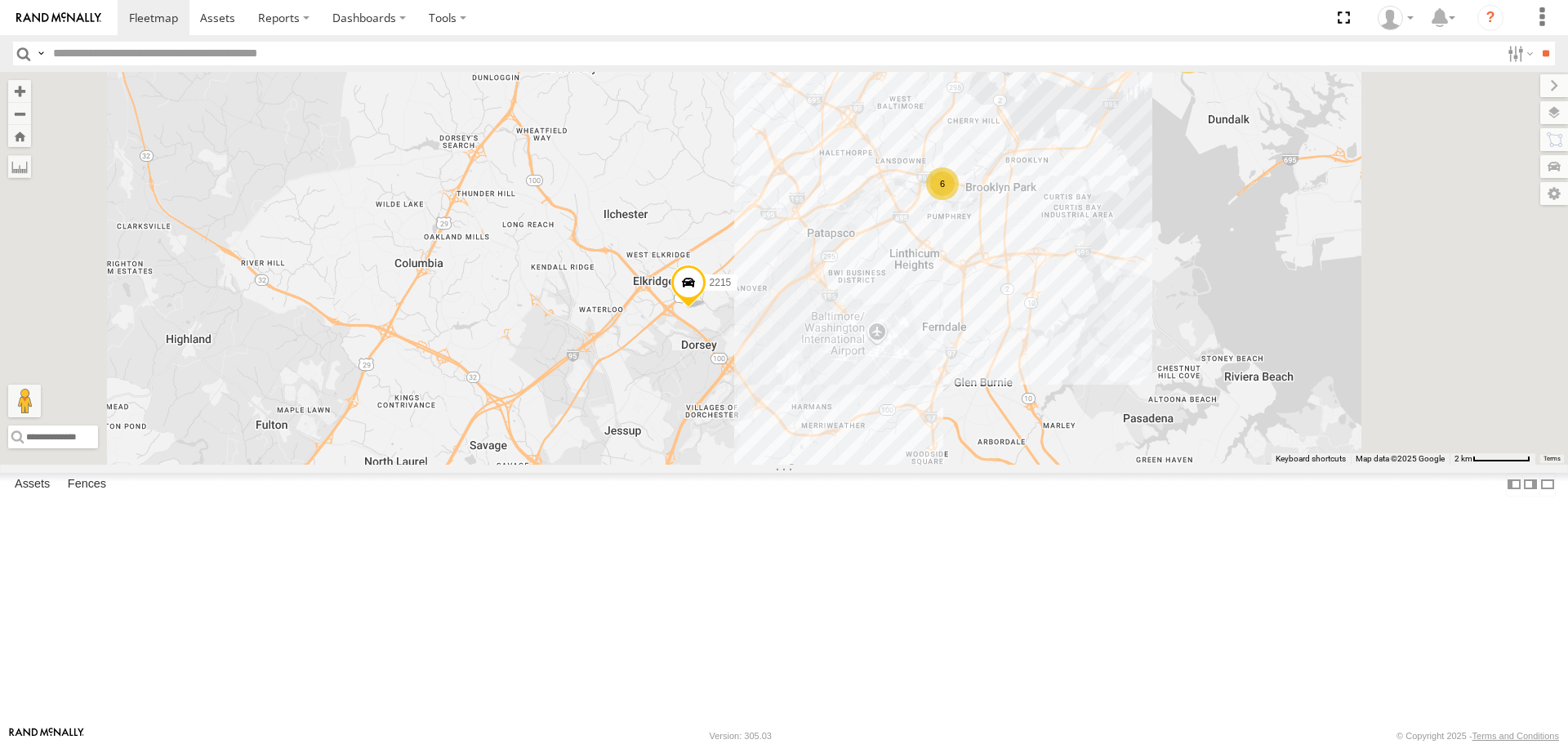
drag, startPoint x: 1200, startPoint y: 346, endPoint x: 1074, endPoint y: 357, distance: 126.5
click at [1078, 368] on div "2208-015910002284753 11852 2212 11841 11838 2217 2209 2201 2215 2214 2207 2 6" at bounding box center [784, 268] width 1568 height 392
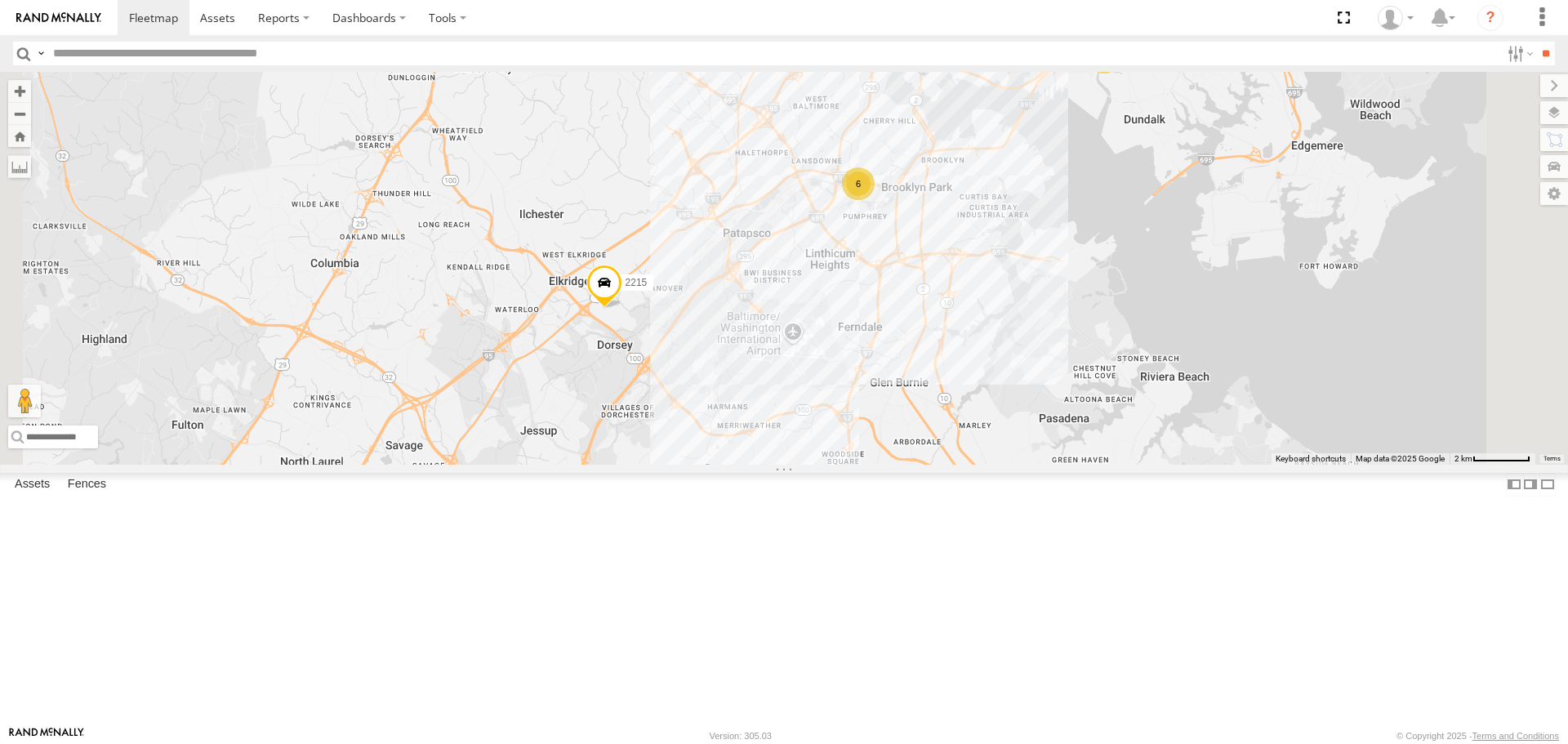
click at [874, 200] on div "6" at bounding box center [858, 183] width 33 height 33
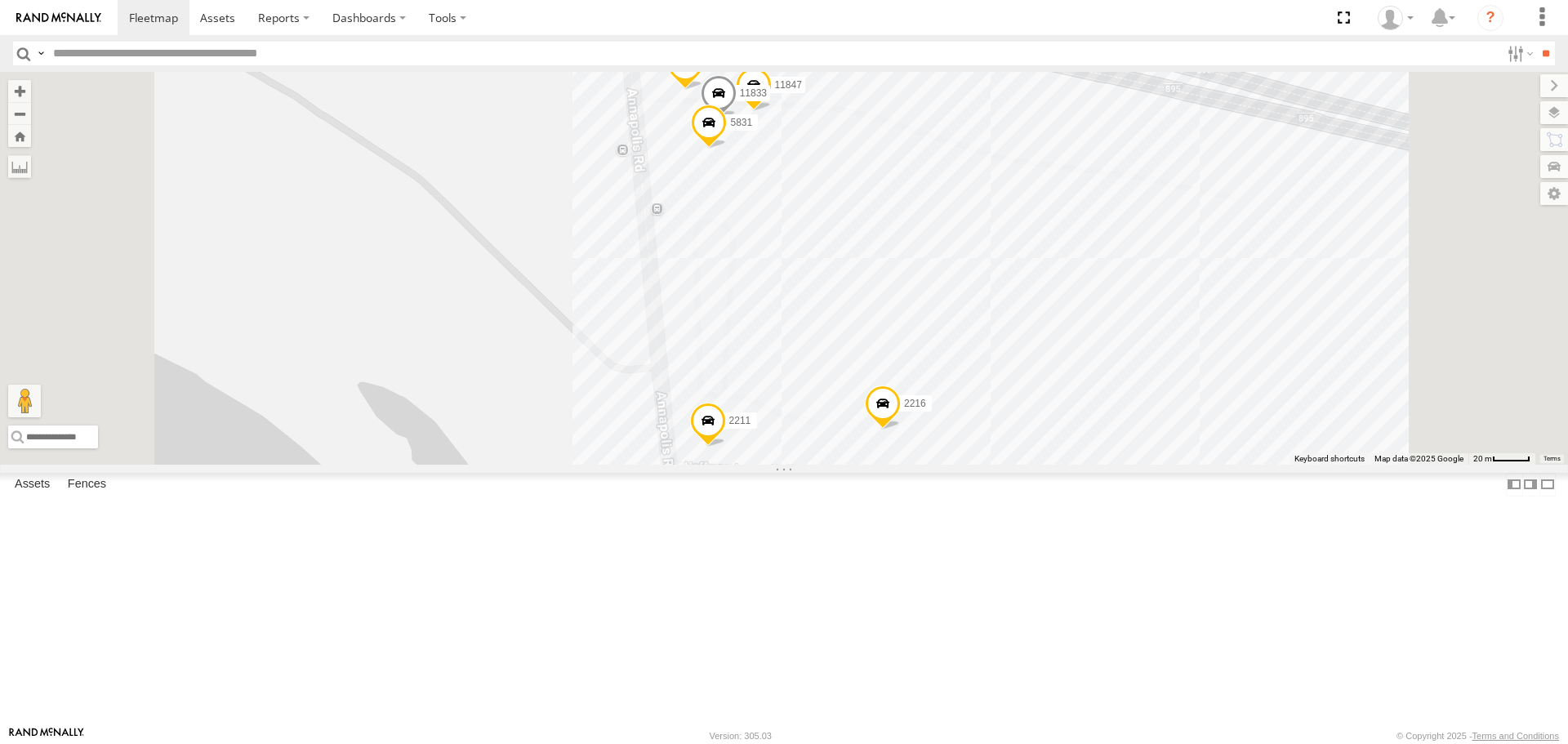
click at [703, 90] on span at bounding box center [684, 68] width 36 height 44
click at [1017, 312] on div "2208-015910002284753 11852 2212 11841 11838 2217 2209 2201 2215 2214 2207 12062…" at bounding box center [784, 268] width 1568 height 392
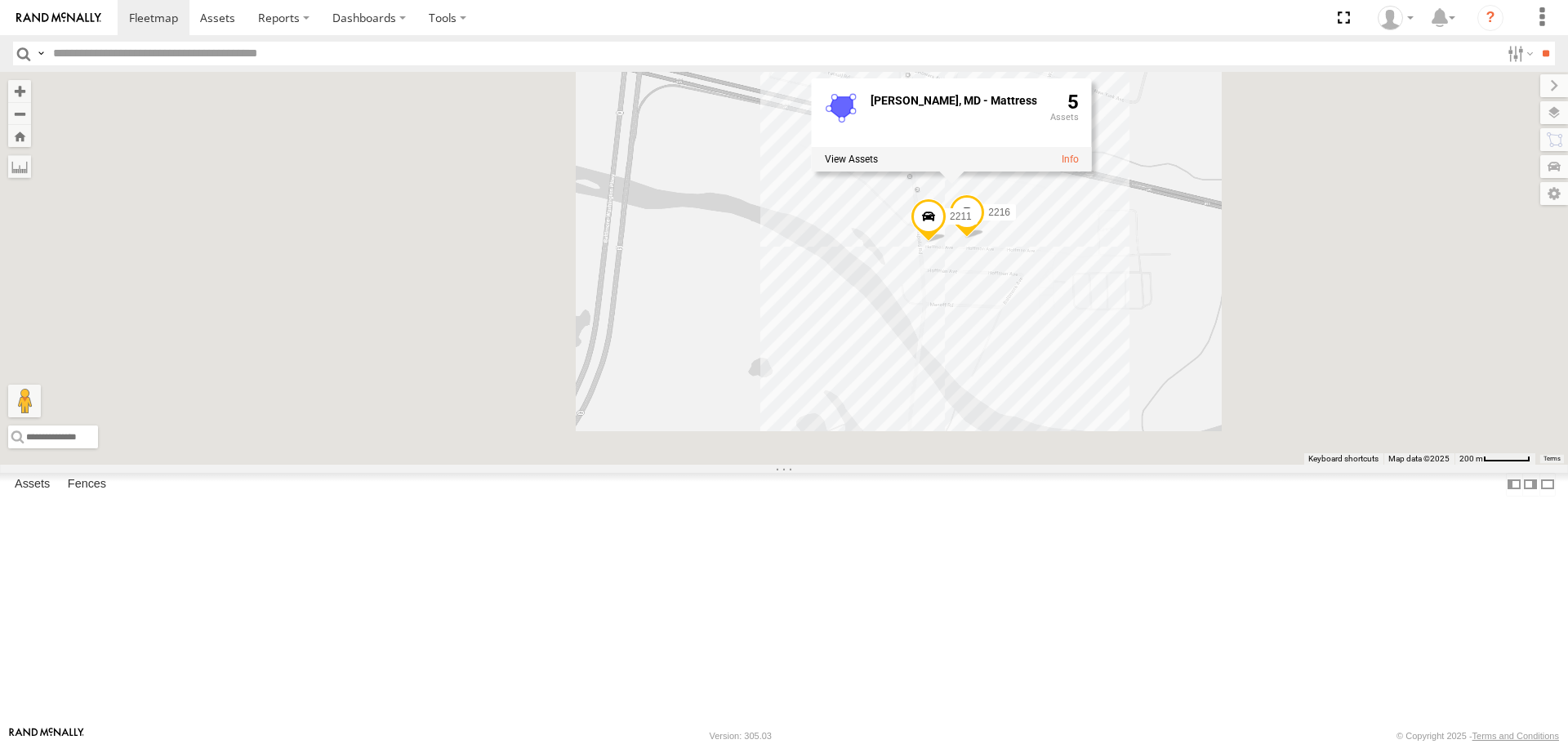
click at [1330, 464] on div "2208-015910002284753 11852 2212 11841 11838 2217 2209 2201 2215 2214 2207 12062…" at bounding box center [784, 268] width 1568 height 392
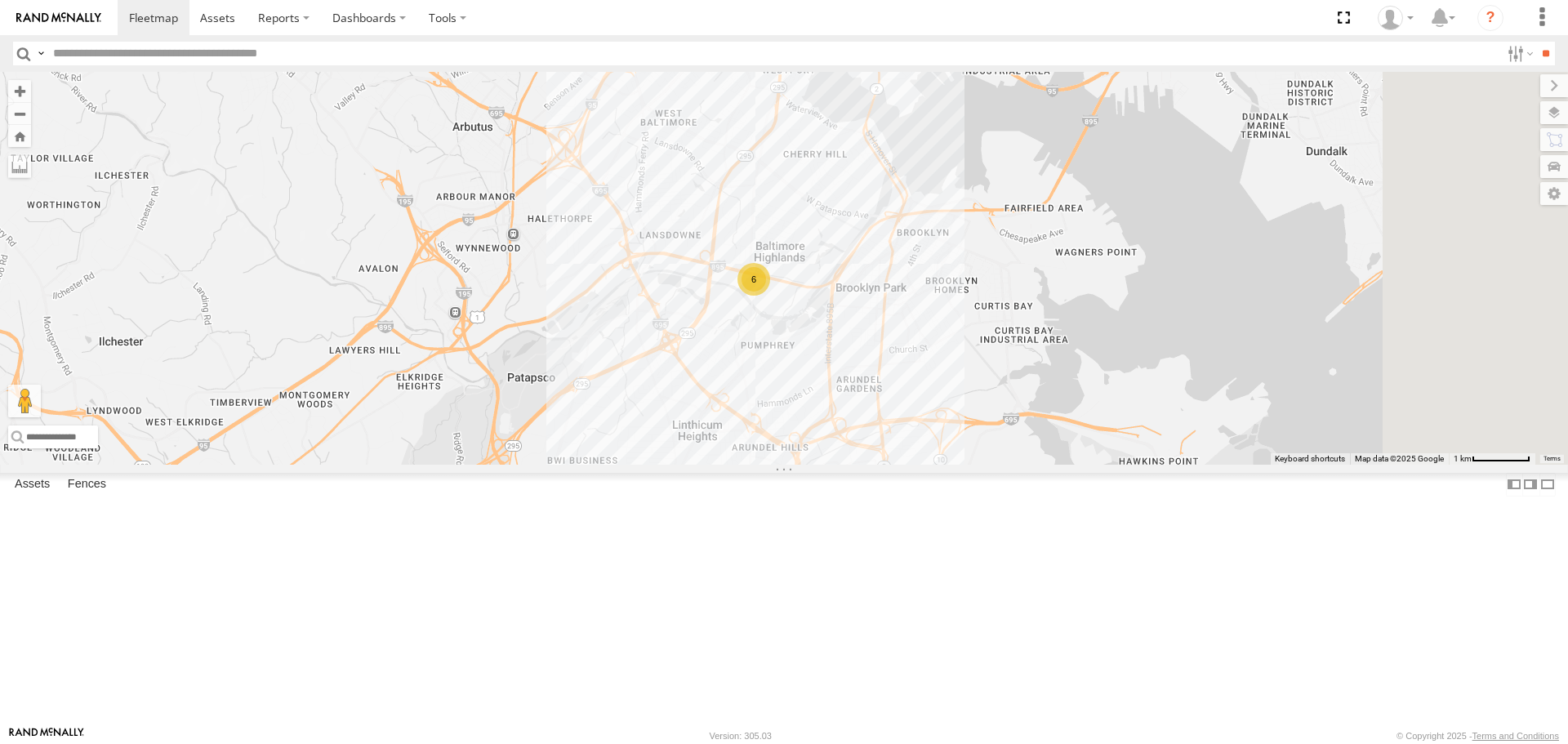
drag, startPoint x: 1272, startPoint y: 434, endPoint x: 1081, endPoint y: 452, distance: 191.8
click at [1081, 452] on div "2208-015910002284753 11852 2212 11841 11838 2217 2209 2201 2215 2214 2207 12062…" at bounding box center [784, 268] width 1568 height 392
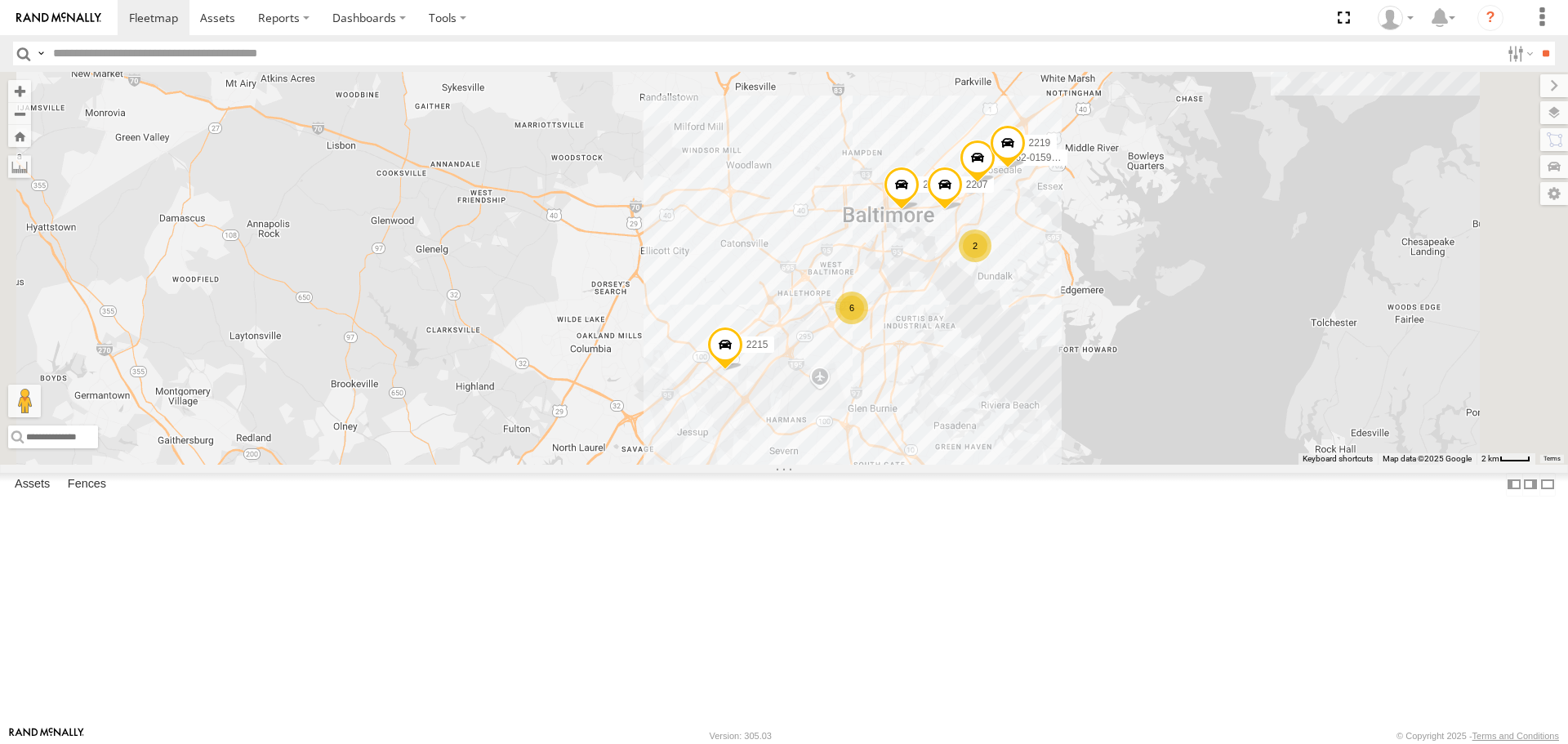
click at [920, 211] on span at bounding box center [901, 188] width 36 height 44
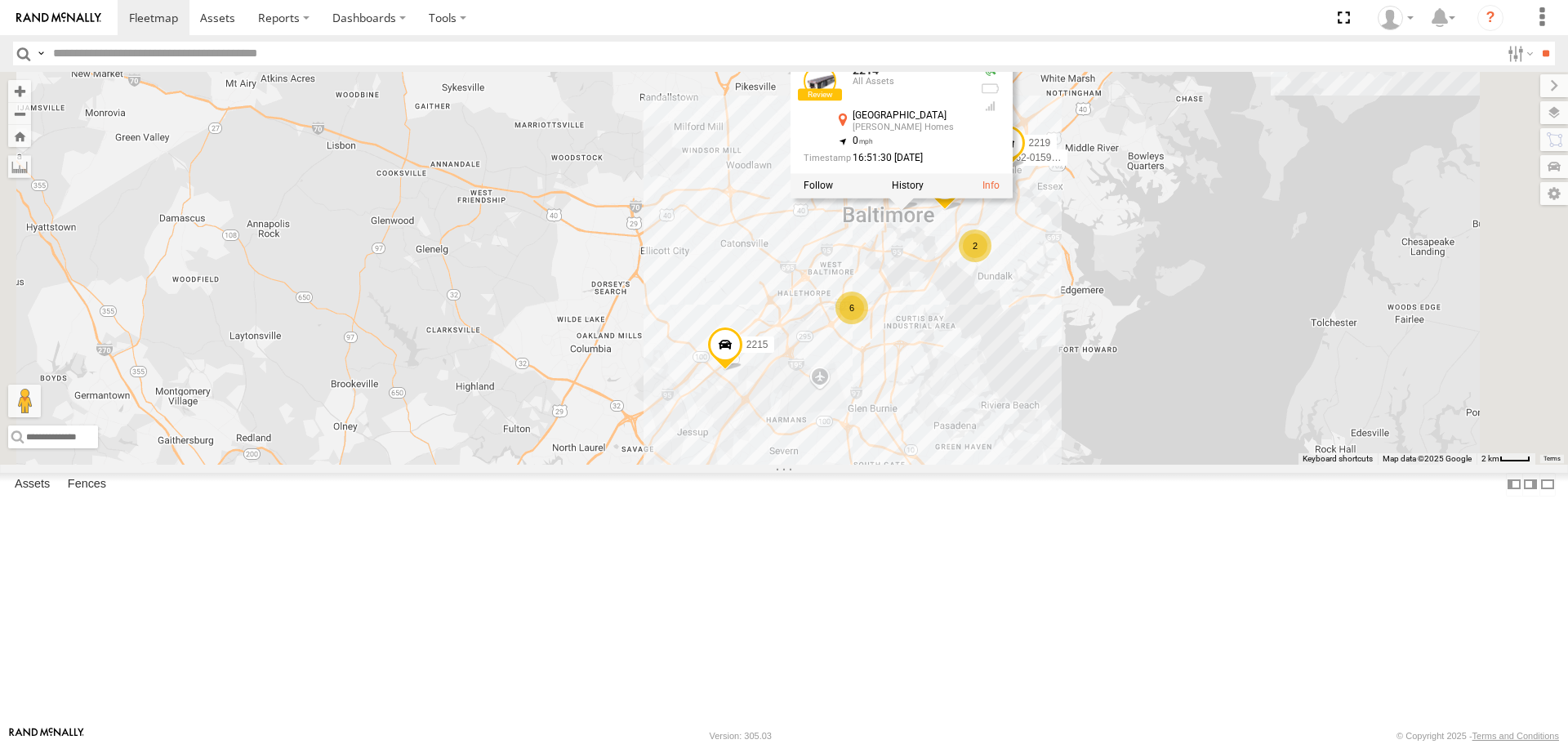
click at [1063, 382] on div "2208-015910002284753 11852 2212 11841 11838 2217 2209 2201 2215 2214 2207 12062…" at bounding box center [784, 268] width 1568 height 392
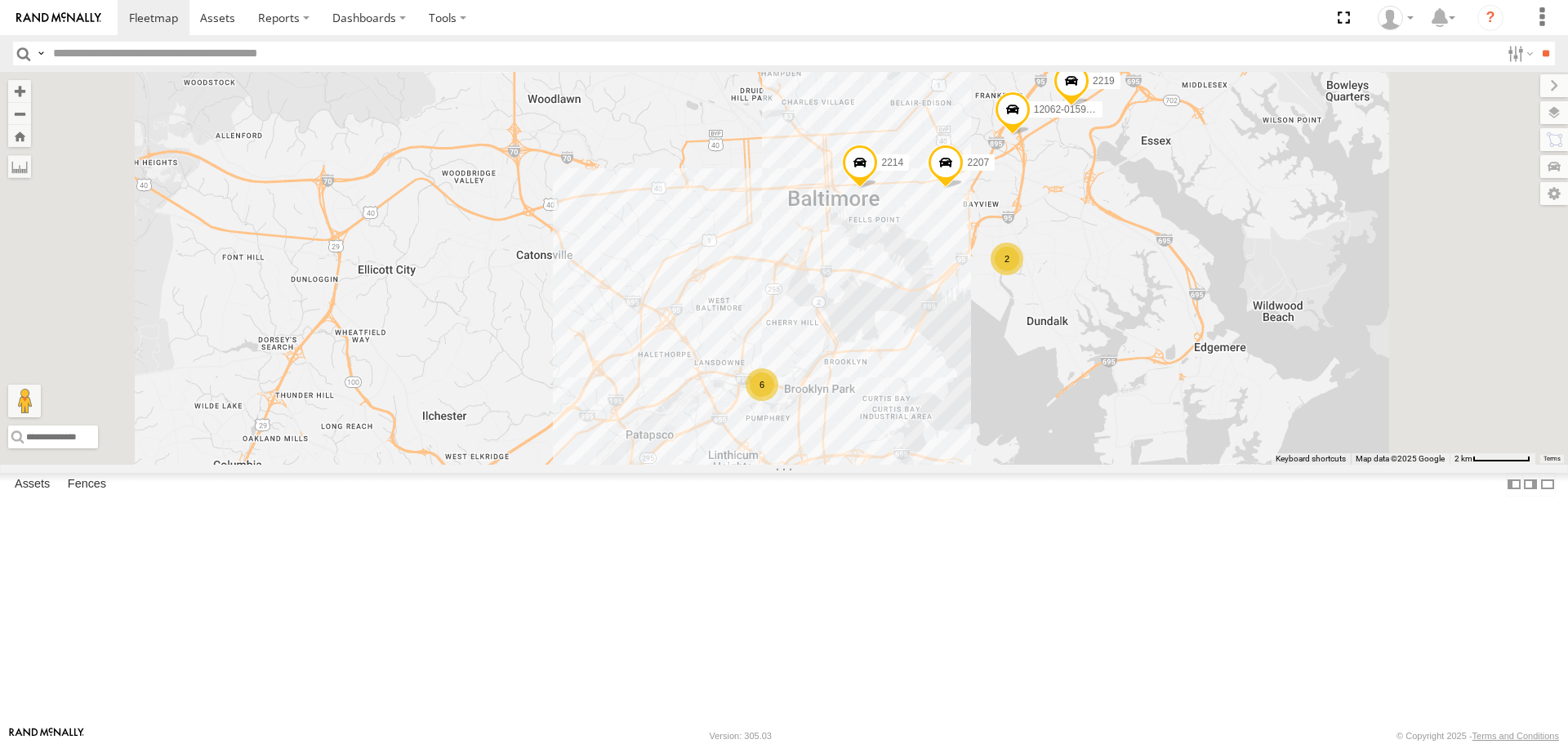
click at [964, 189] on span at bounding box center [945, 167] width 36 height 44
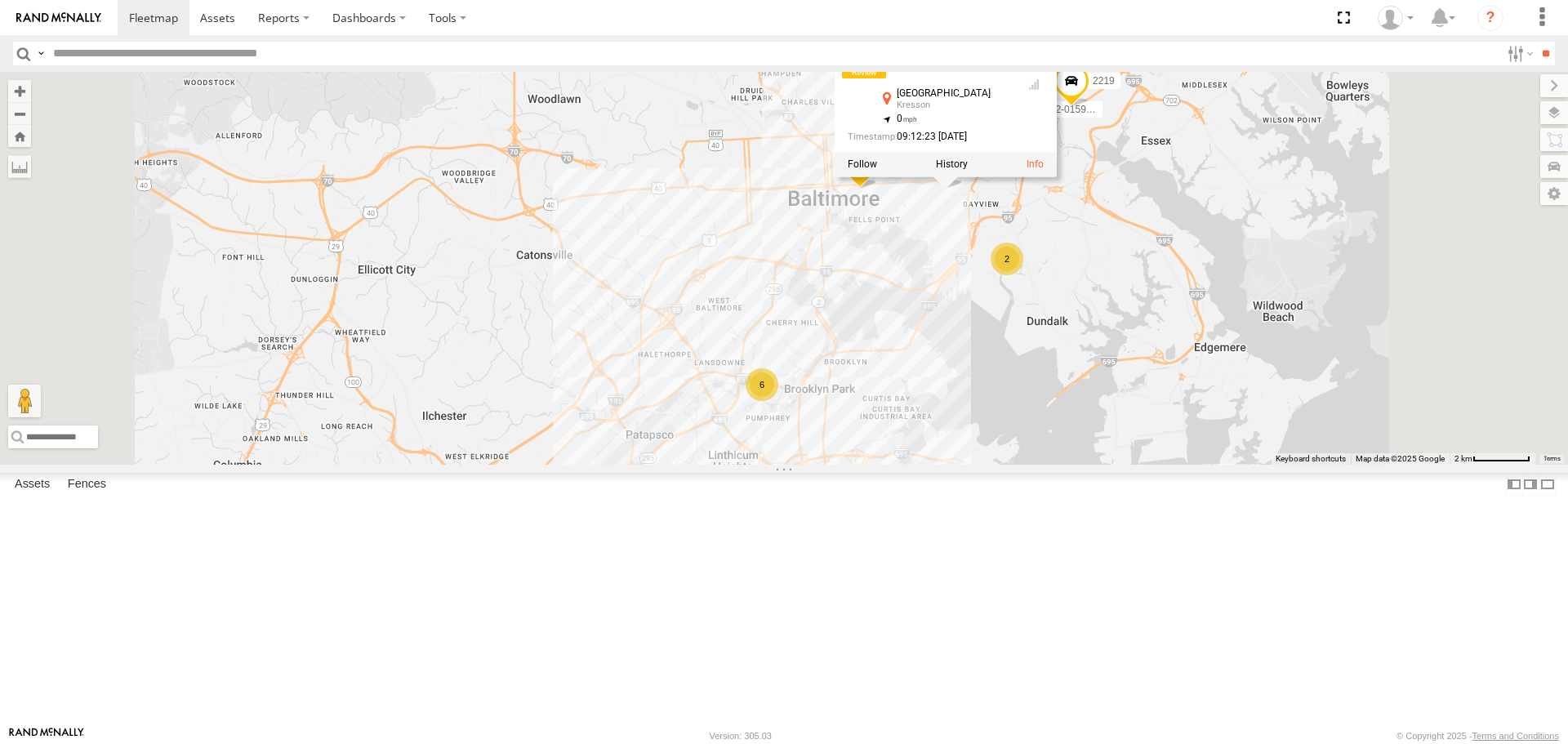
click at [1121, 364] on div "2208-015910002284753 11852 2212 11841 11838 2217 2209 2201 2215 2214 2207 12062…" at bounding box center [784, 268] width 1568 height 392
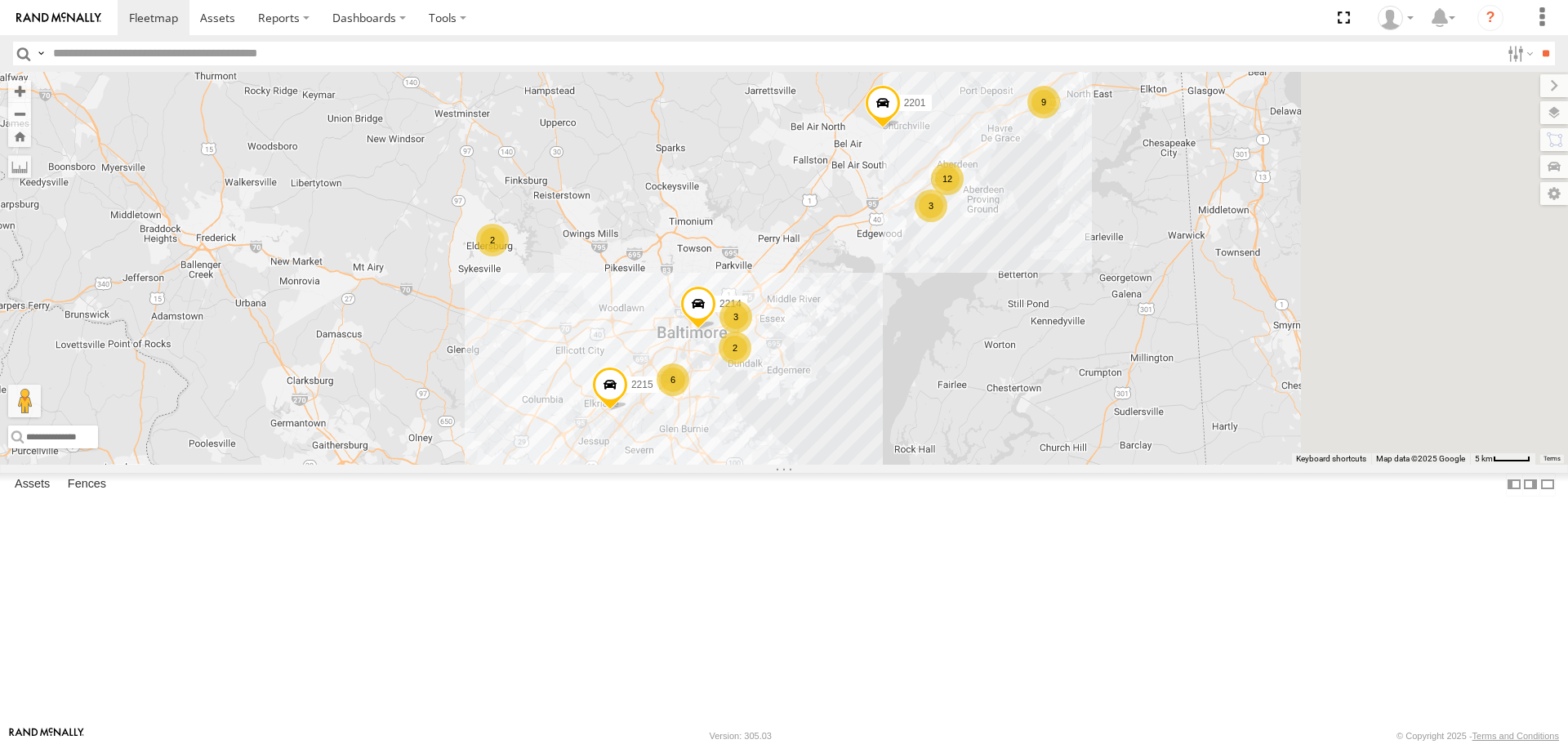
drag, startPoint x: 1097, startPoint y: 374, endPoint x: 1090, endPoint y: 383, distance: 11.4
click at [1090, 383] on div "2208-015910002284753 11852 2212 11841 11838 2217 2209 2201 2215 2214 12 9 3 3 2…" at bounding box center [784, 268] width 1568 height 392
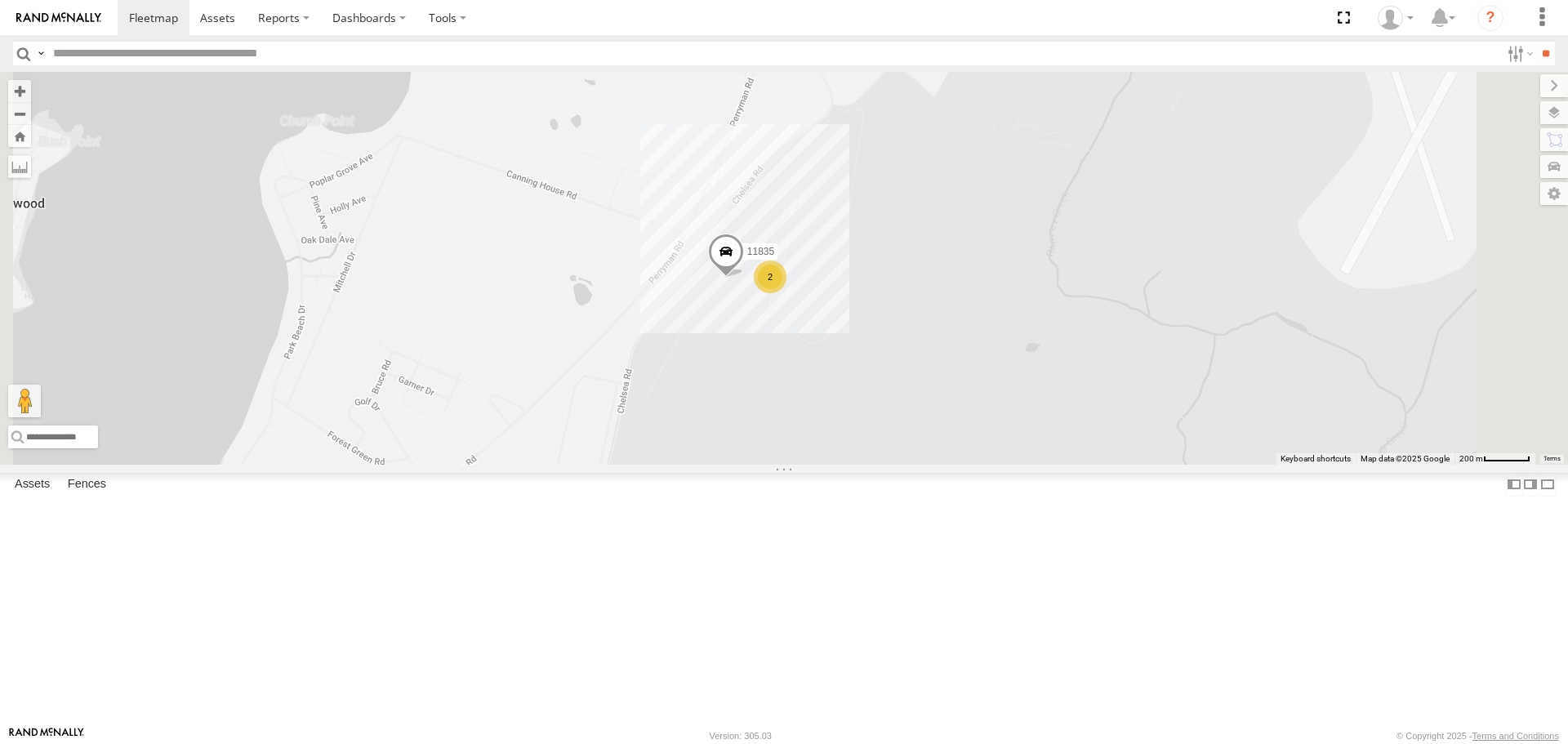
drag, startPoint x: 1125, startPoint y: 375, endPoint x: 965, endPoint y: 397, distance: 161.5
click at [969, 464] on div "2208-015910002284753 11852 2212 11841 11838 2217 2209 2201 2215 2214 12062-0159…" at bounding box center [784, 268] width 1568 height 392
click at [984, 331] on div "2208-015910002284753 11852 2212 11841 11838 2217 2209 2201 2215 2214 12062-0159…" at bounding box center [784, 268] width 1568 height 392
click at [1076, 408] on div "2208-015910002284753 11852 2212 11841 11838 2217 2209 2201 2215 2214 12062-0159…" at bounding box center [784, 268] width 1568 height 392
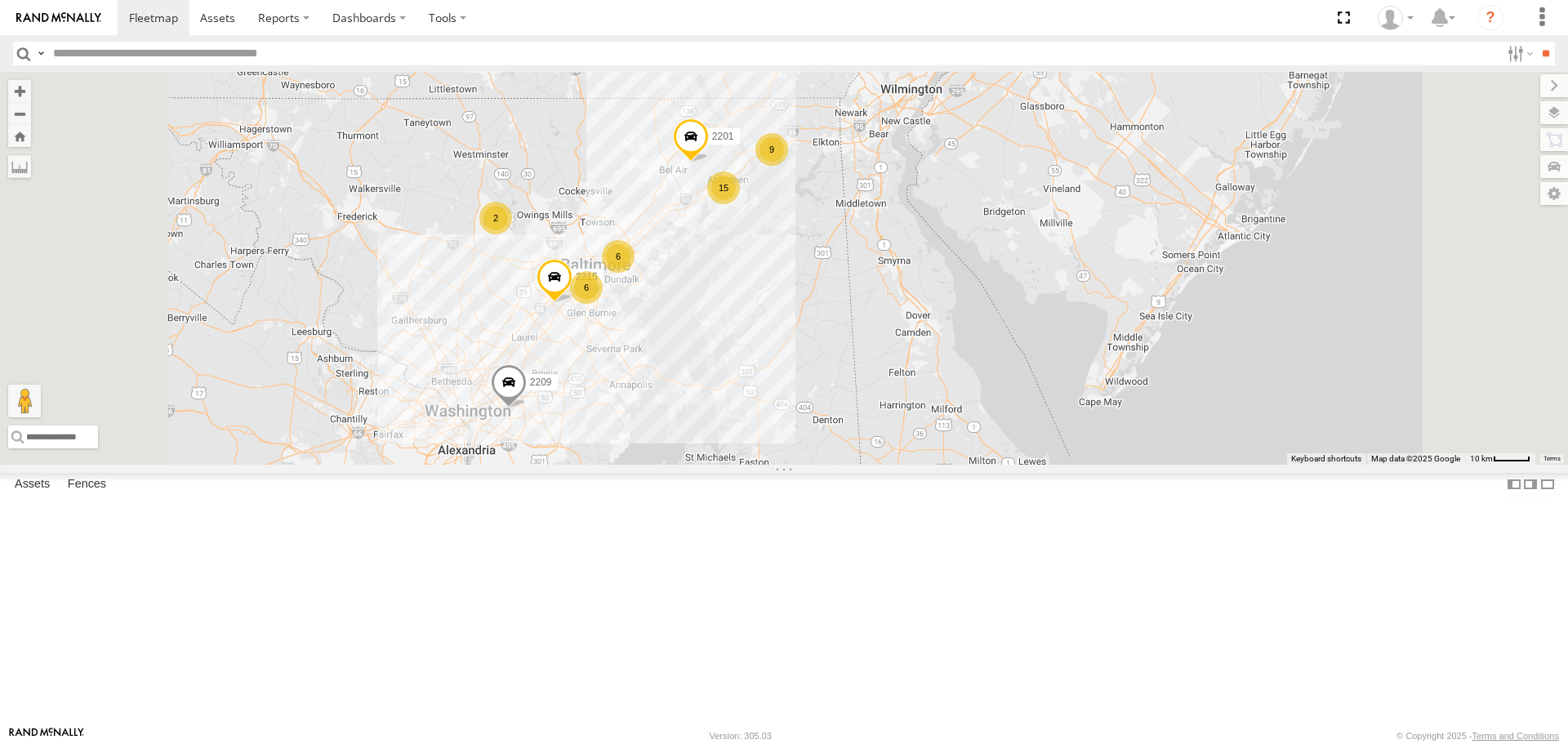
drag, startPoint x: 889, startPoint y: 418, endPoint x: 925, endPoint y: 388, distance: 46.9
click at [925, 388] on div "2208-015910002284753 11852 2212 11841 11838 2217 2209 2201 2215 15 9 6 6 2" at bounding box center [784, 268] width 1568 height 392
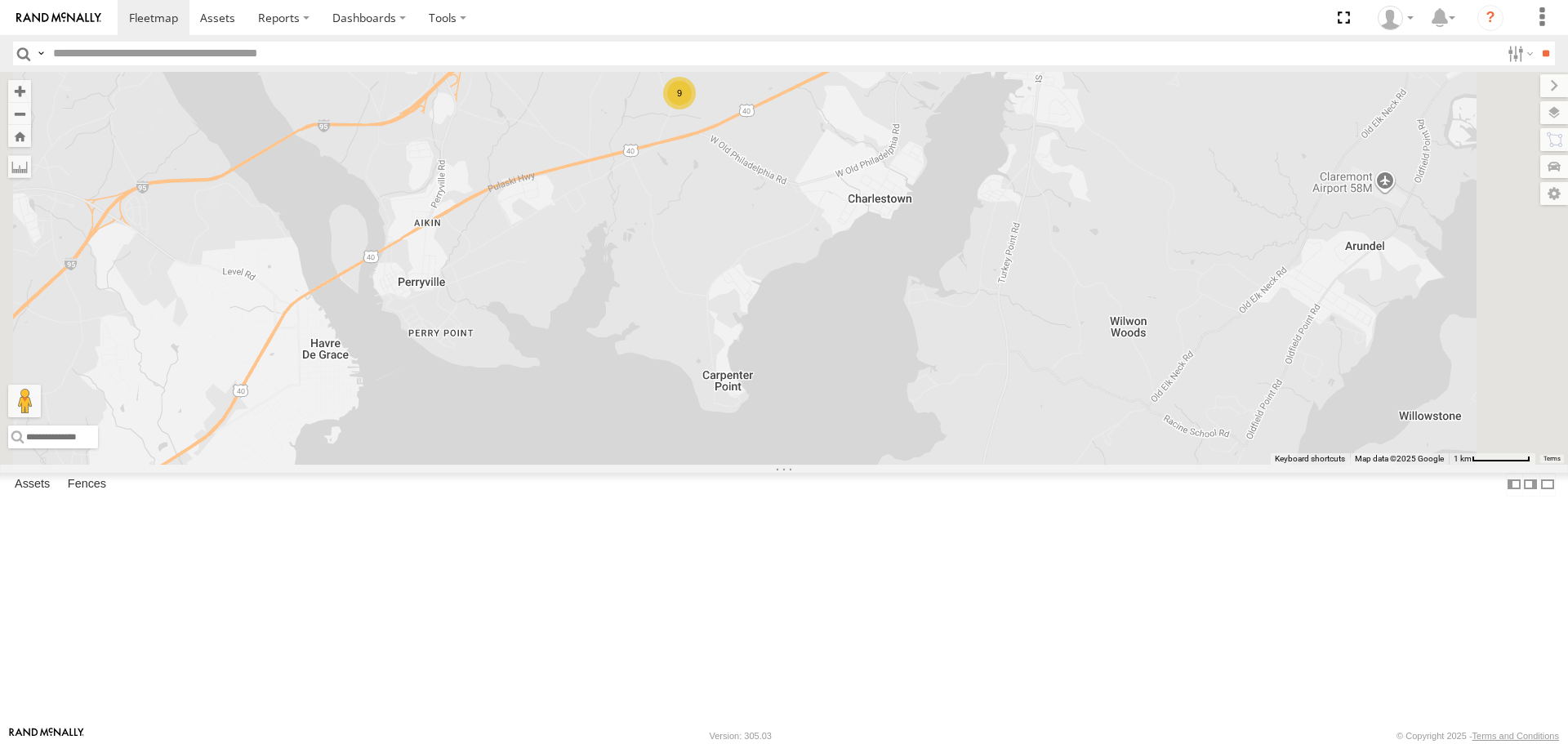
click at [695, 110] on div "9" at bounding box center [679, 93] width 33 height 33
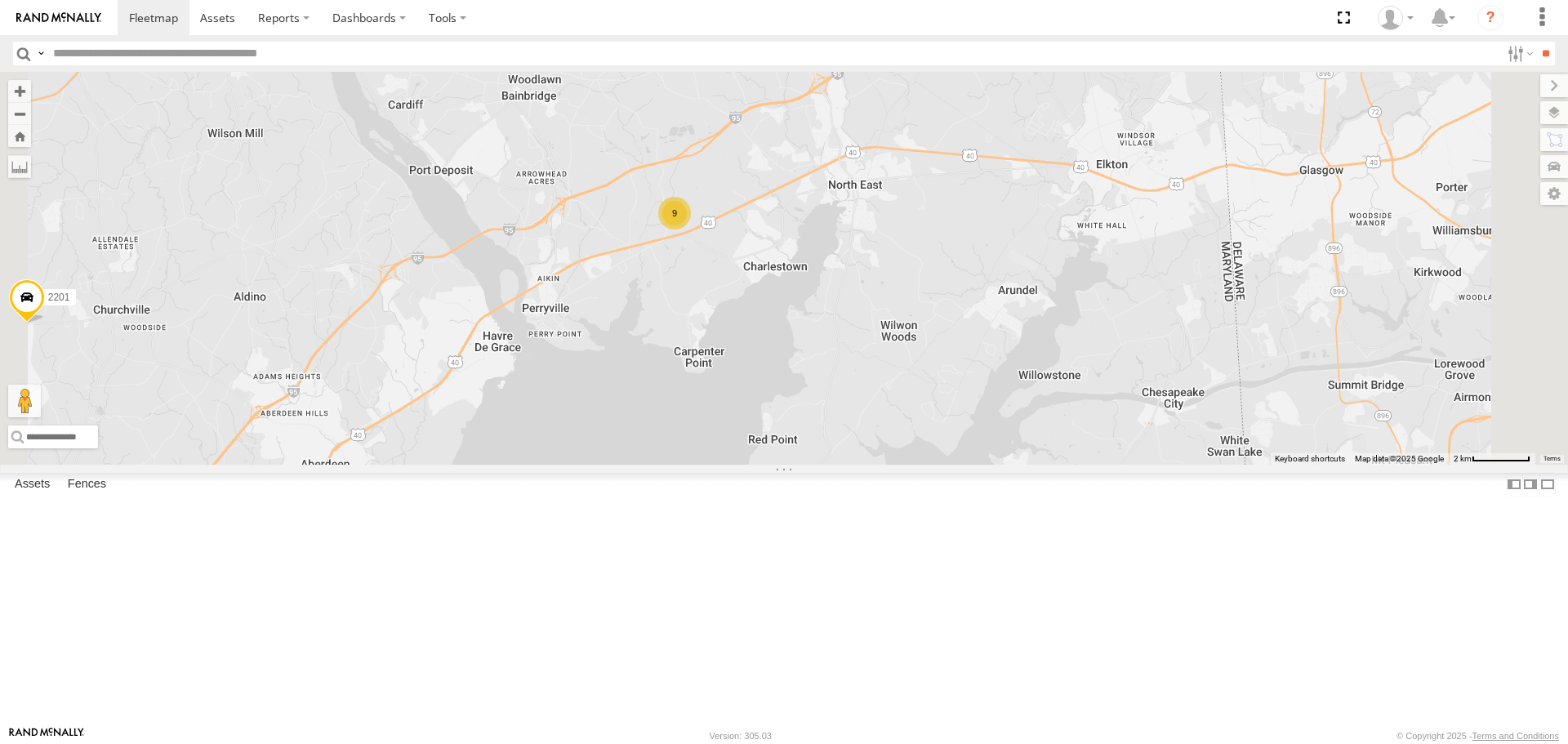
drag, startPoint x: 930, startPoint y: 580, endPoint x: 917, endPoint y: 381, distance: 199.4
click at [917, 381] on div "2208-015910002284753 11852 2212 11841 11838 2217 2209 2201 2215 2214 9" at bounding box center [784, 268] width 1568 height 392
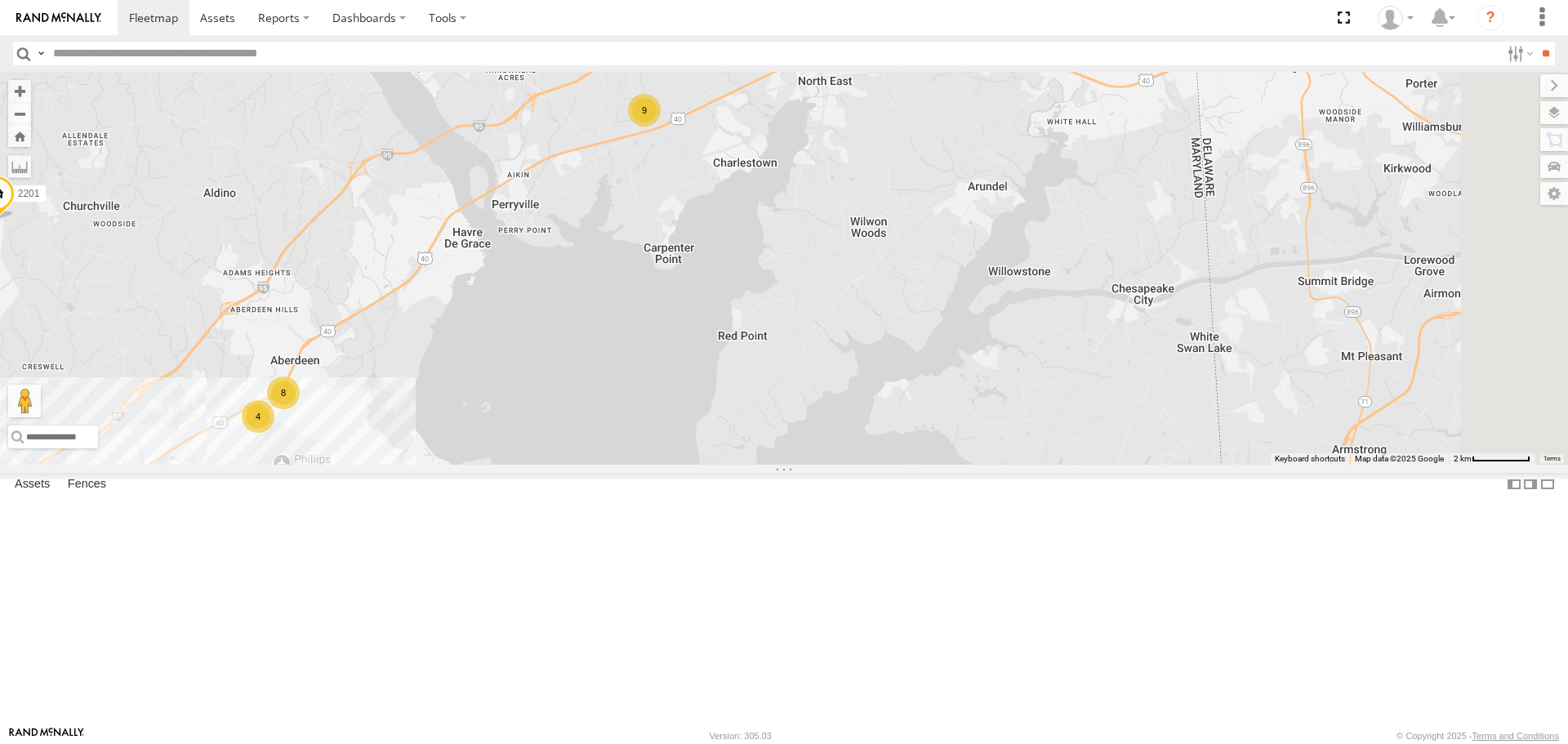
drag, startPoint x: 995, startPoint y: 416, endPoint x: 941, endPoint y: 229, distance: 194.6
click at [941, 229] on div "2208-015910002284753 11852 2212 11841 11838 2217 2209 2201 2215 2214 9 4 8" at bounding box center [784, 268] width 1568 height 392
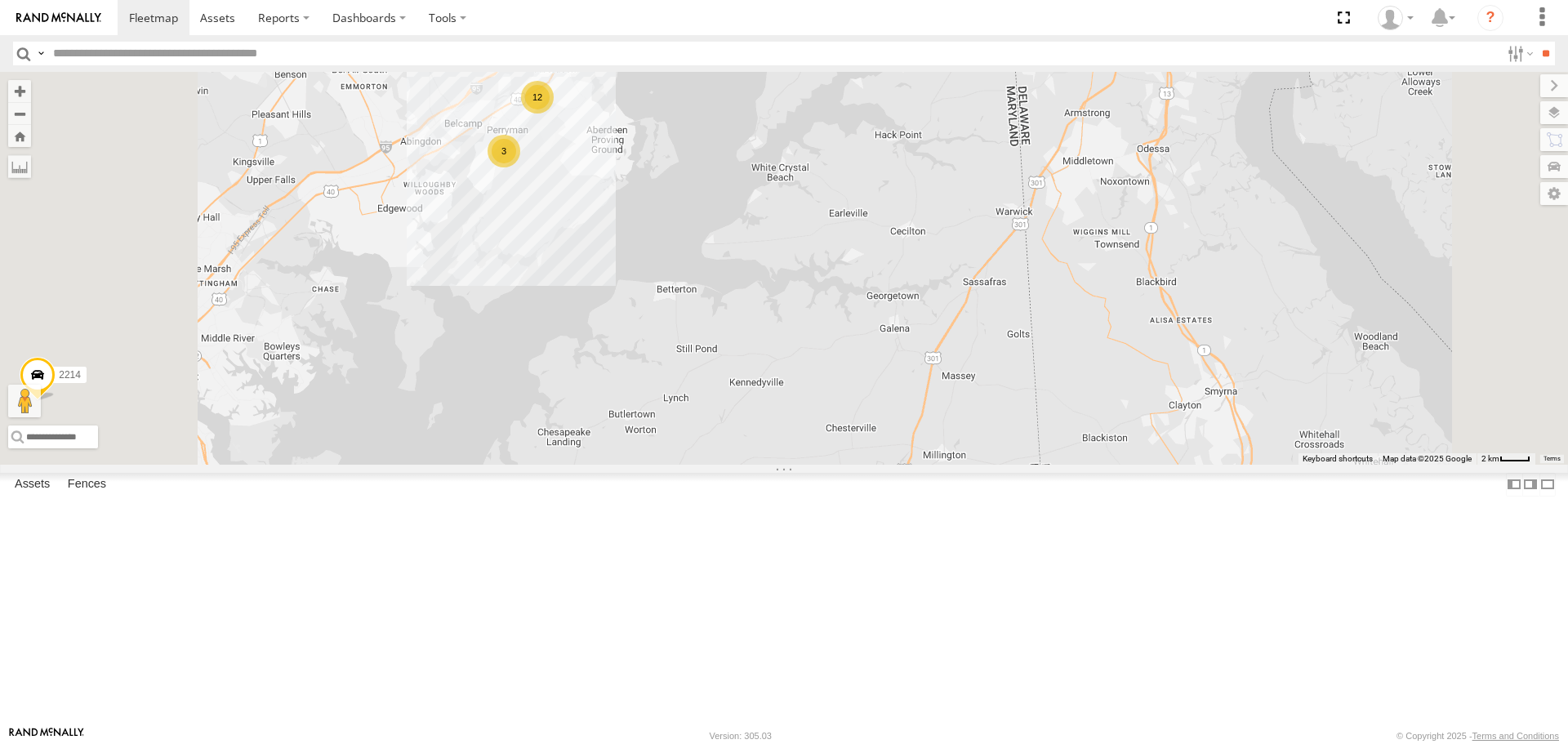
drag, startPoint x: 914, startPoint y: 466, endPoint x: 968, endPoint y: 329, distance: 147.3
click at [968, 329] on div "2208-015910002284753 11852 2212 11841 11838 2217 2209 2201 2215 2214 12 9 3" at bounding box center [784, 268] width 1568 height 392
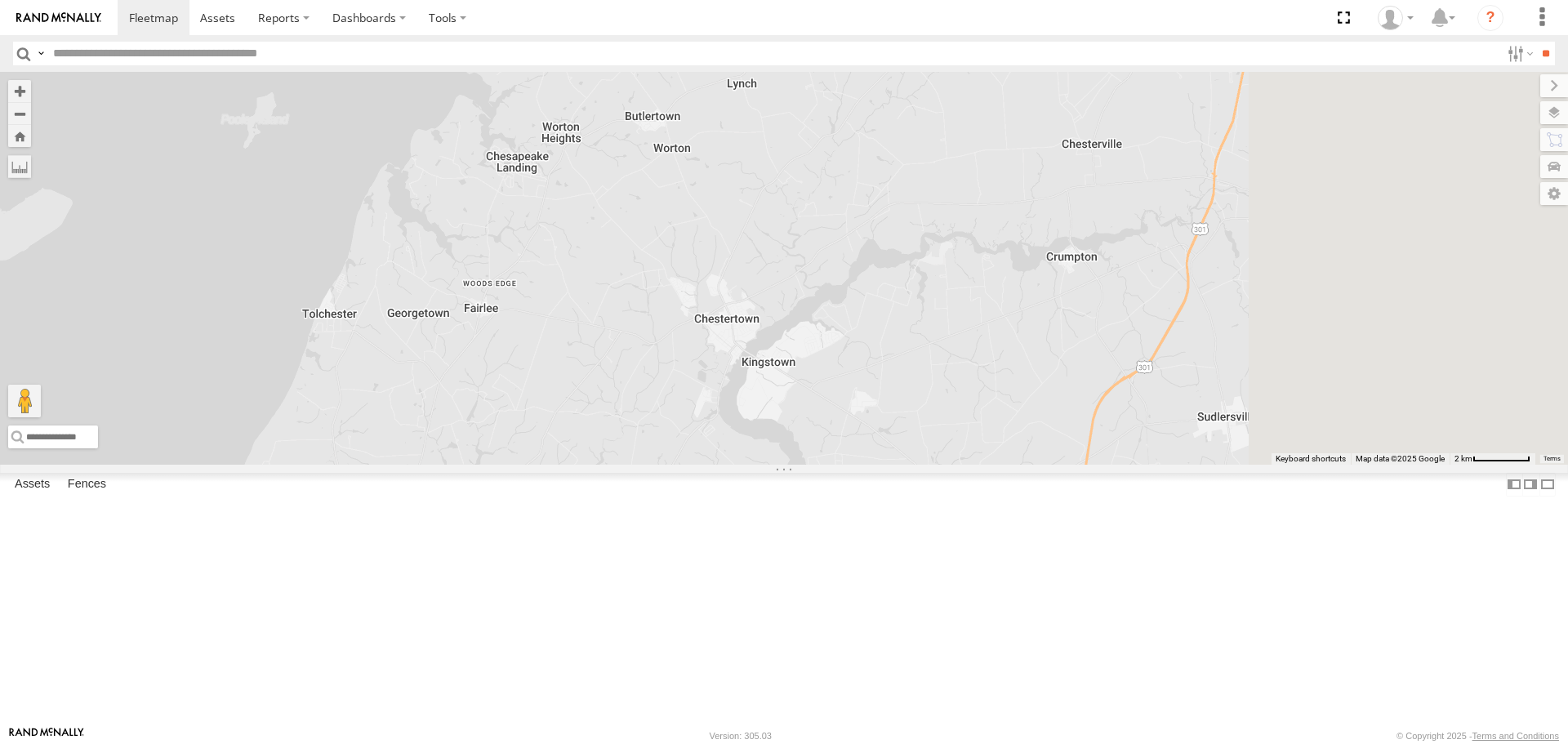
drag, startPoint x: 957, startPoint y: 507, endPoint x: 648, endPoint y: 442, distance: 315.8
click at [648, 442] on div "2208-015910002284753 11852 2212 11841 11838 2217 2209 2201 2215 2214" at bounding box center [784, 268] width 1568 height 392
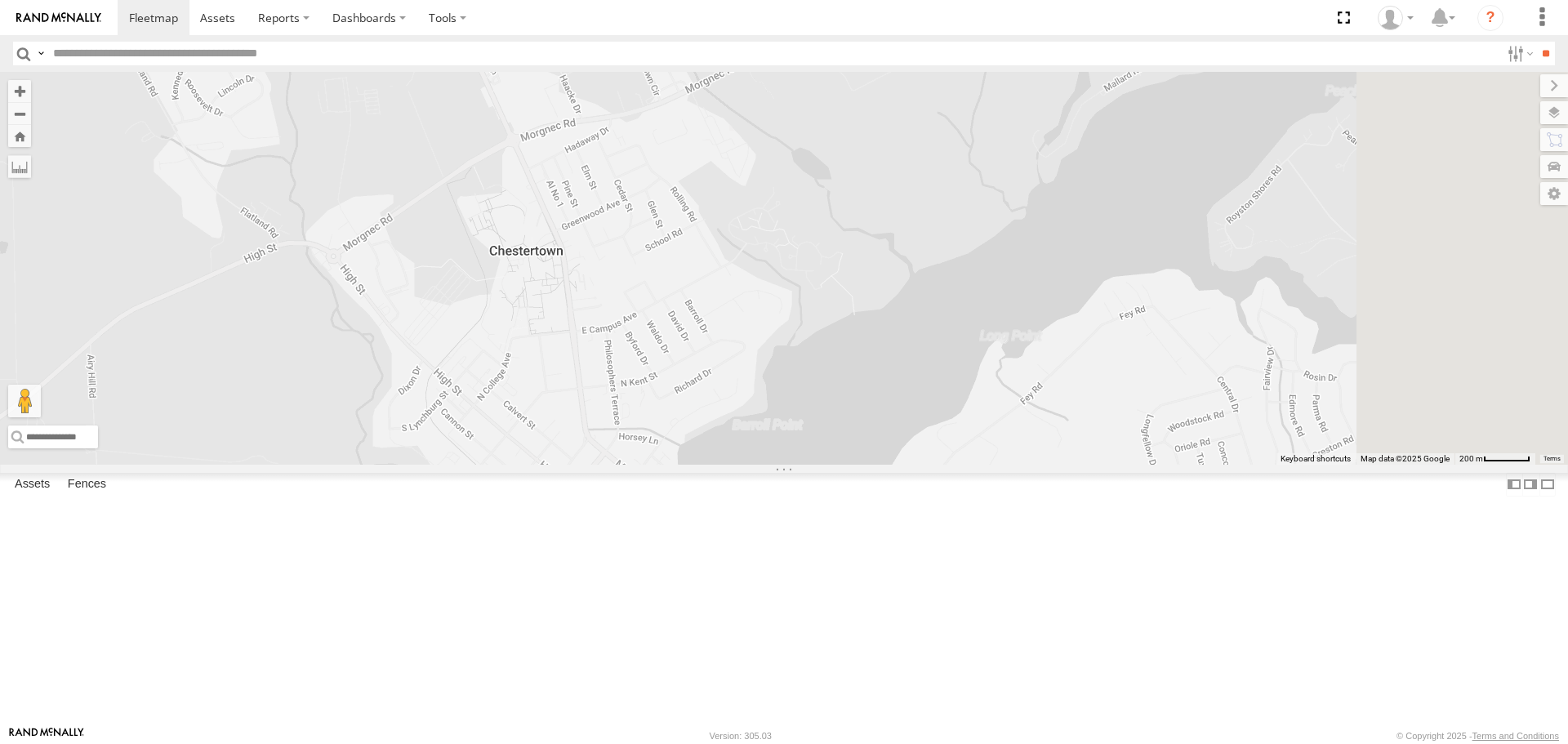
drag, startPoint x: 946, startPoint y: 470, endPoint x: 759, endPoint y: 290, distance: 259.6
click at [759, 290] on div "2208-015910002284753 11852 2212 11841 11838 2217 2209 2201 2215 2214" at bounding box center [784, 268] width 1568 height 392
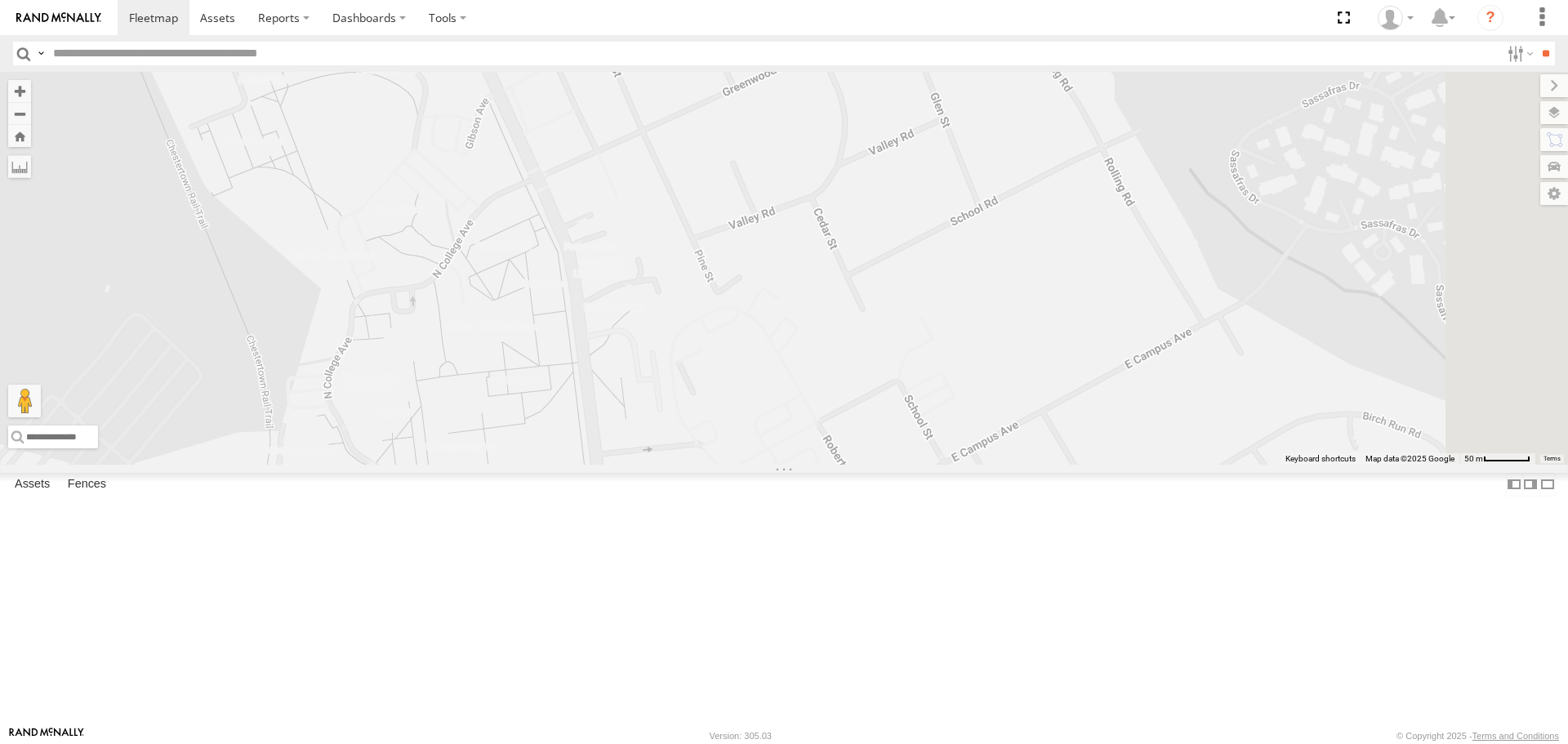
drag, startPoint x: 765, startPoint y: 398, endPoint x: 756, endPoint y: 347, distance: 51.8
click at [756, 347] on div "2208-015910002284753 11852 2212 11841 11838 2217 2209 2201 2215 2214" at bounding box center [784, 268] width 1568 height 392
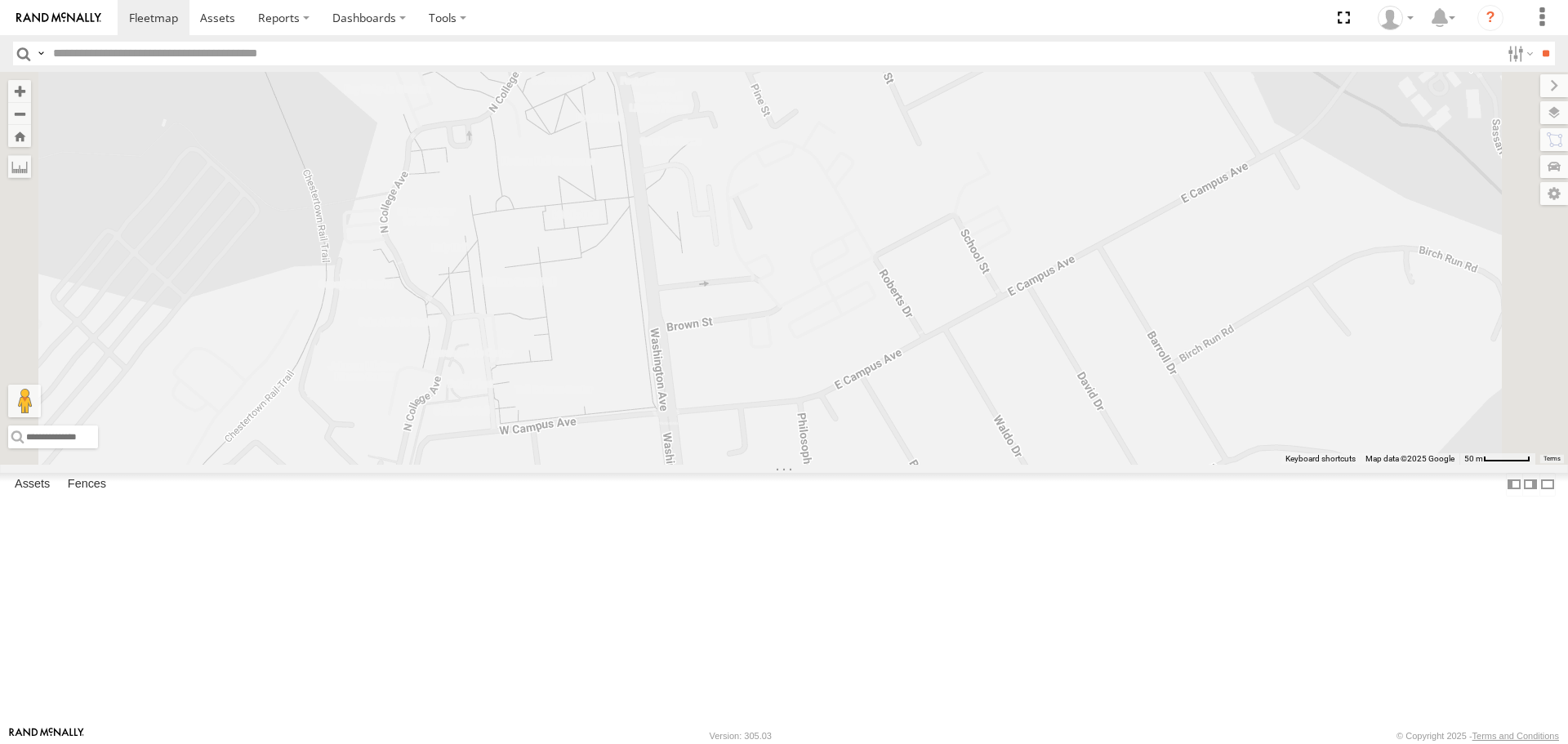
drag, startPoint x: 779, startPoint y: 451, endPoint x: 835, endPoint y: 284, distance: 176.1
click at [835, 284] on div "2208-015910002284753 11852 2212 11841 11838 2217 2209 2201 2215 2214" at bounding box center [784, 268] width 1568 height 392
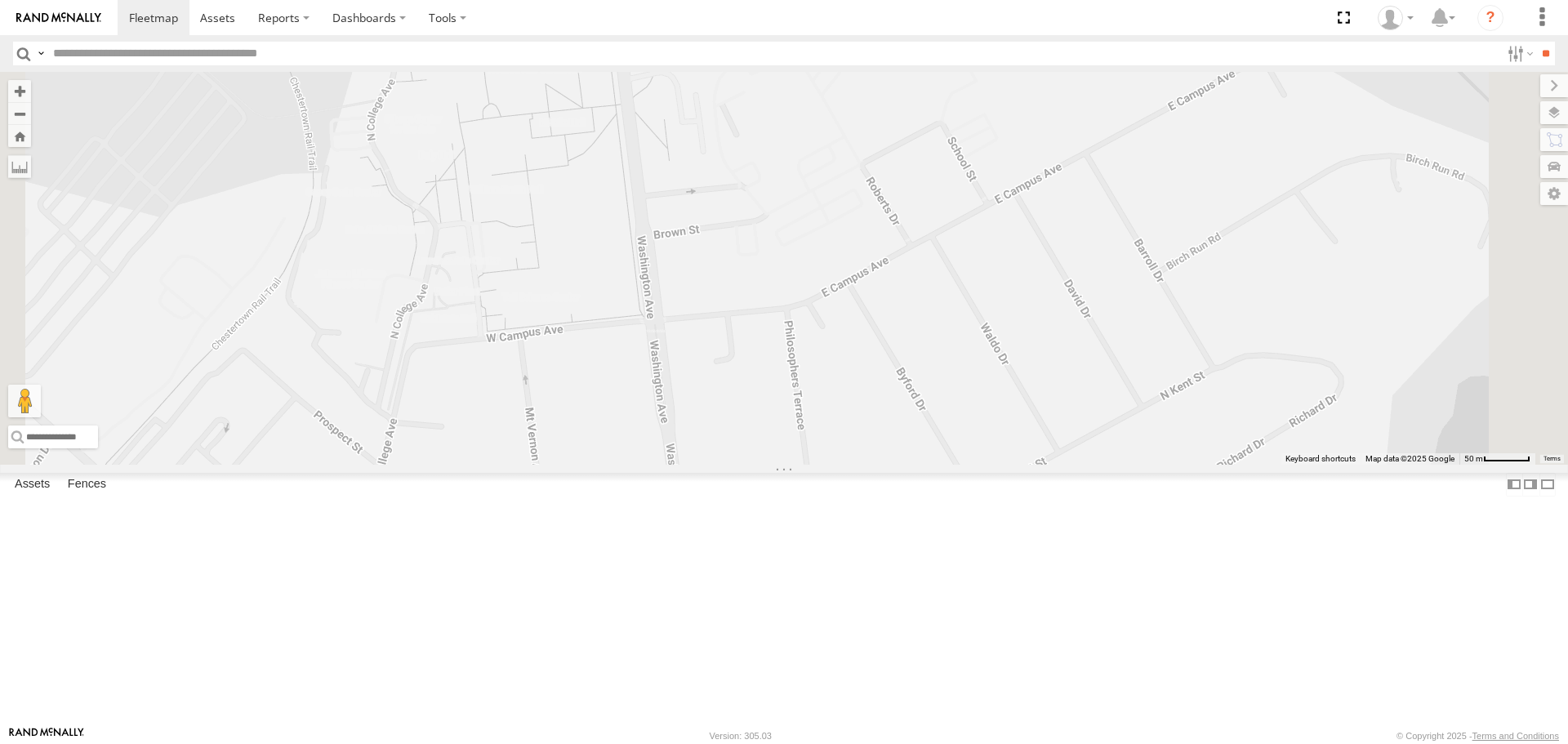
drag, startPoint x: 777, startPoint y: 442, endPoint x: 763, endPoint y: 351, distance: 92.1
click at [763, 351] on div "2208-015910002284753 11852 2212 11841 11838 2217 2209 2201 2215 2214" at bounding box center [784, 268] width 1568 height 392
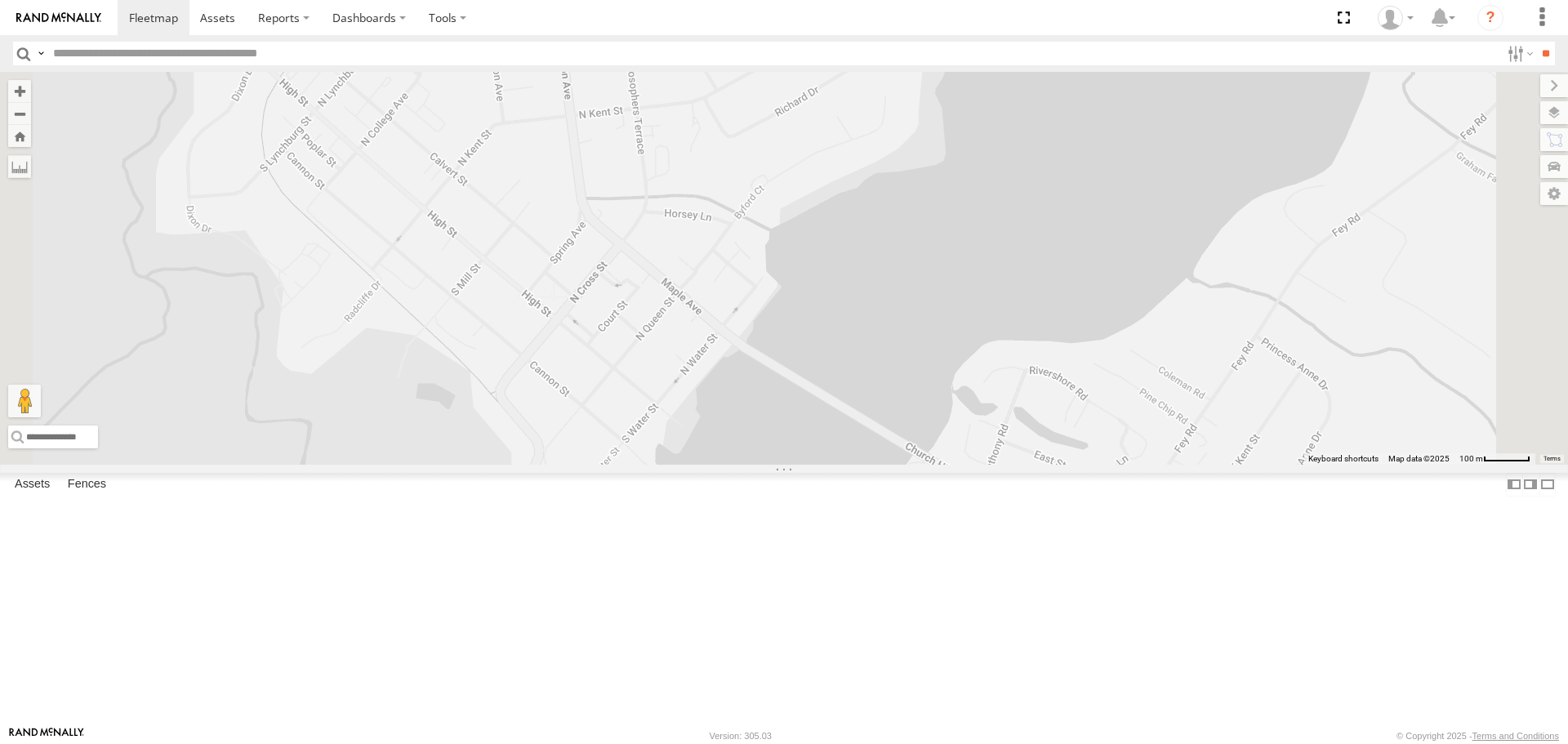
drag, startPoint x: 771, startPoint y: 195, endPoint x: 753, endPoint y: 151, distance: 47.5
click at [753, 151] on div "2208-015910002284753 11852 2212 11841 11838 2217 2209 2201 2215 2214" at bounding box center [784, 268] width 1568 height 392
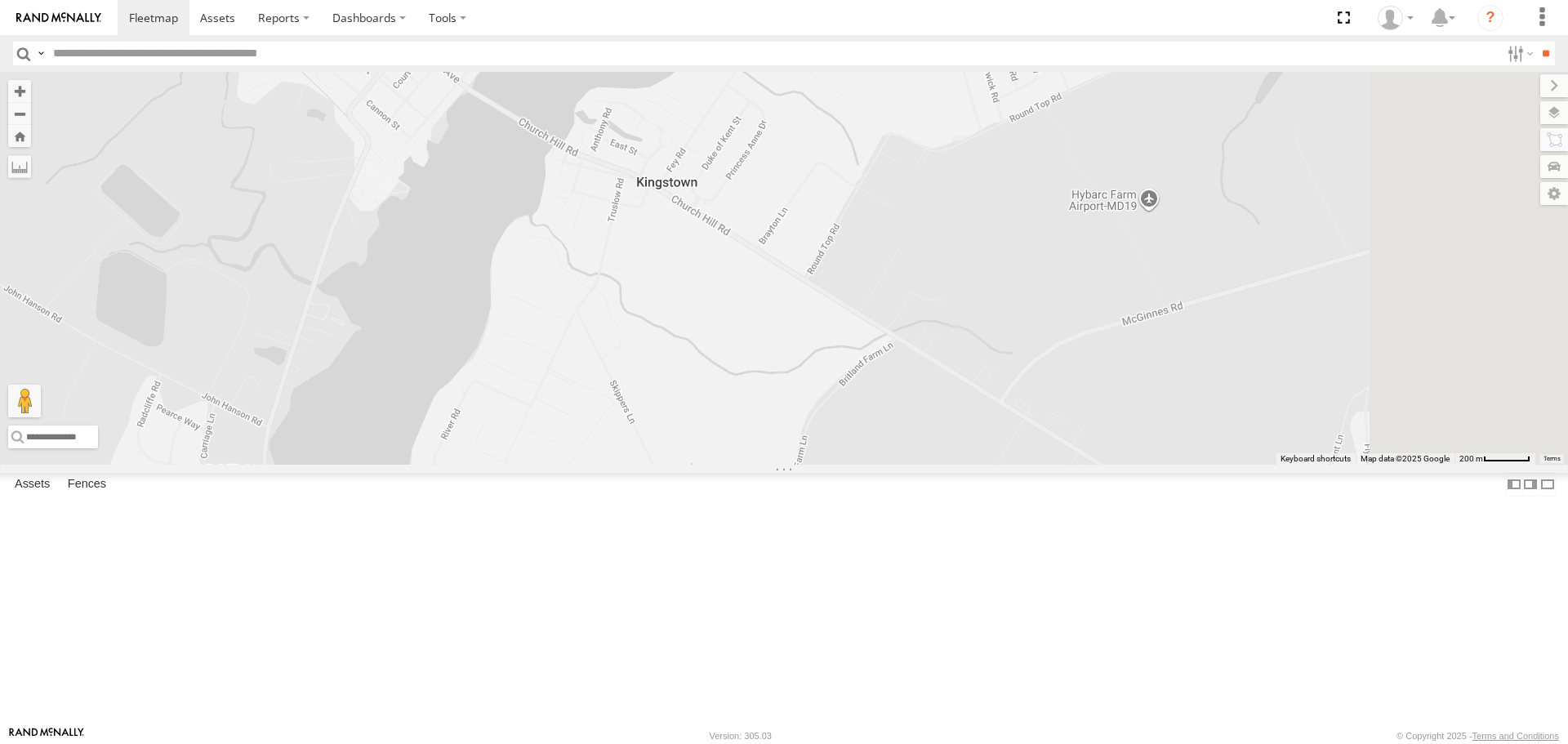
drag, startPoint x: 990, startPoint y: 432, endPoint x: 723, endPoint y: 253, distance: 321.4
click at [723, 253] on div "2208-015910002284753 11852 2212 11841 11838 2217 2209 2201 2215 2214" at bounding box center [784, 268] width 1568 height 392
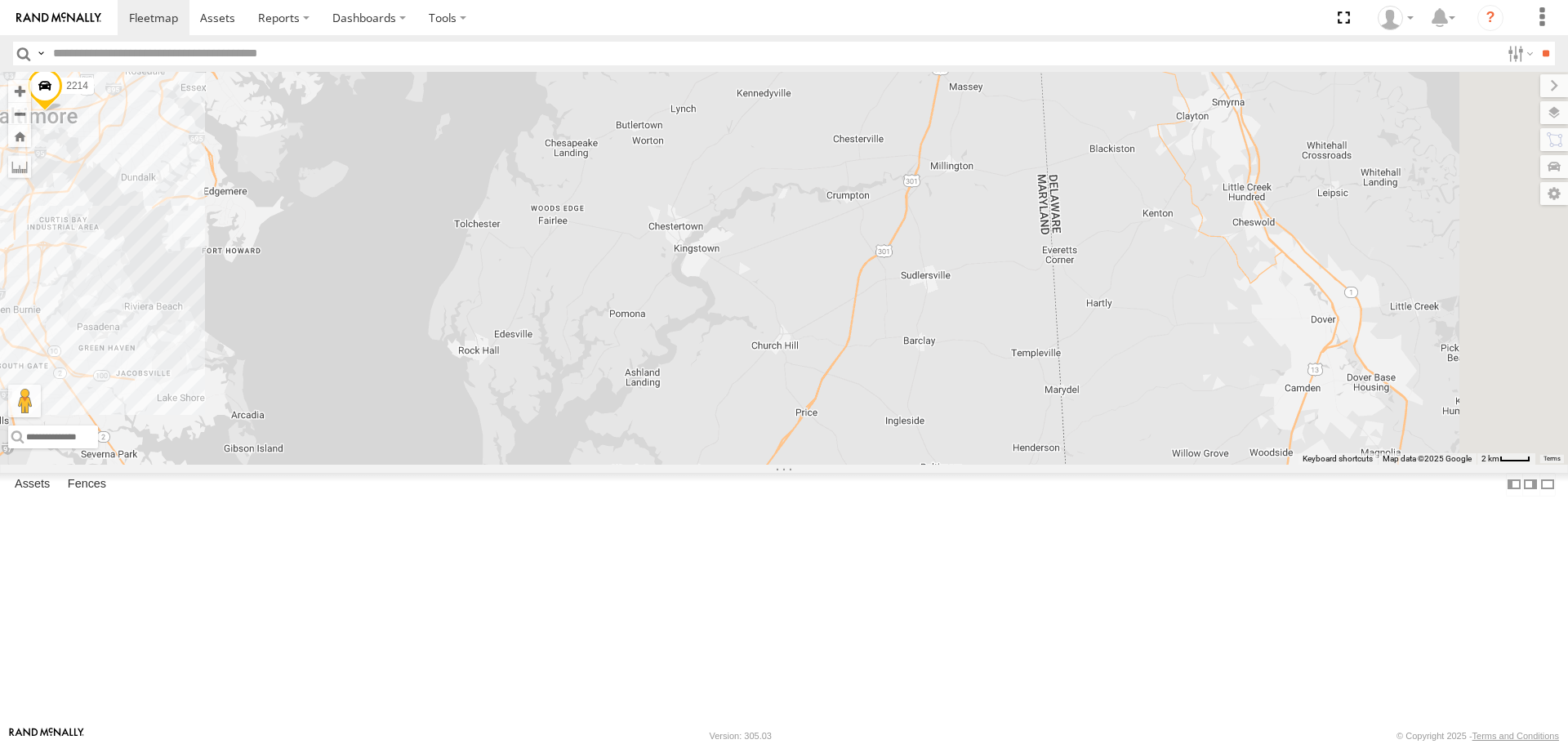
drag, startPoint x: 813, startPoint y: 264, endPoint x: 873, endPoint y: 365, distance: 117.5
click at [873, 365] on div "2208-015910002284753 11852 2212 11841 11838 2217 2209 2201 2215 2214 2219" at bounding box center [784, 268] width 1568 height 392
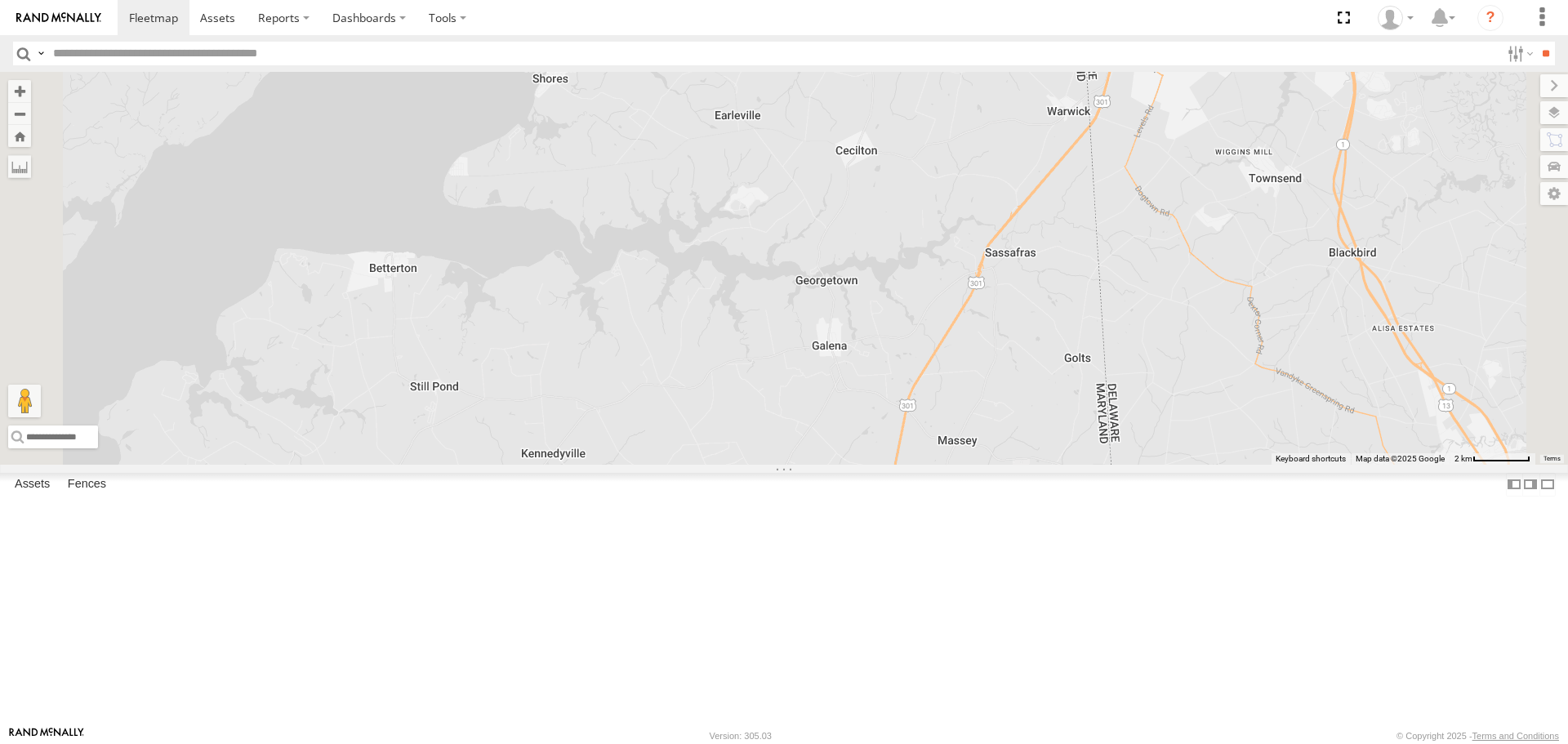
drag, startPoint x: 1065, startPoint y: 190, endPoint x: 1028, endPoint y: 525, distance: 337.0
click at [1028, 464] on div "2208-015910002284753 11852 2212 11841 11838 2217 2209 2201 2215 2214 2219" at bounding box center [784, 268] width 1568 height 392
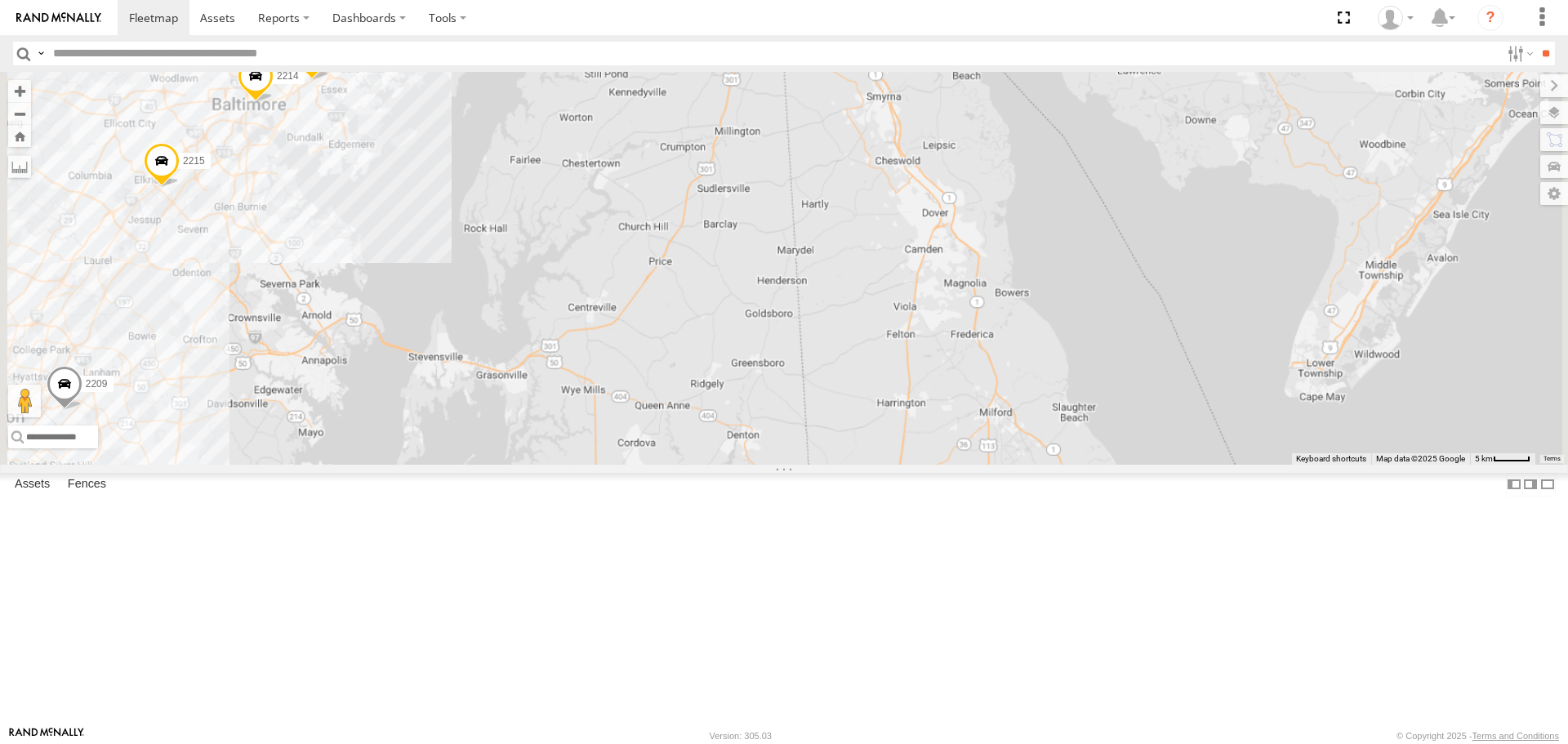
drag, startPoint x: 831, startPoint y: 493, endPoint x: 864, endPoint y: 354, distance: 142.9
click at [864, 354] on div "2208-015910002284753 11852 2212 11841 11838 2217 2209 2201 2215 2214 2219" at bounding box center [784, 268] width 1568 height 392
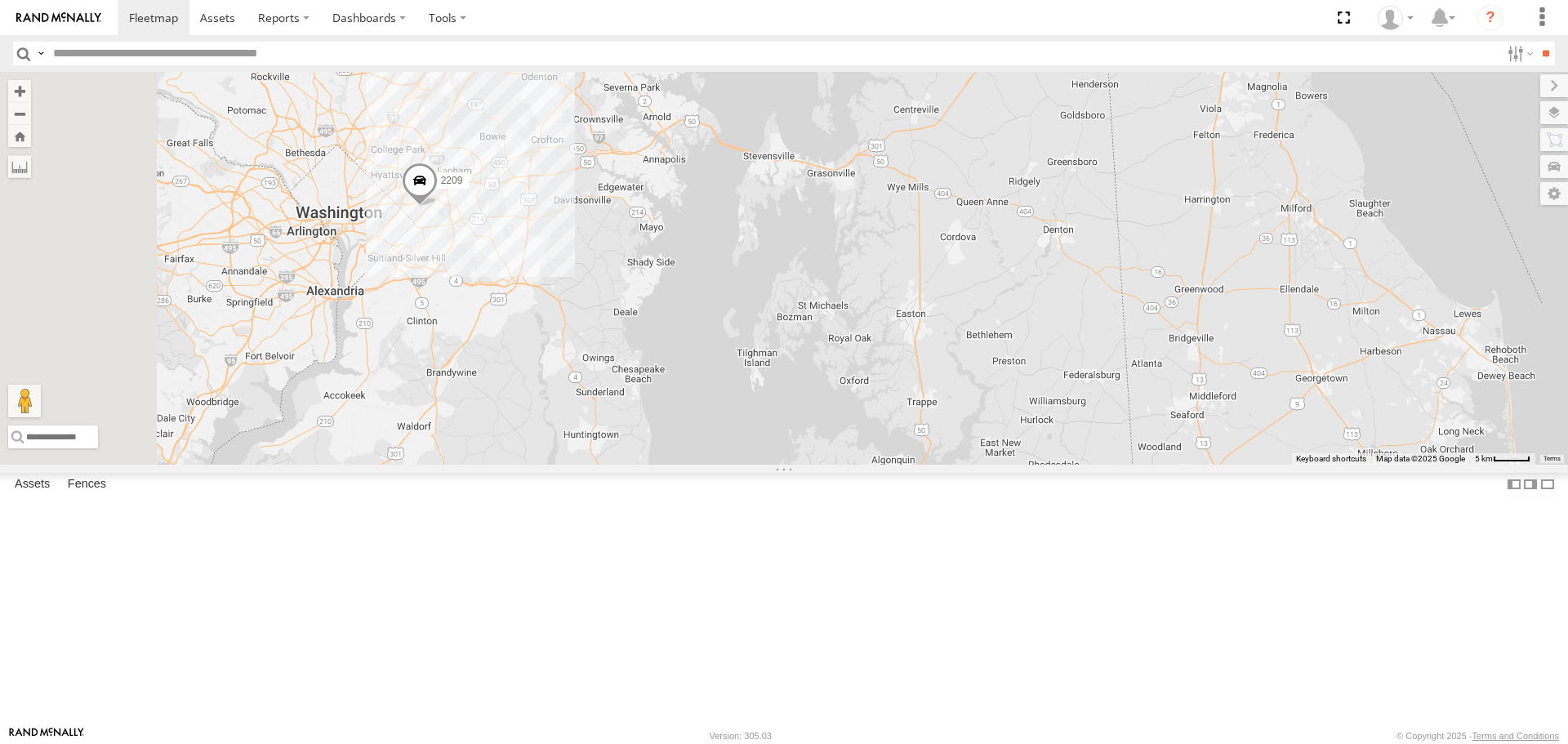
drag, startPoint x: 788, startPoint y: 549, endPoint x: 1101, endPoint y: 348, distance: 372.0
click at [1101, 348] on div "2208-015910002284753 11852 2212 11841 11838 2217 2209 2201 2215 2214 12 3 3 2 6" at bounding box center [784, 268] width 1568 height 392
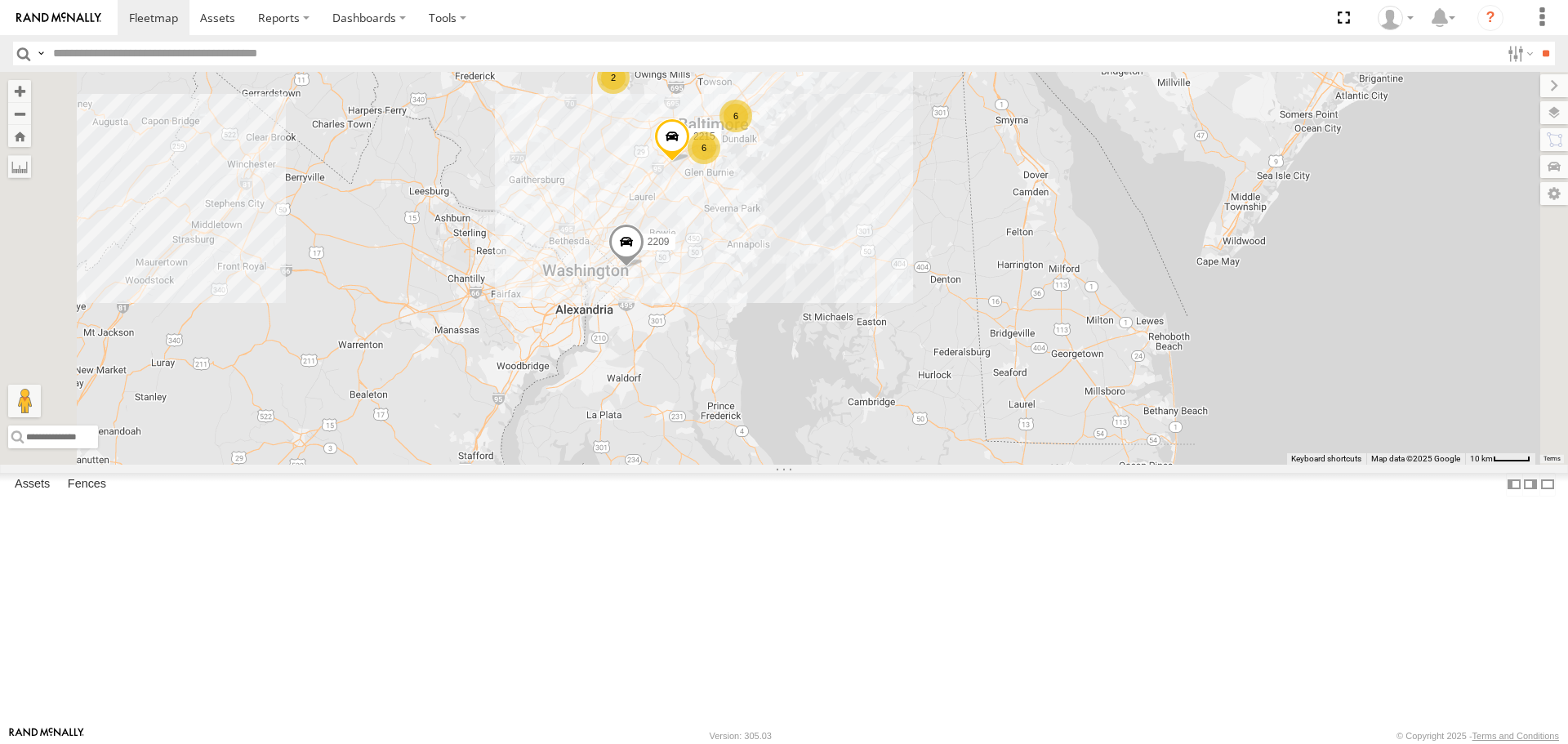
drag, startPoint x: 989, startPoint y: 353, endPoint x: 994, endPoint y: 378, distance: 25.5
click at [994, 378] on div "2208-015910002284753 11852 2212 11841 11838 2217 2209 2201 2215 15 9 6 6 2" at bounding box center [784, 268] width 1568 height 392
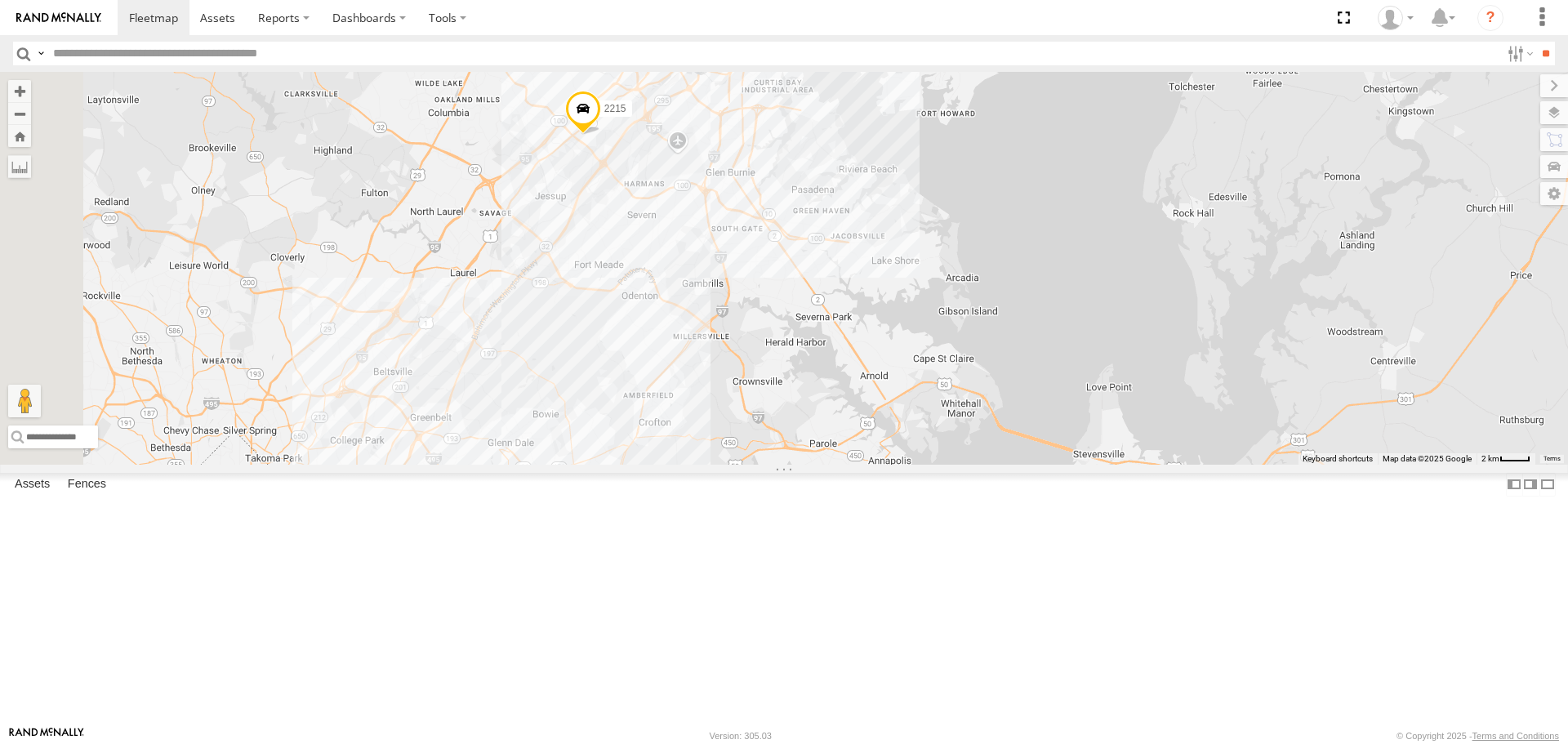
drag, startPoint x: 786, startPoint y: 412, endPoint x: 996, endPoint y: 549, distance: 250.7
click at [996, 464] on div "2208-015910002284753 11852 2212 11841 11838 2217 2209 2201 2215 2214" at bounding box center [784, 268] width 1568 height 392
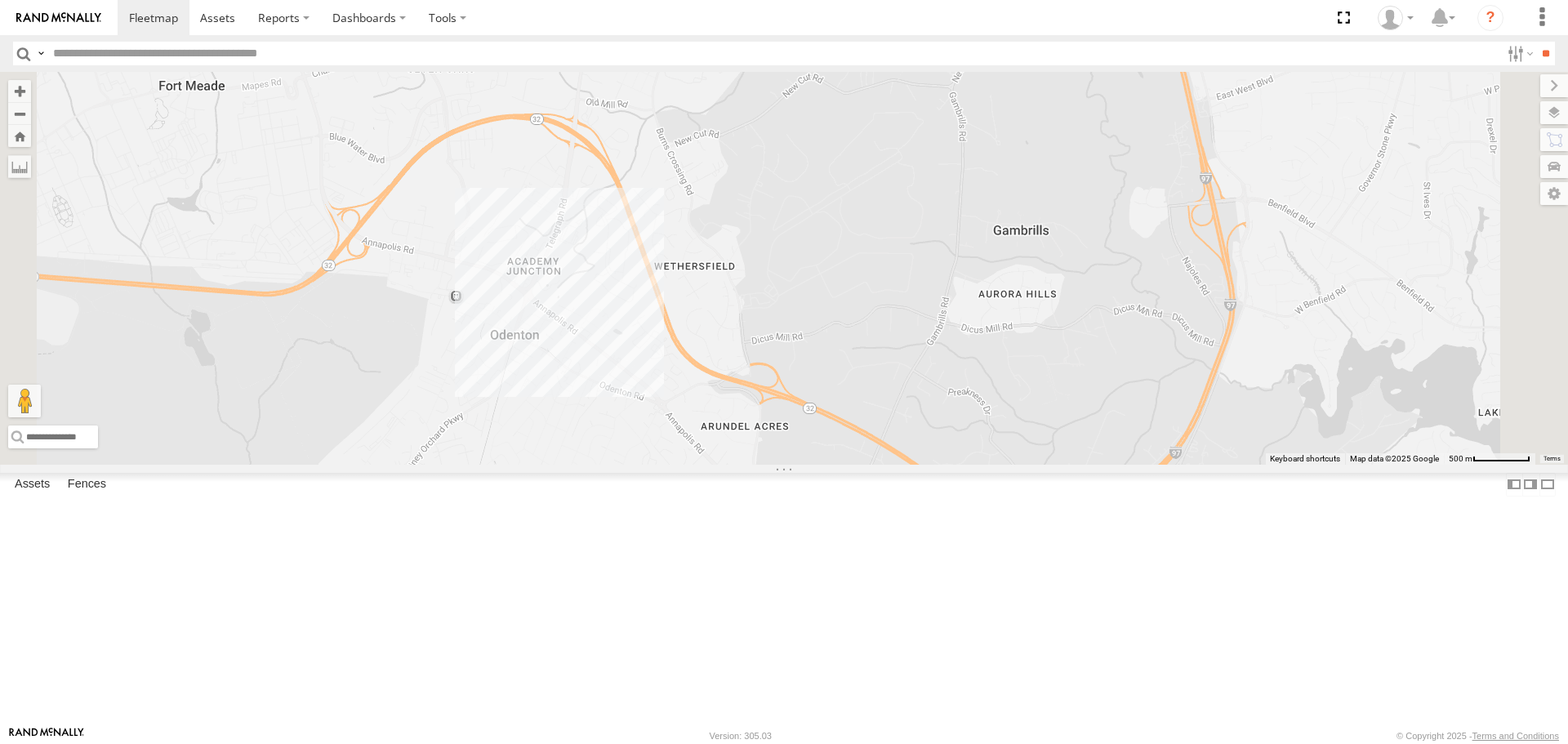
click at [815, 389] on div "2208-015910002284753 11852 2212 11841 11838 2217 2209 2201 2215 2214 12062-0159…" at bounding box center [784, 268] width 1568 height 392
click at [1055, 444] on div "2208-015910002284753 11852 2212 11841 11838 2217 2209 2201 2215 2214 12062-0159…" at bounding box center [784, 268] width 1568 height 392
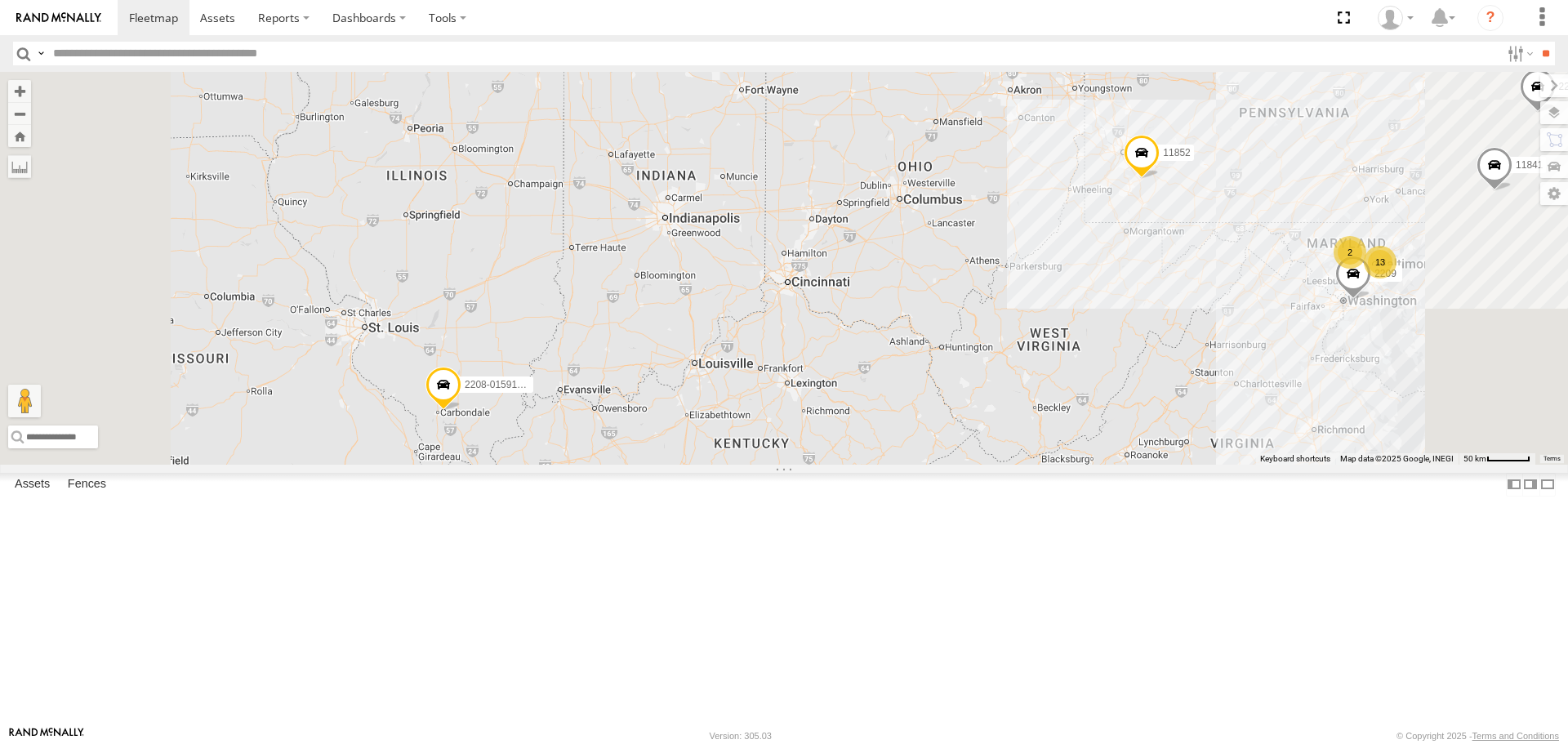
click at [461, 411] on span at bounding box center [443, 388] width 36 height 44
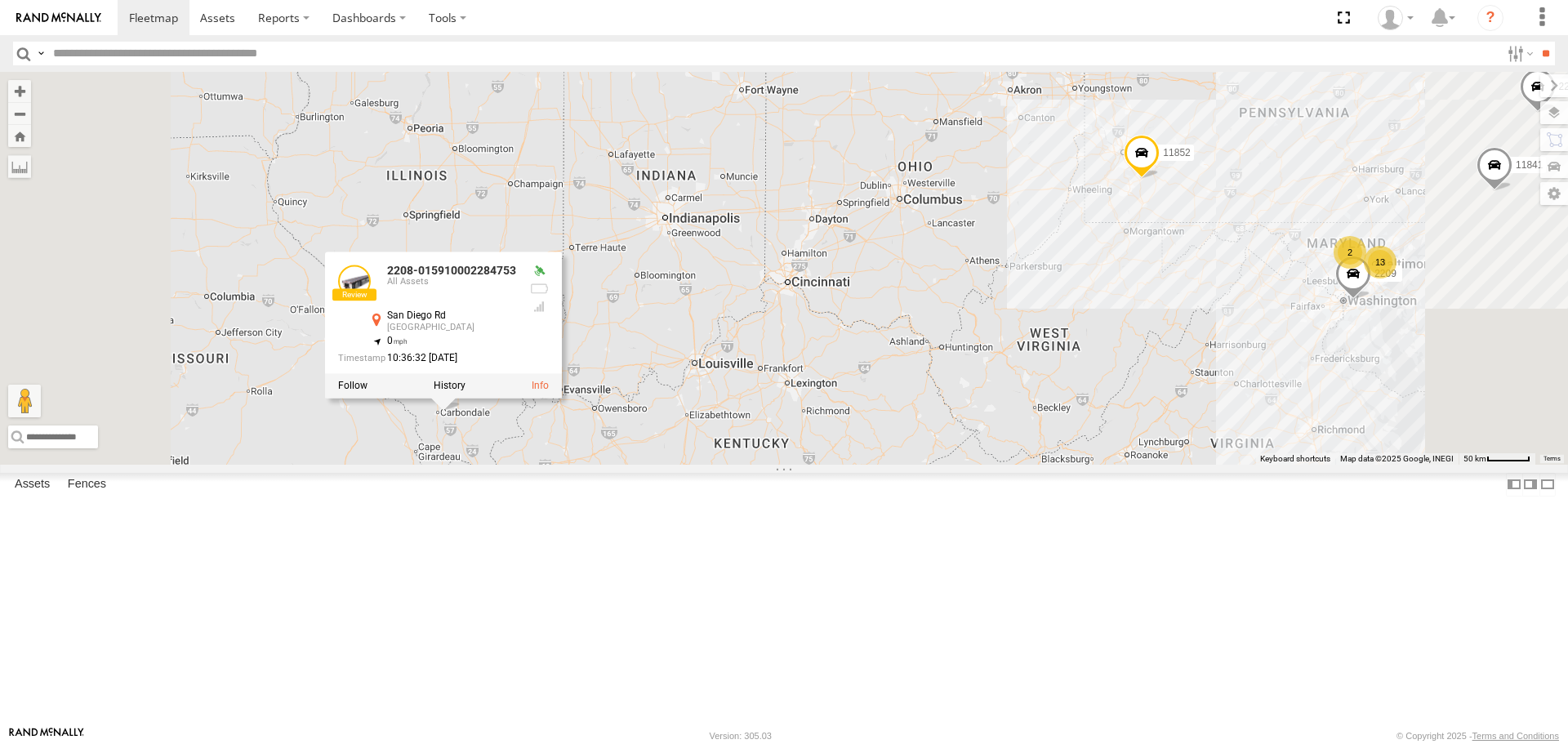
click at [603, 464] on div "11841 2217 2208-015910002284753 11852 5817 2212 13 2 2209 2208-015910002284753 …" at bounding box center [784, 268] width 1568 height 392
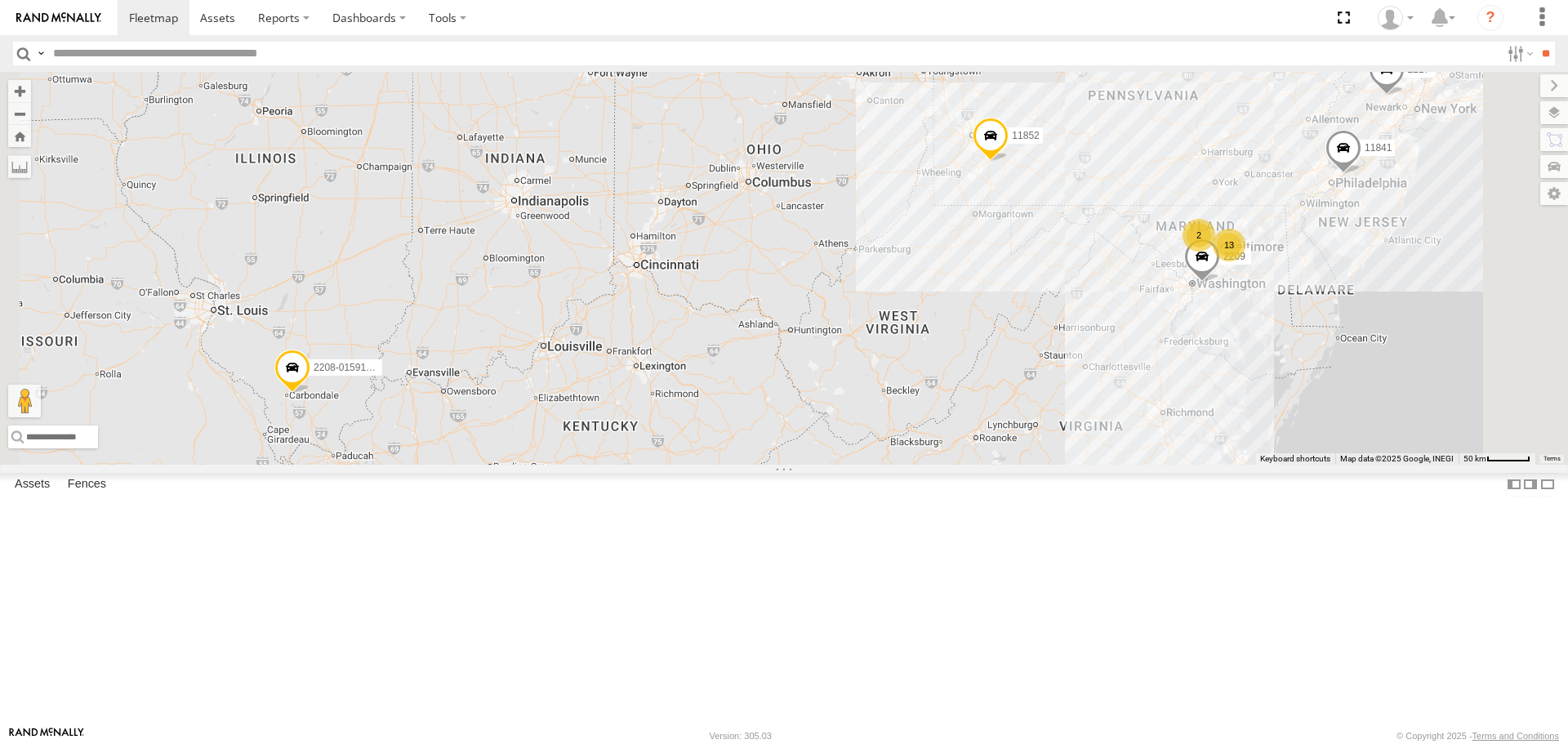
drag, startPoint x: 1135, startPoint y: 417, endPoint x: 989, endPoint y: 473, distance: 156.4
click at [989, 464] on div "11841 2217 2208-015910002284753 11852 5817 2212 2209 13 2" at bounding box center [784, 268] width 1568 height 392
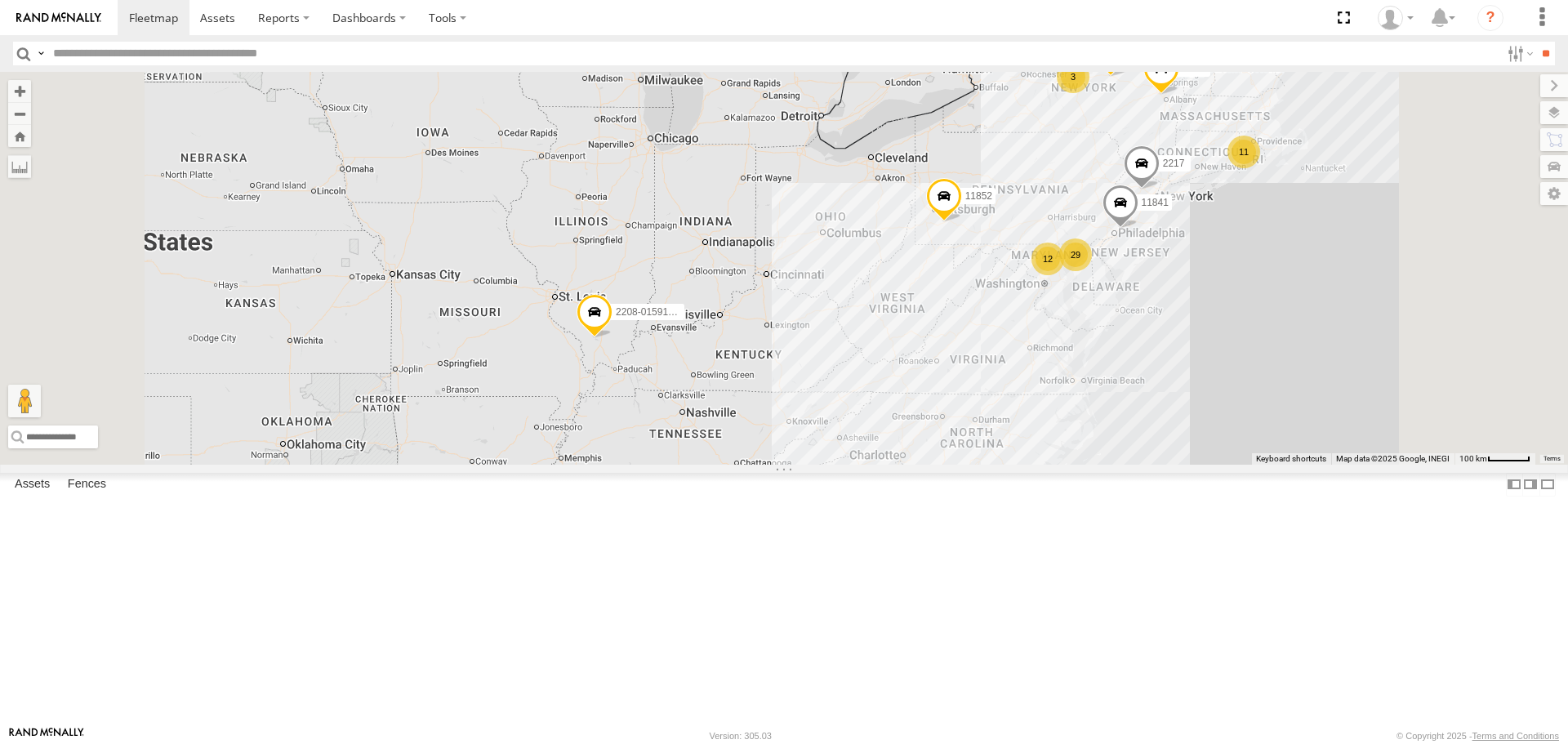
drag, startPoint x: 1066, startPoint y: 488, endPoint x: 987, endPoint y: 391, distance: 125.1
click at [987, 391] on div "11841 2217 2208-015910002284753 11852 5817 2212 29 11 12 3" at bounding box center [784, 268] width 1568 height 392
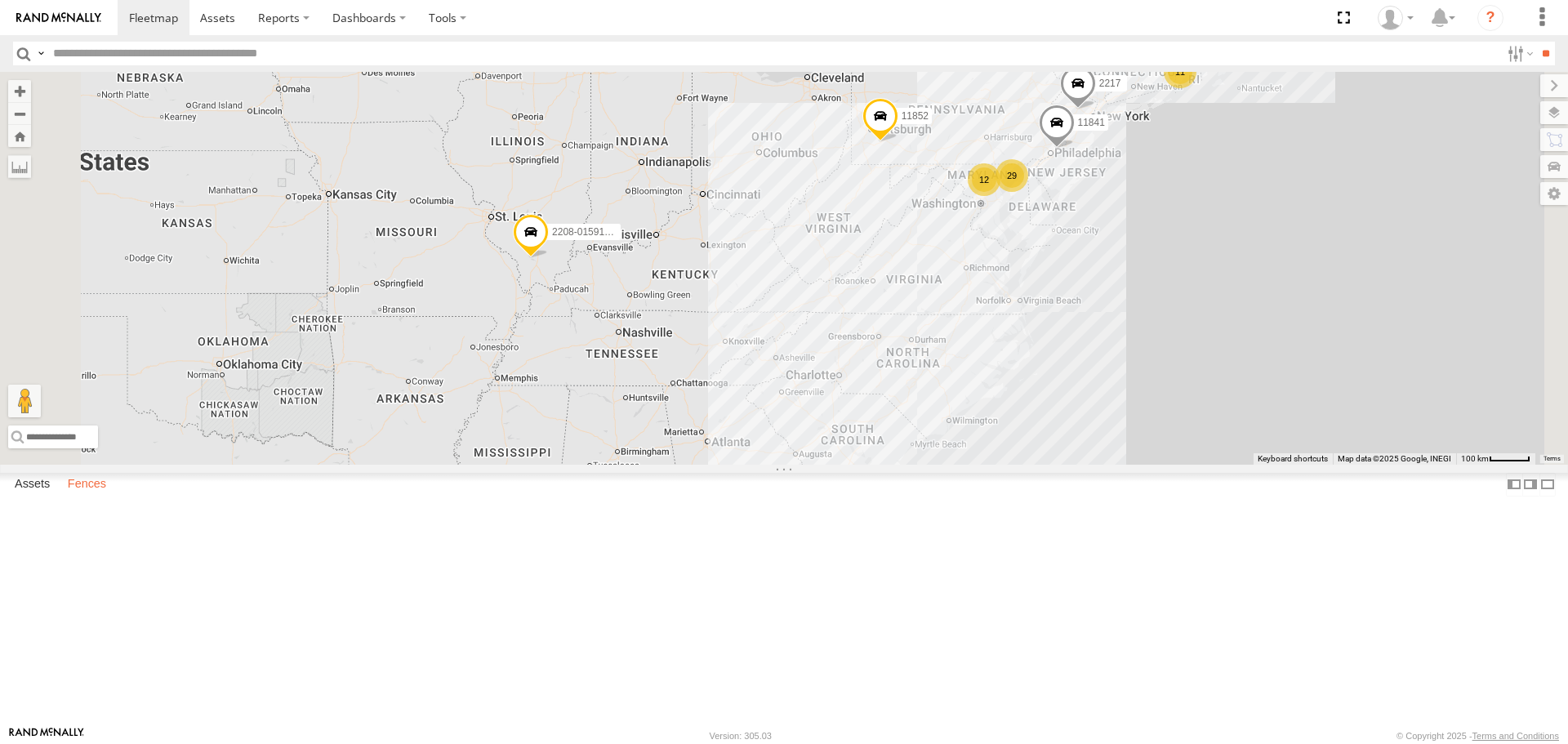
click at [85, 496] on label "Fences" at bounding box center [86, 485] width 54 height 23
click at [37, 496] on label "Assets" at bounding box center [32, 485] width 51 height 23
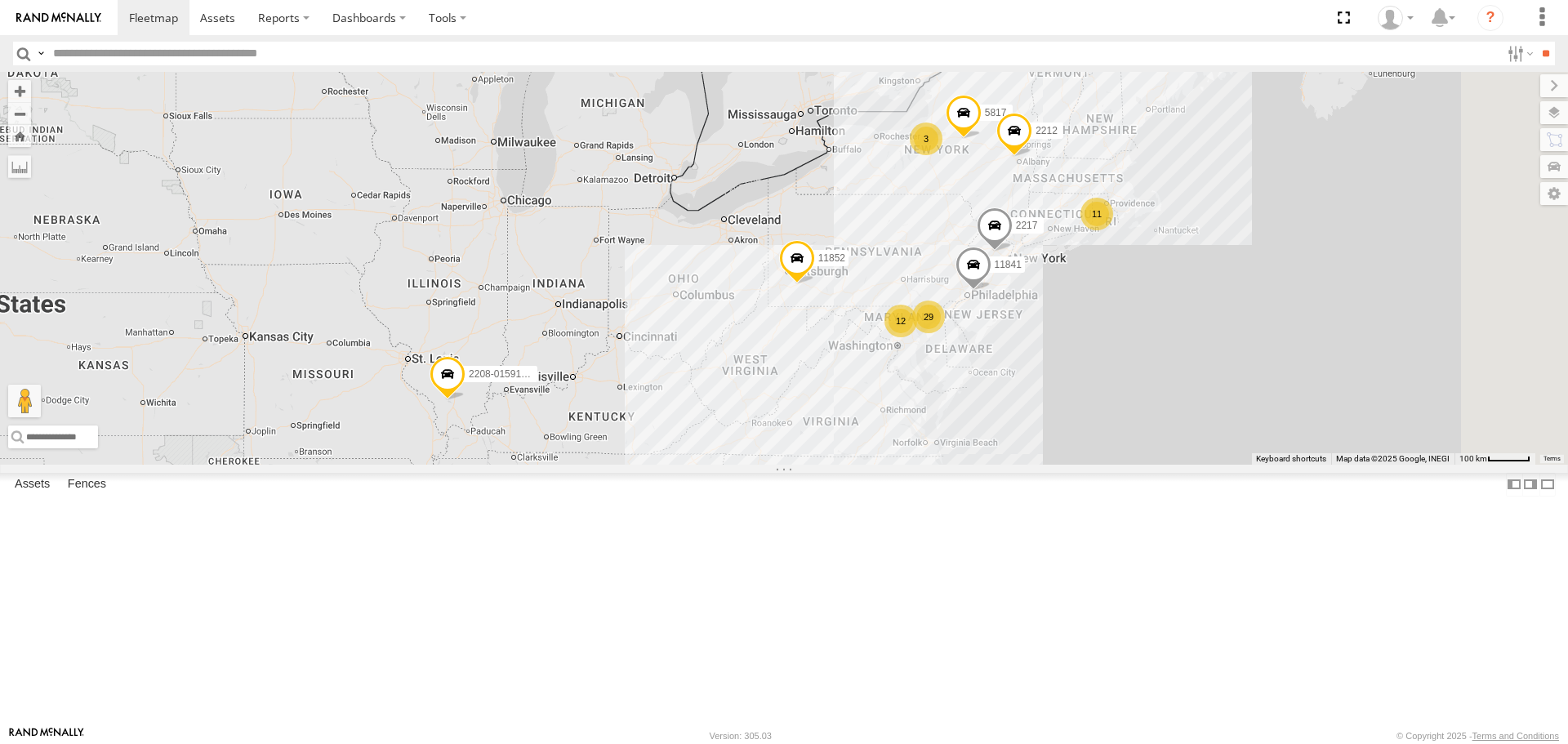
click at [1175, 50] on input "text" at bounding box center [773, 54] width 1453 height 23
